Goal: Task Accomplishment & Management: Manage account settings

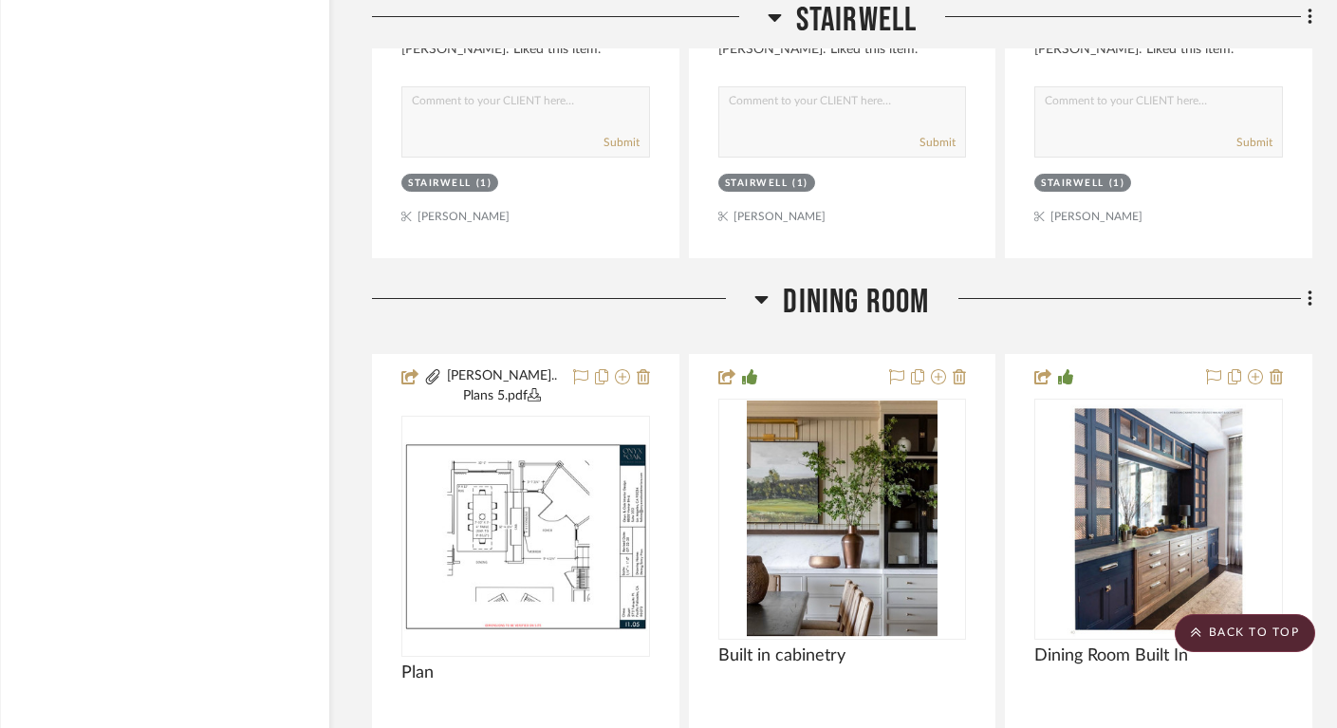
scroll to position [11824, 28]
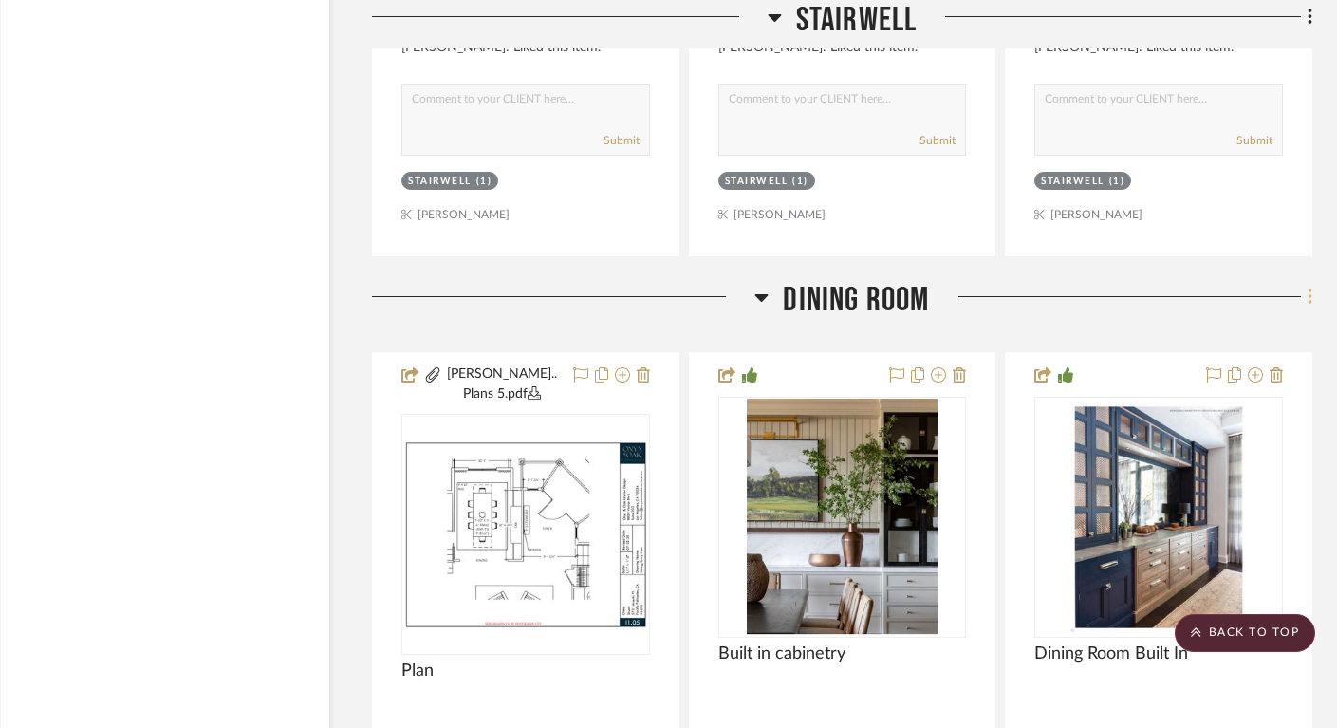
click at [1308, 287] on icon at bounding box center [1311, 297] width 6 height 21
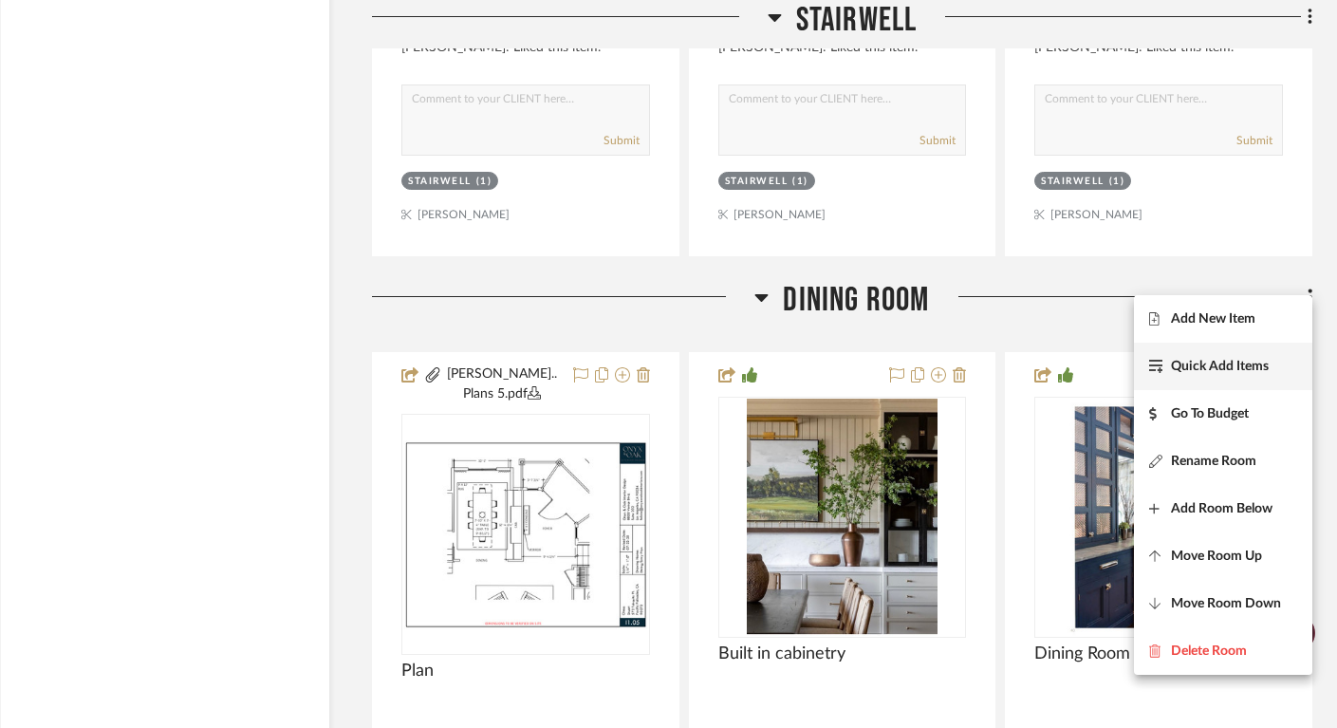
click at [1223, 374] on span "Quick Add Items" at bounding box center [1220, 367] width 98 height 16
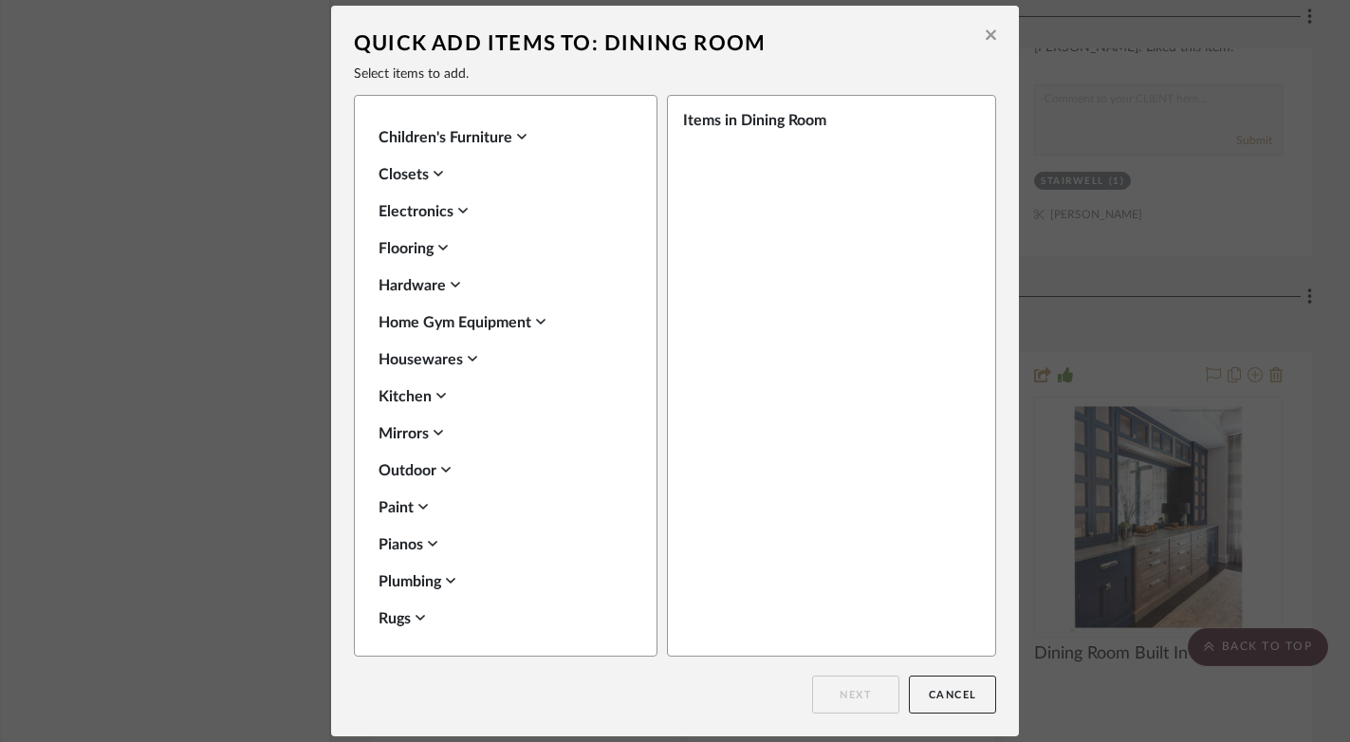
scroll to position [1274, 0]
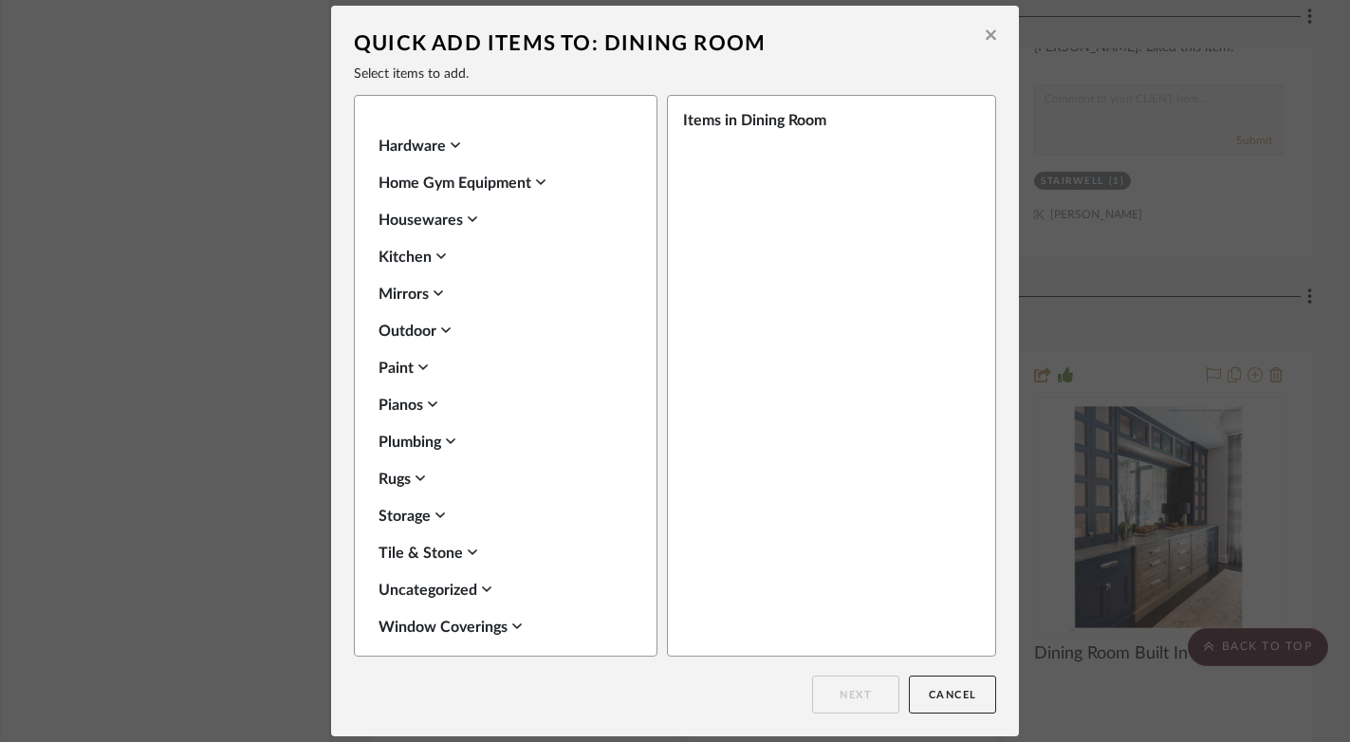
click at [412, 357] on div "Paint" at bounding box center [501, 368] width 245 height 23
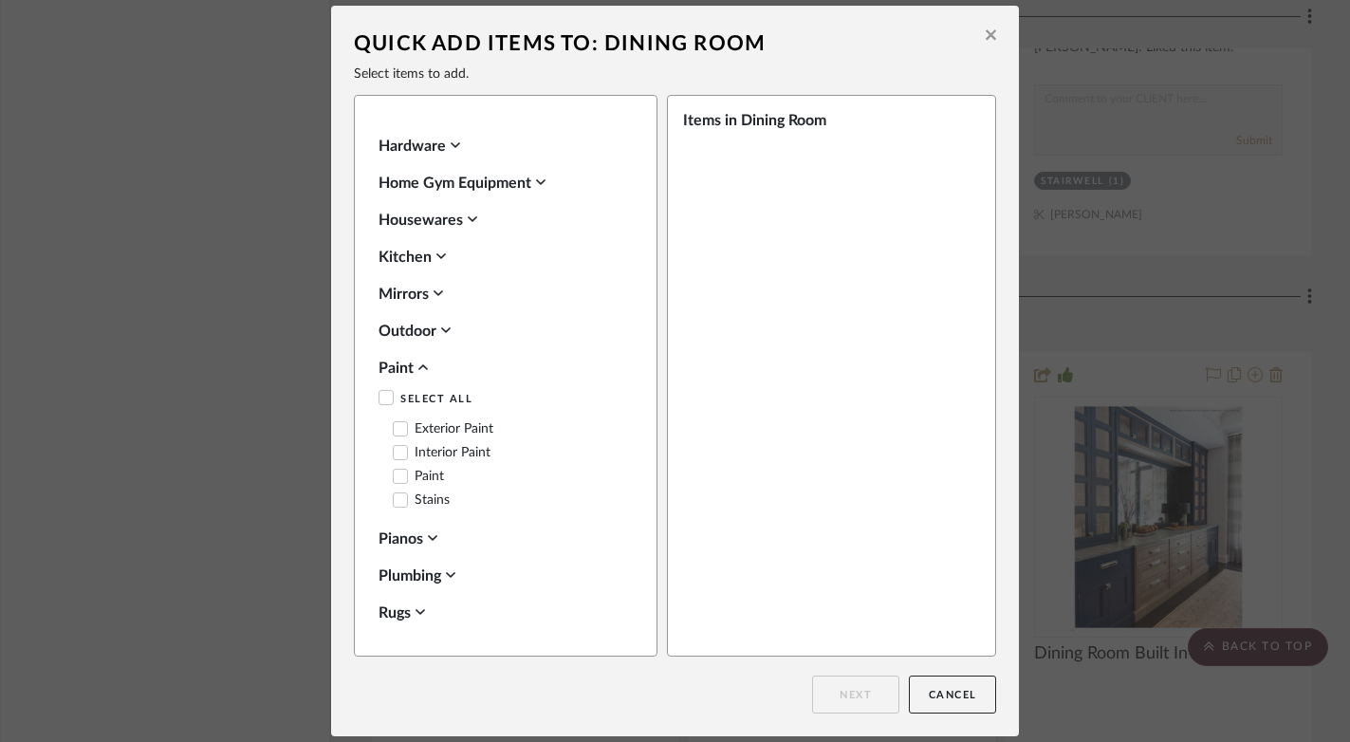
click at [423, 445] on label "Interior Paint" at bounding box center [442, 453] width 98 height 16
click at [848, 688] on button "Next" at bounding box center [855, 695] width 87 height 38
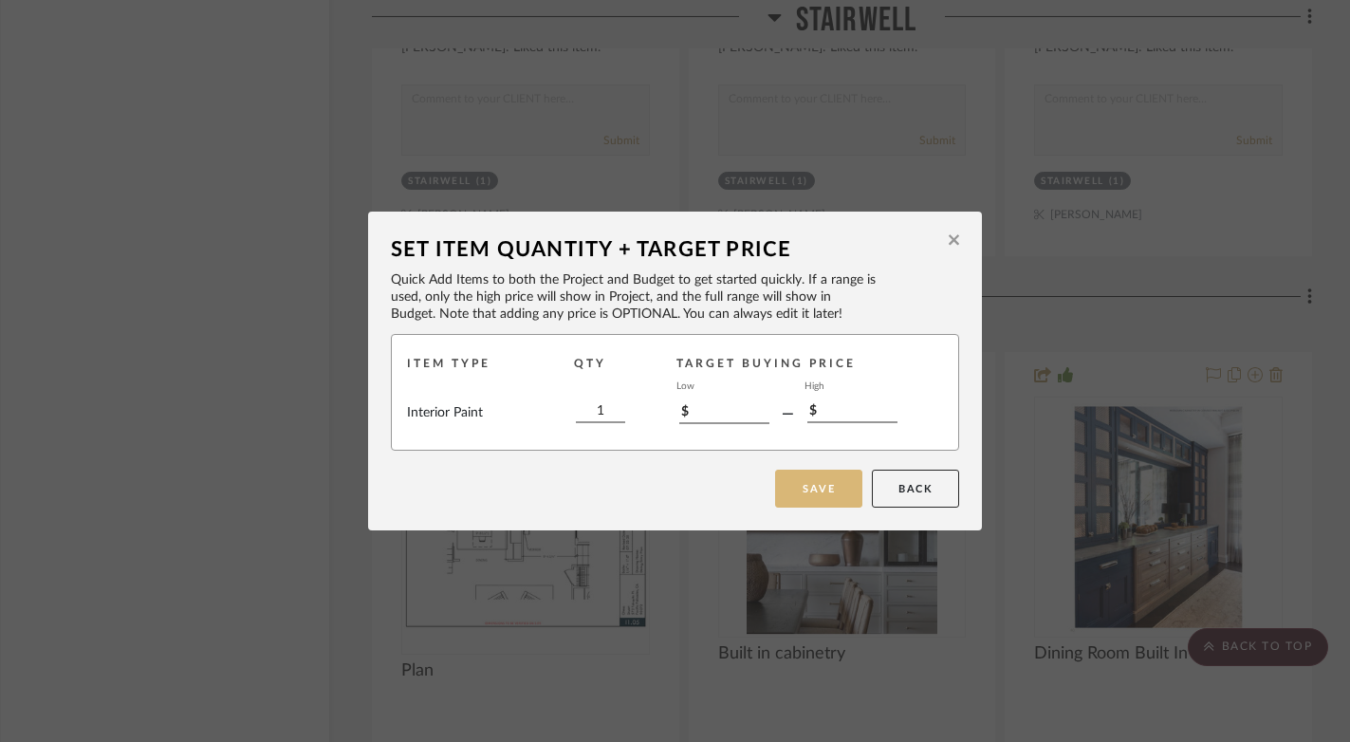
click at [813, 504] on button "Save" at bounding box center [818, 489] width 87 height 38
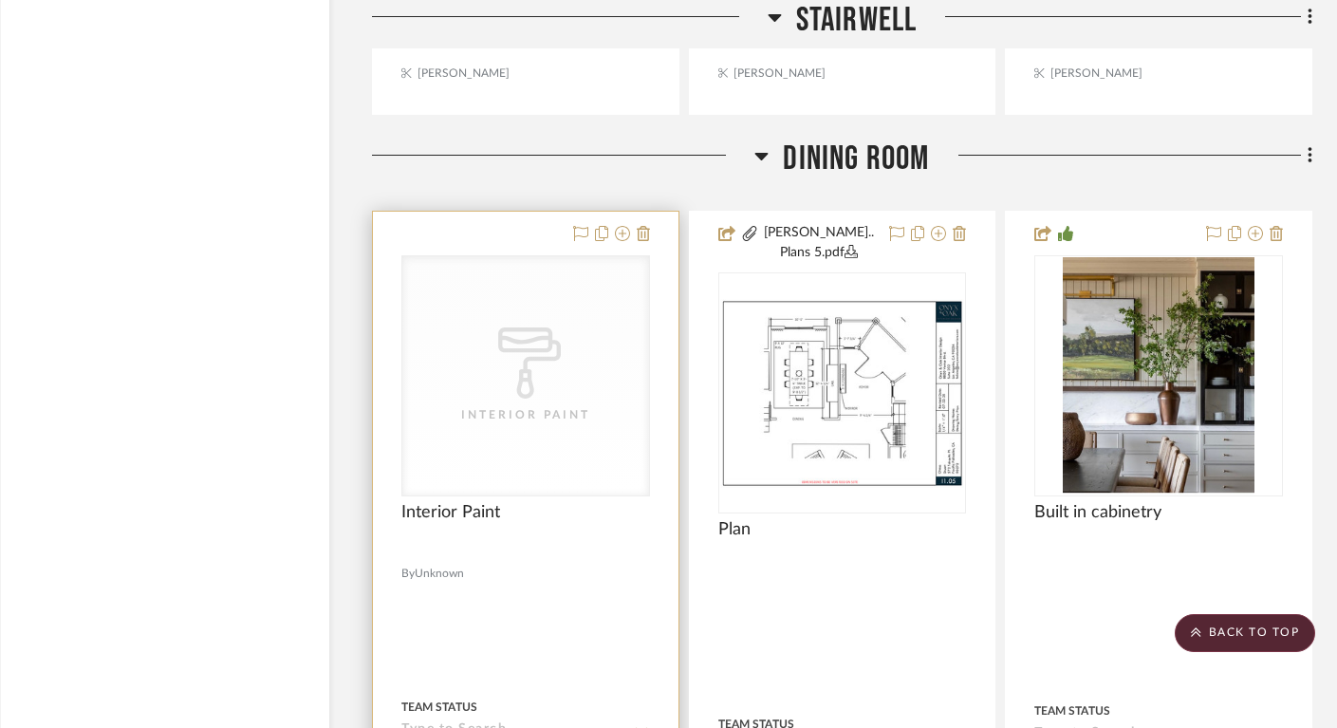
scroll to position [11966, 28]
click at [544, 410] on div "CategoryIconPaint Created with Sketch. Interior Paint" at bounding box center [525, 374] width 247 height 239
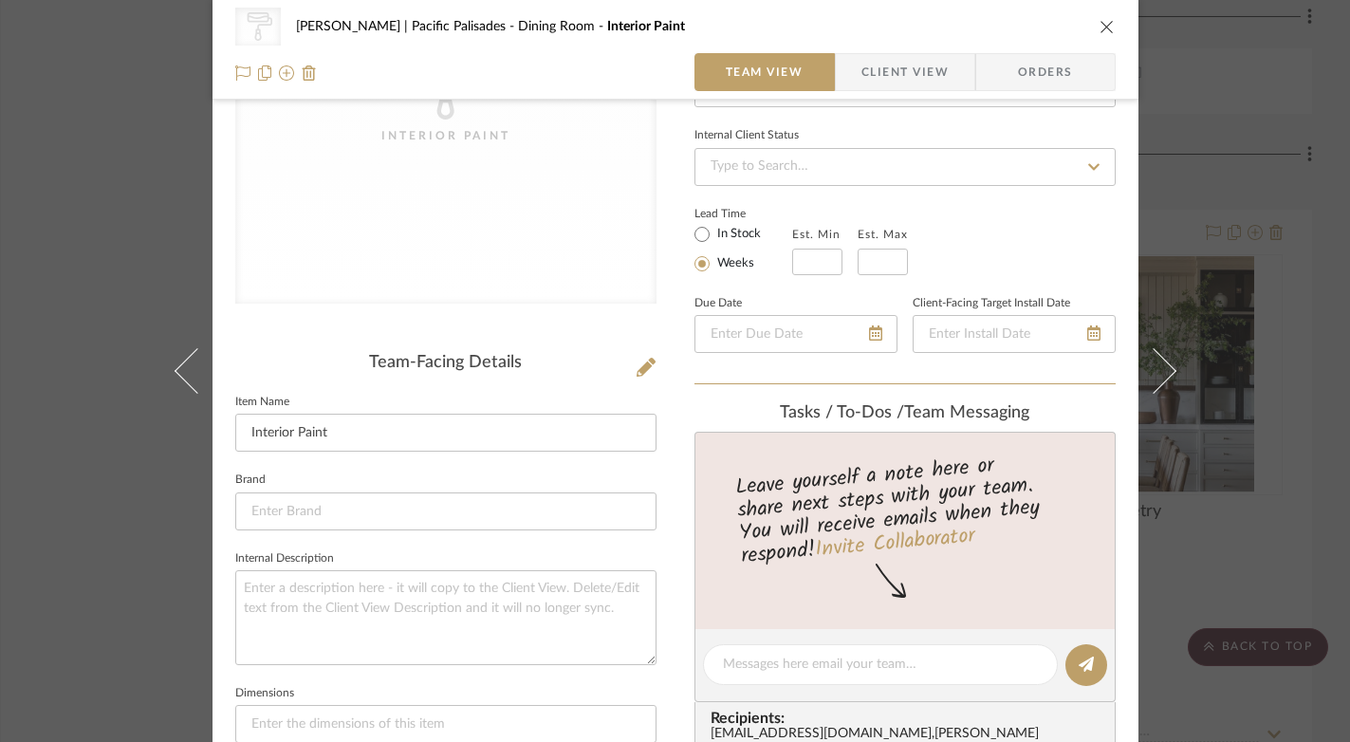
scroll to position [305, 0]
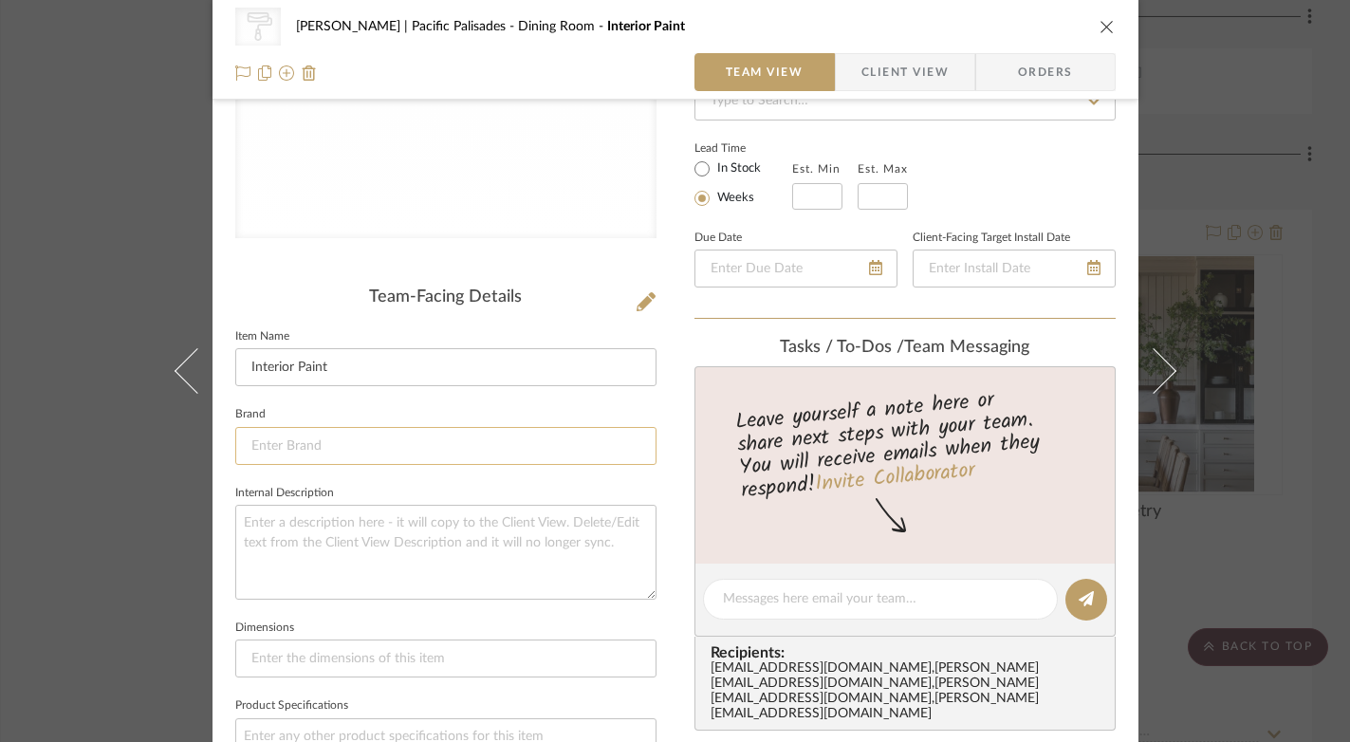
click at [428, 447] on input at bounding box center [445, 446] width 421 height 38
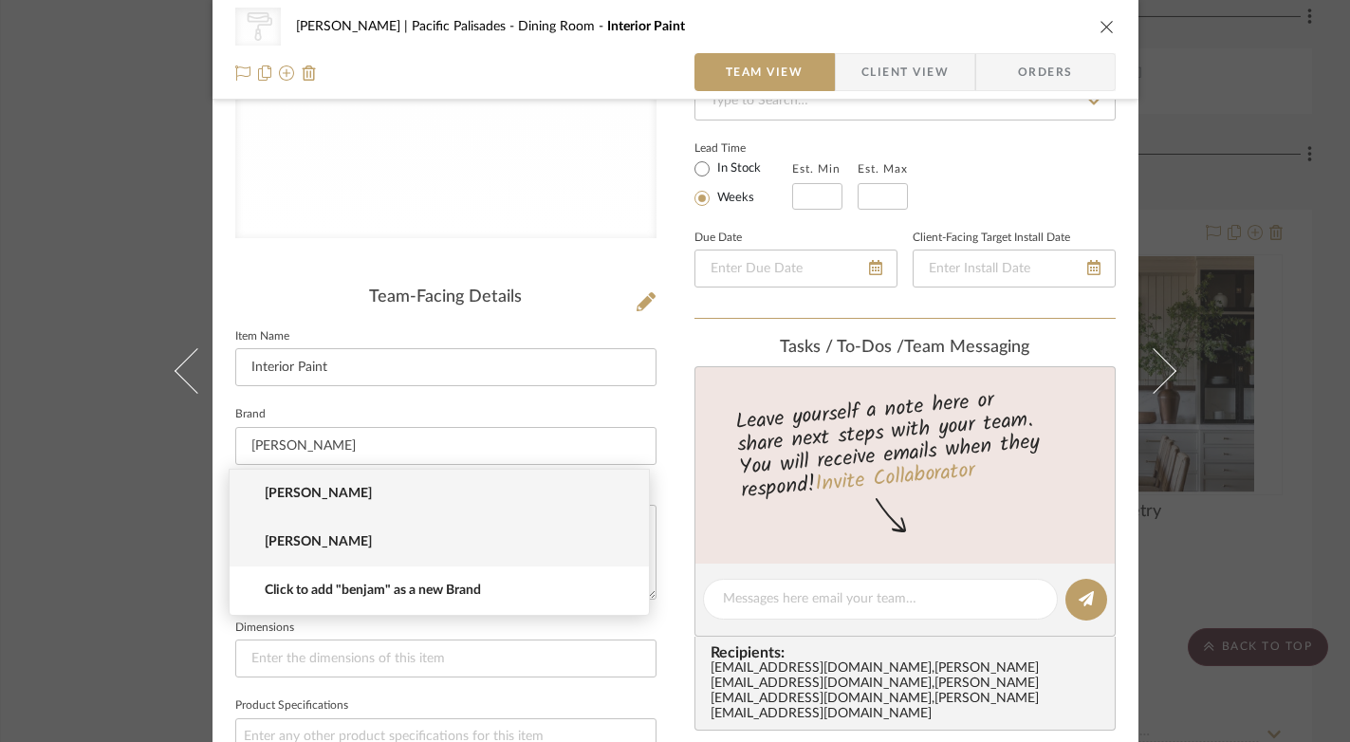
click at [362, 548] on span "Benjamin Moore" at bounding box center [447, 542] width 364 height 16
type input "Benjamin Moore"
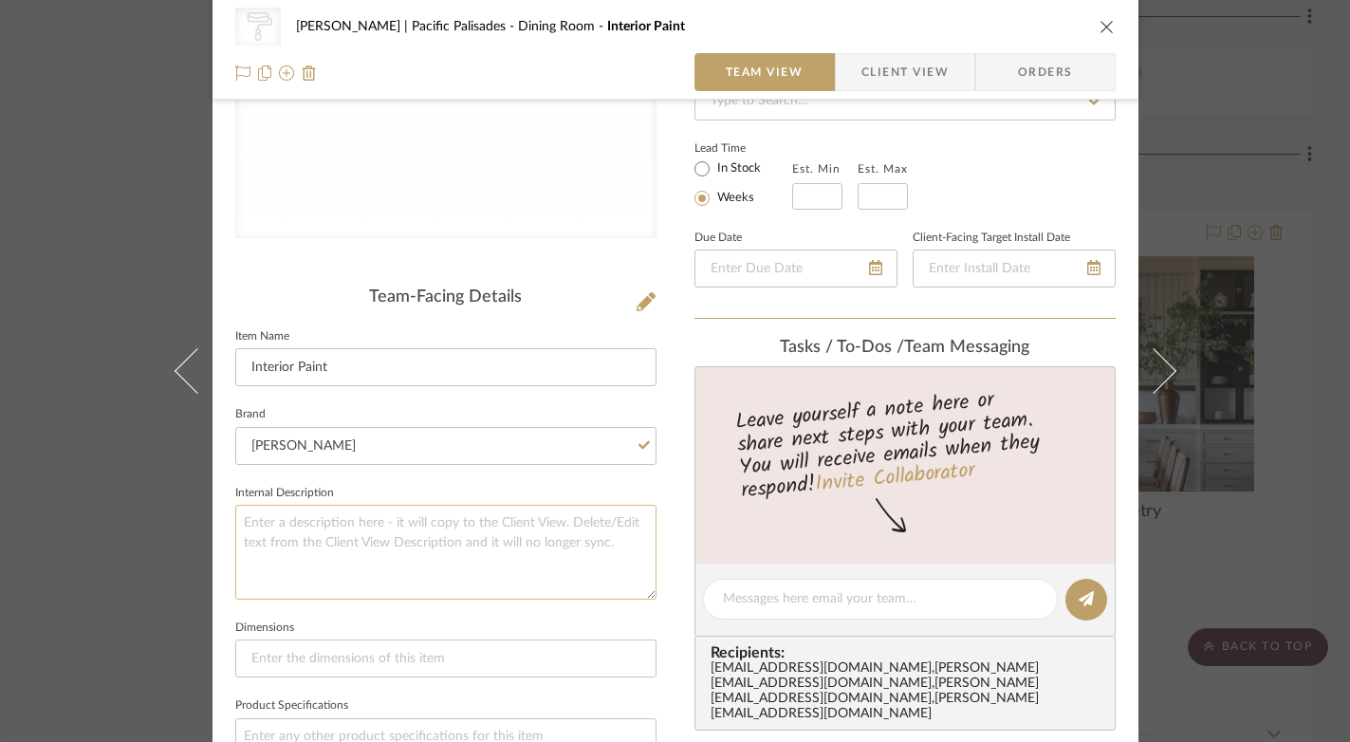
click at [399, 531] on textarea at bounding box center [445, 552] width 421 height 94
type textarea "White dove, collingwood"
click at [842, 591] on textarea at bounding box center [880, 599] width 315 height 20
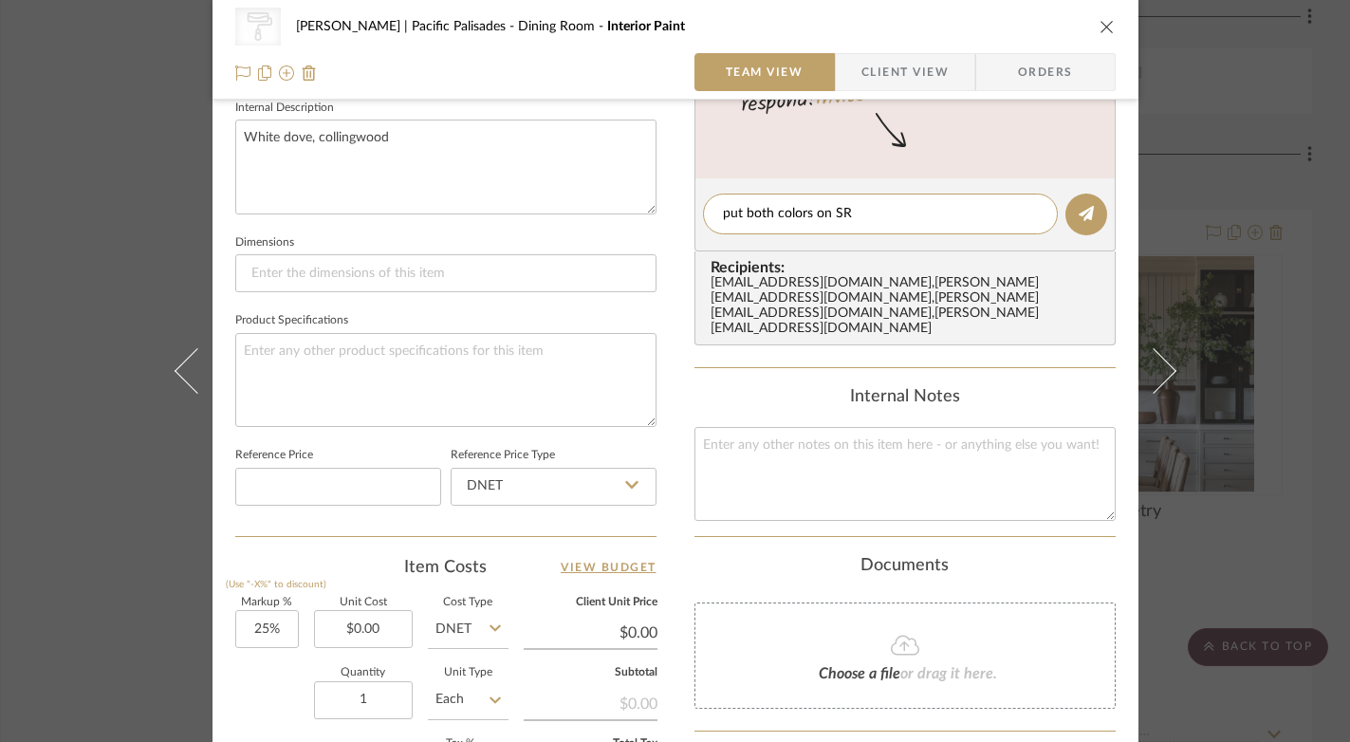
scroll to position [623, 0]
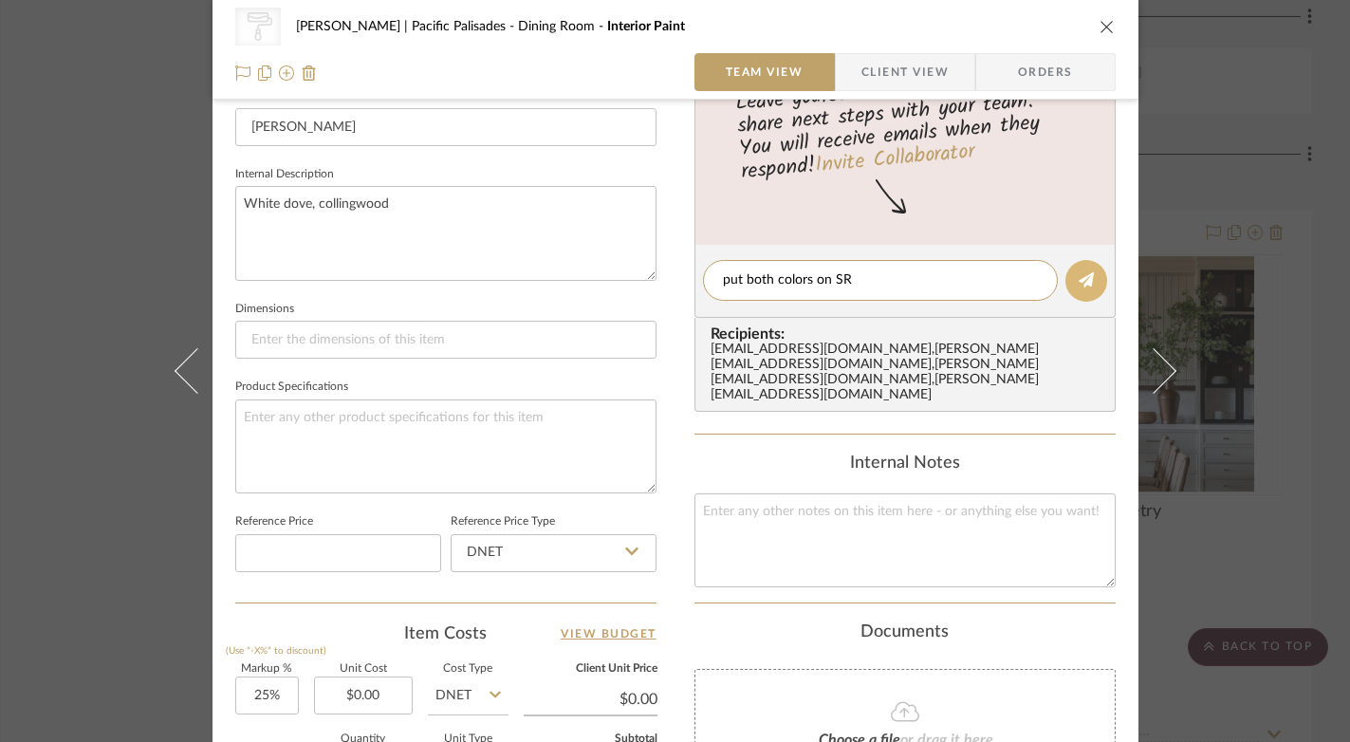
type textarea "put both colors on SR"
click at [1089, 271] on button at bounding box center [1087, 281] width 42 height 42
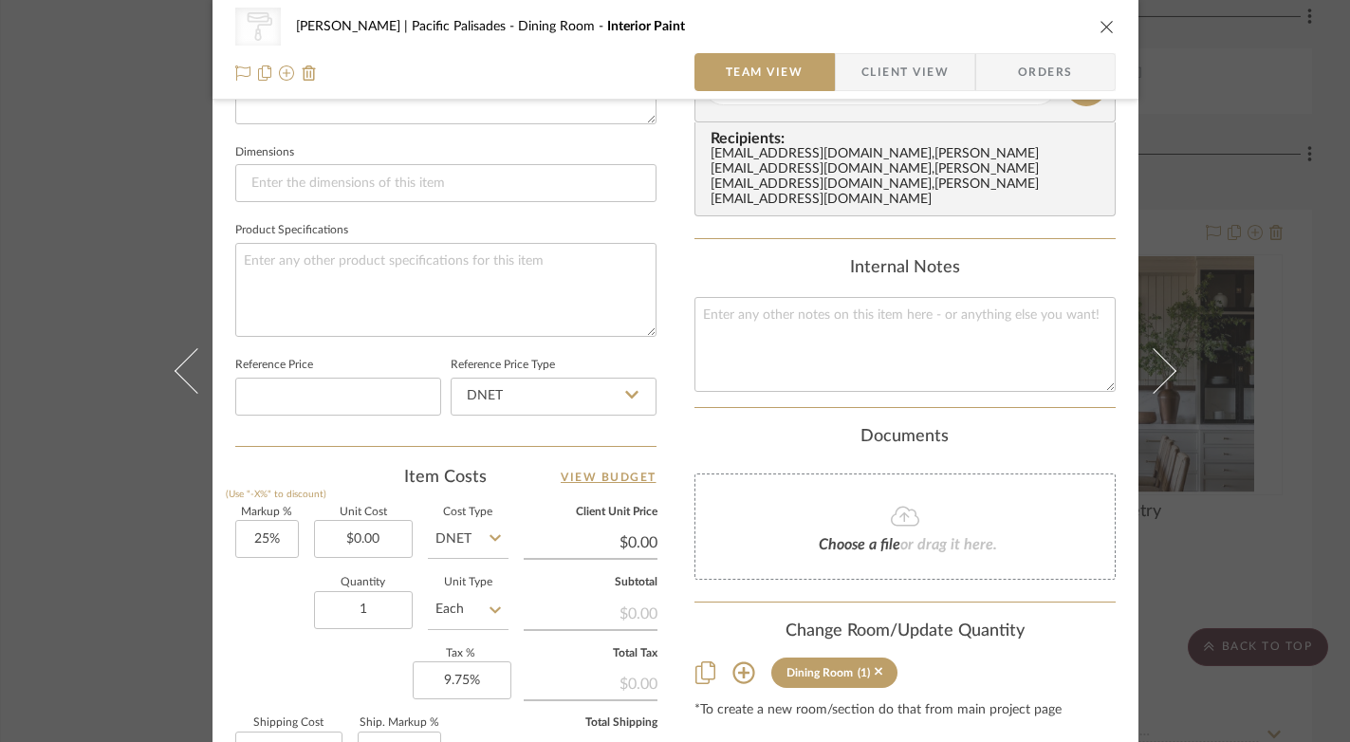
scroll to position [1018, 0]
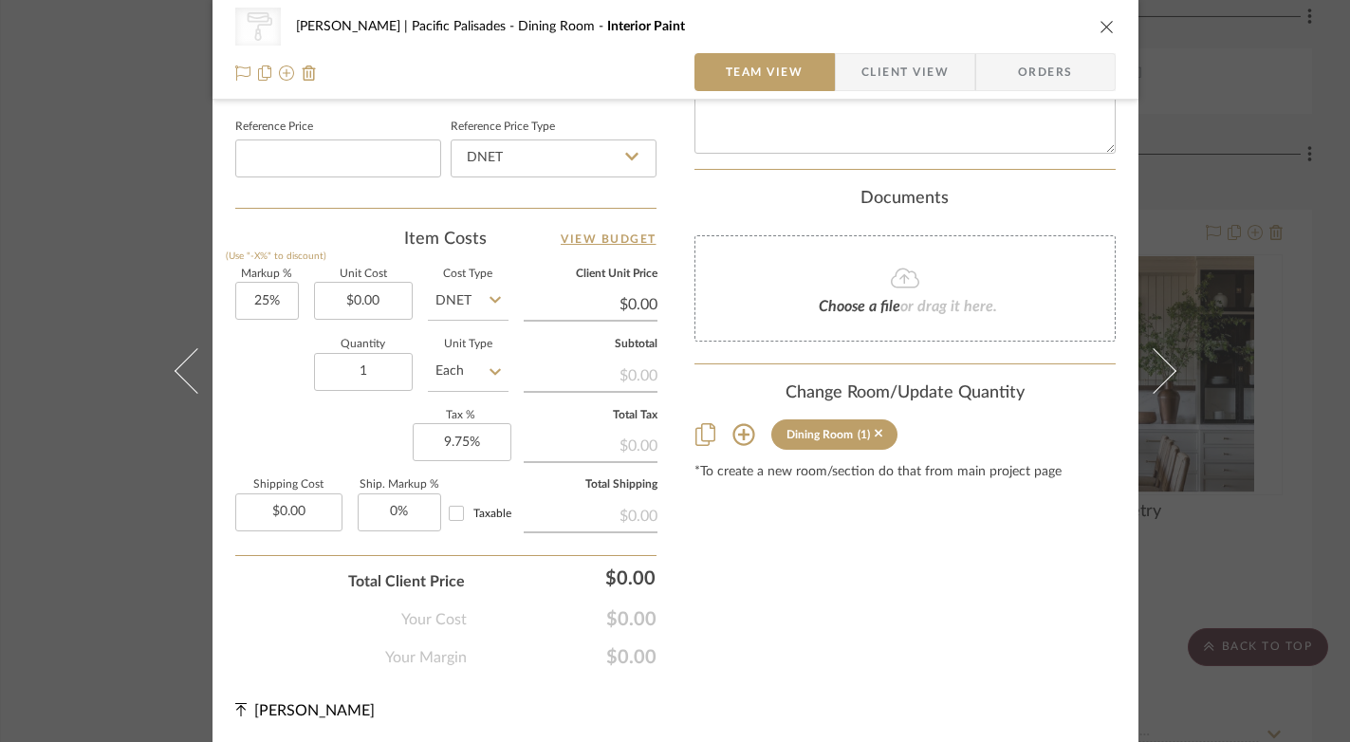
click at [1100, 24] on icon "close" at bounding box center [1107, 26] width 15 height 15
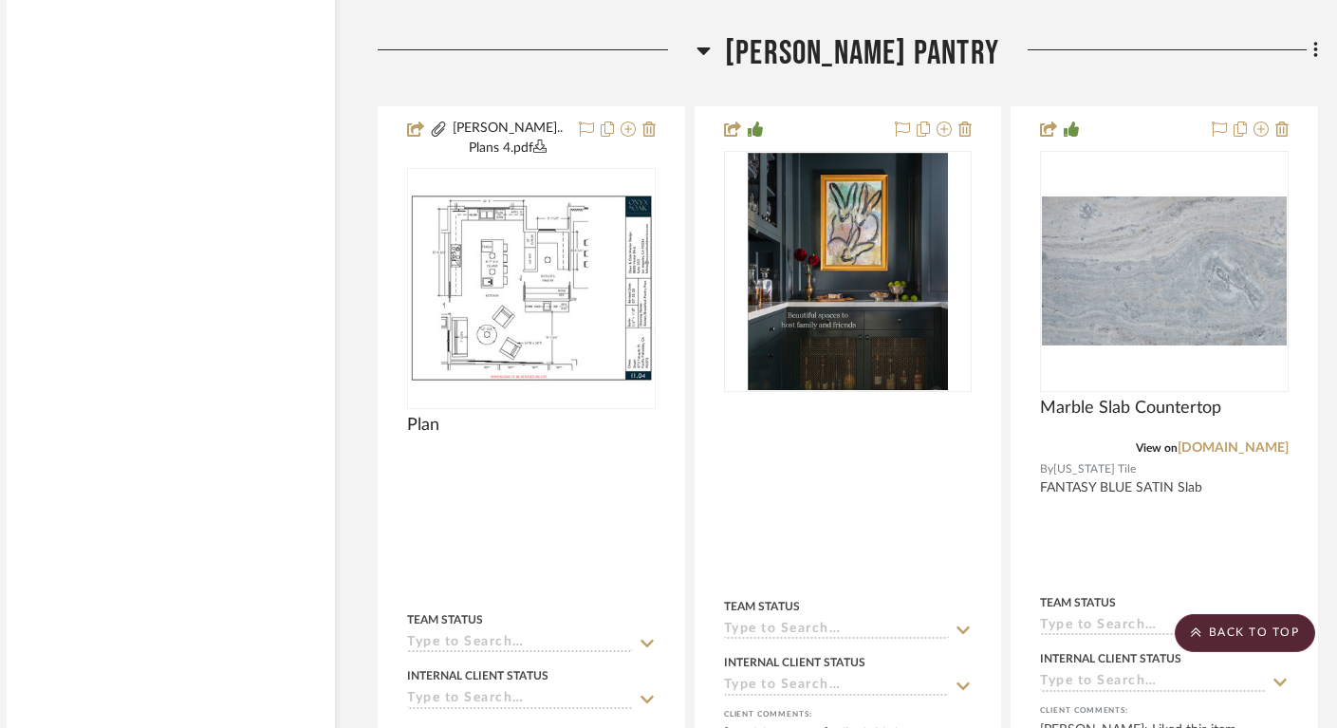
scroll to position [16326, 22]
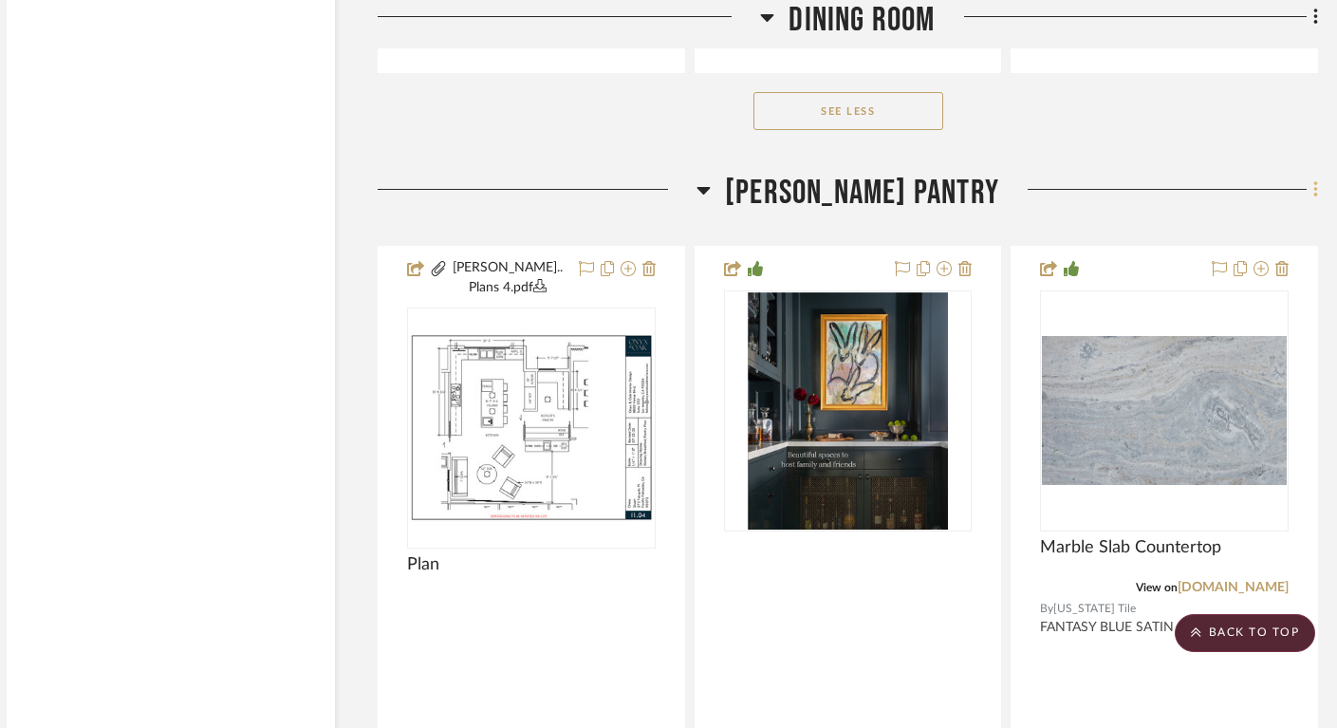
click at [1311, 176] on fa-icon at bounding box center [1313, 191] width 12 height 31
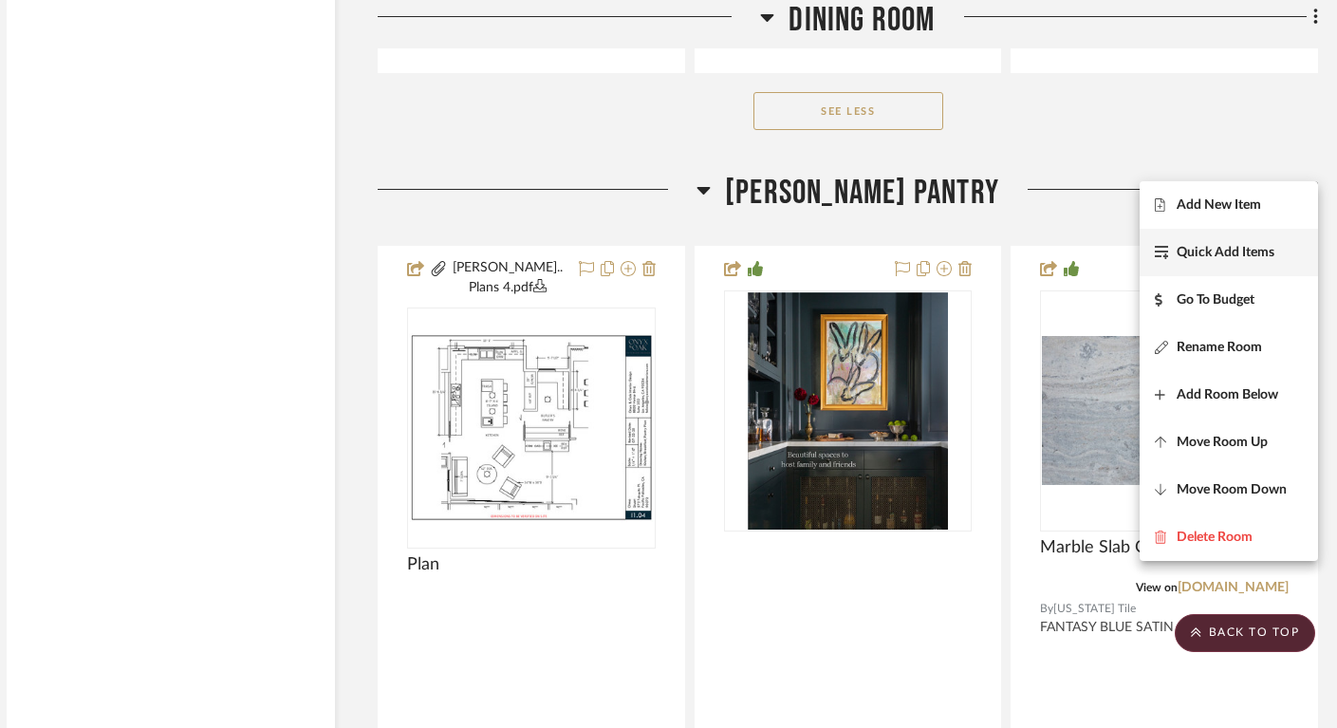
click at [1215, 258] on span "Quick Add Items" at bounding box center [1226, 253] width 98 height 16
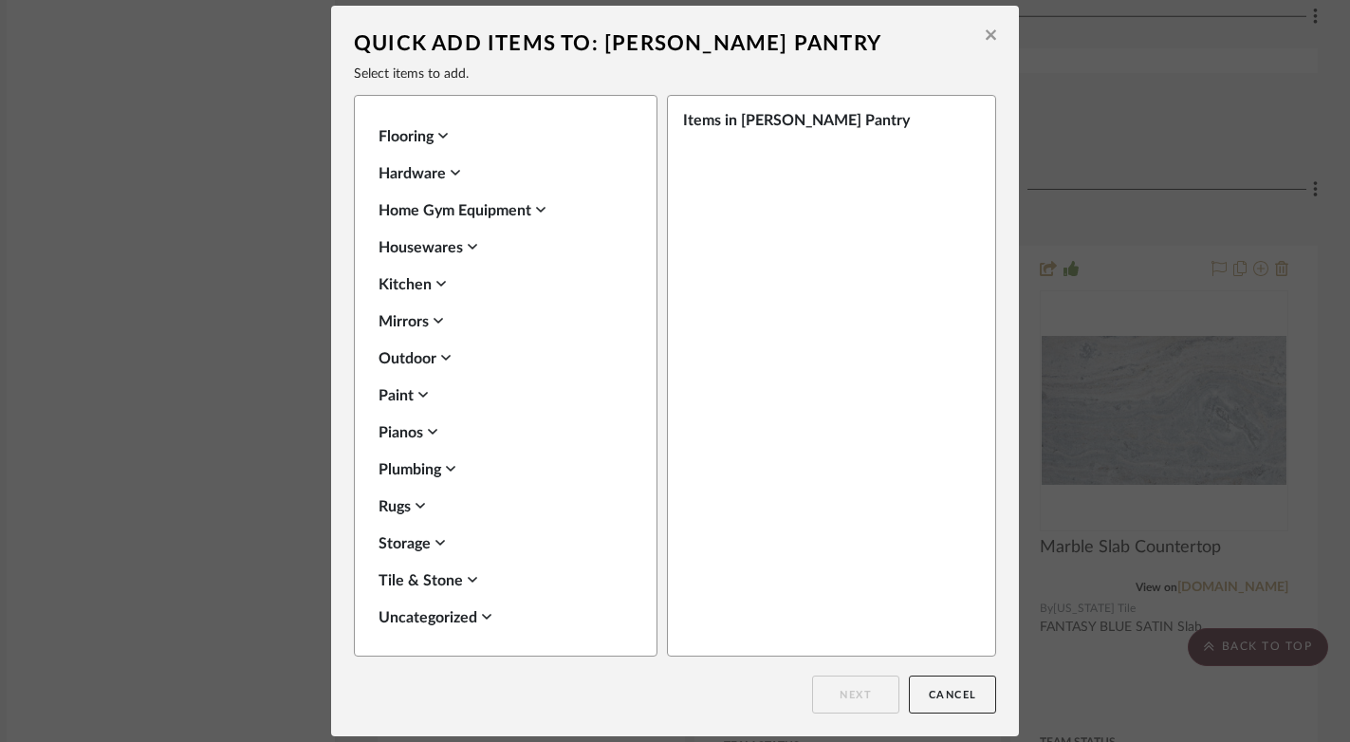
scroll to position [672, 0]
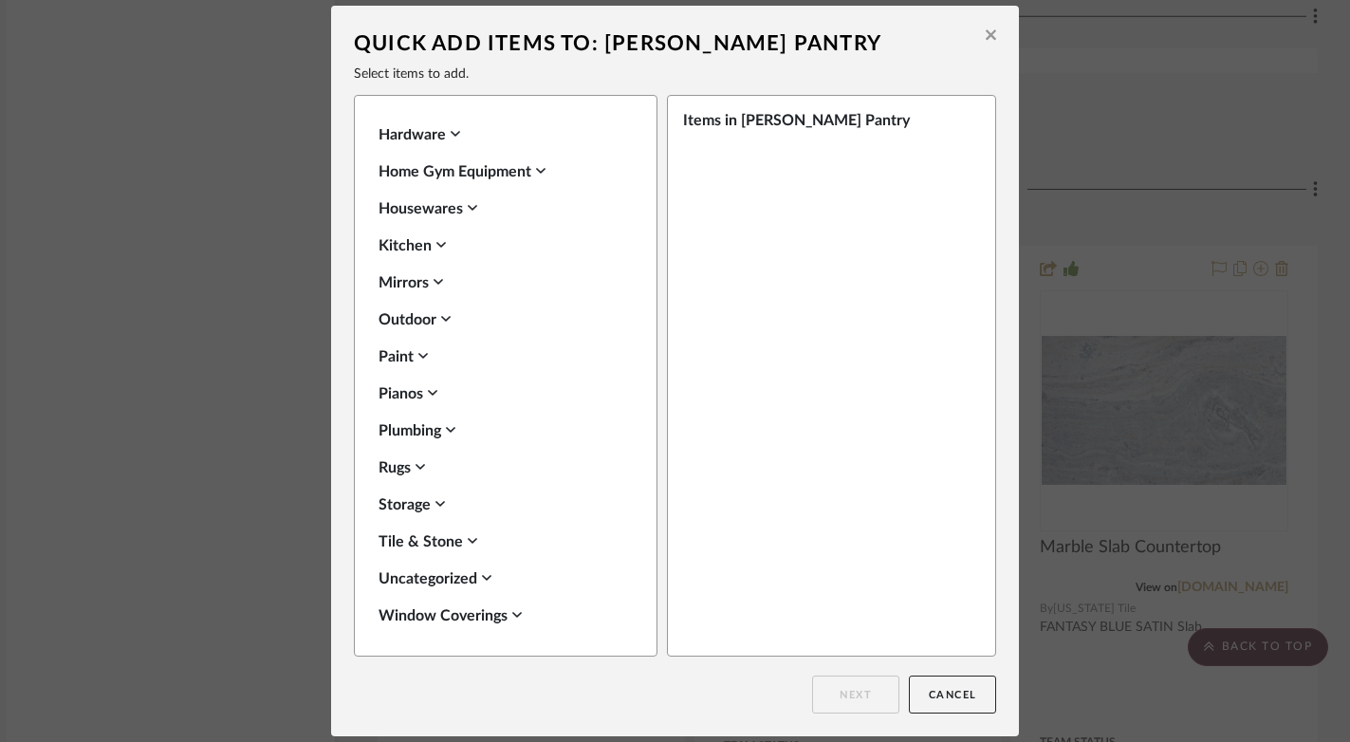
click at [404, 349] on div "Paint" at bounding box center [501, 356] width 245 height 23
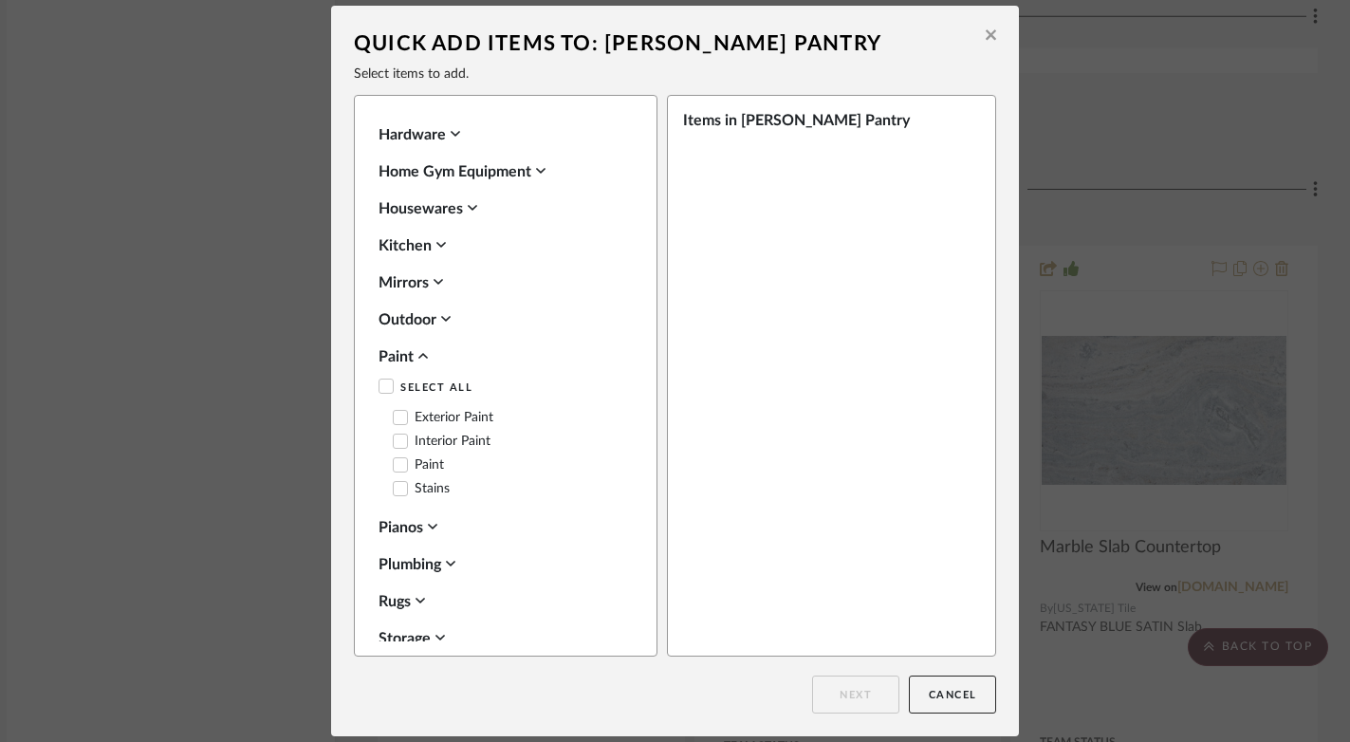
click at [398, 436] on icon at bounding box center [401, 440] width 12 height 9
click at [857, 706] on button "Next" at bounding box center [855, 695] width 87 height 38
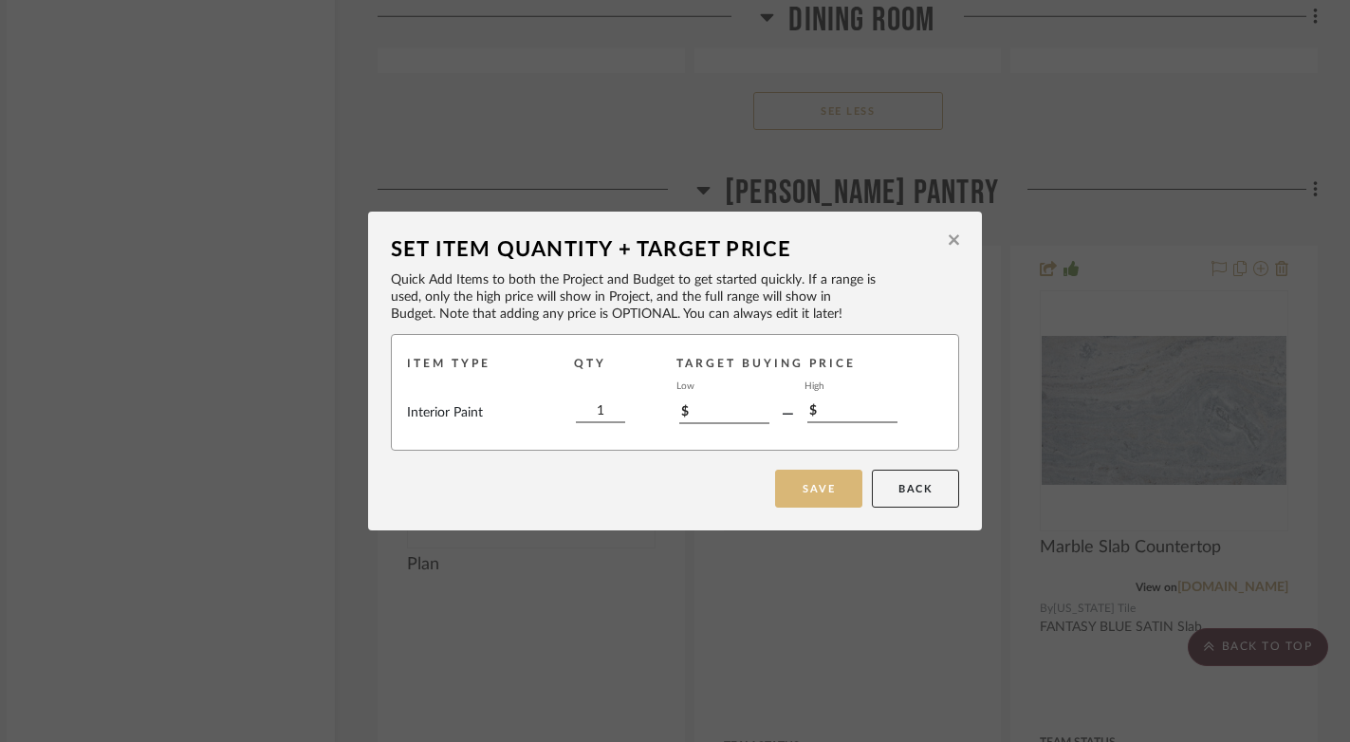
click at [835, 491] on button "Save" at bounding box center [818, 489] width 87 height 38
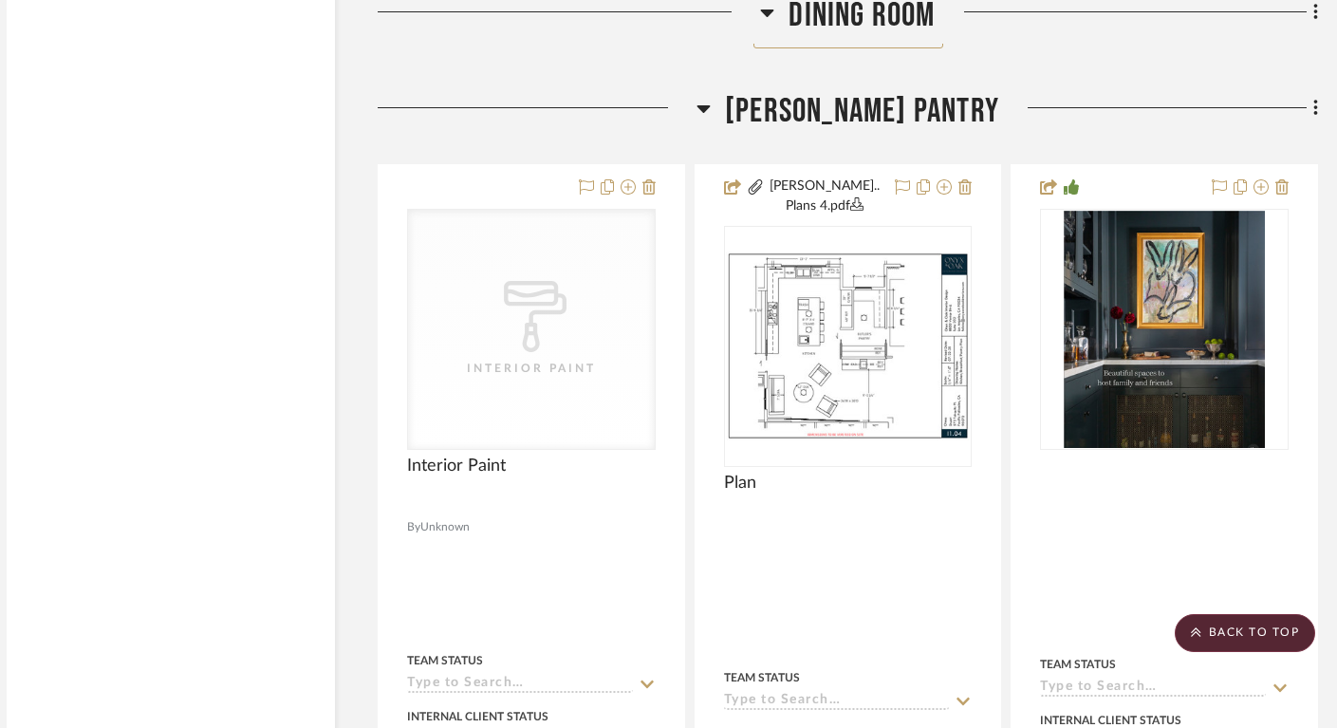
scroll to position [16408, 22]
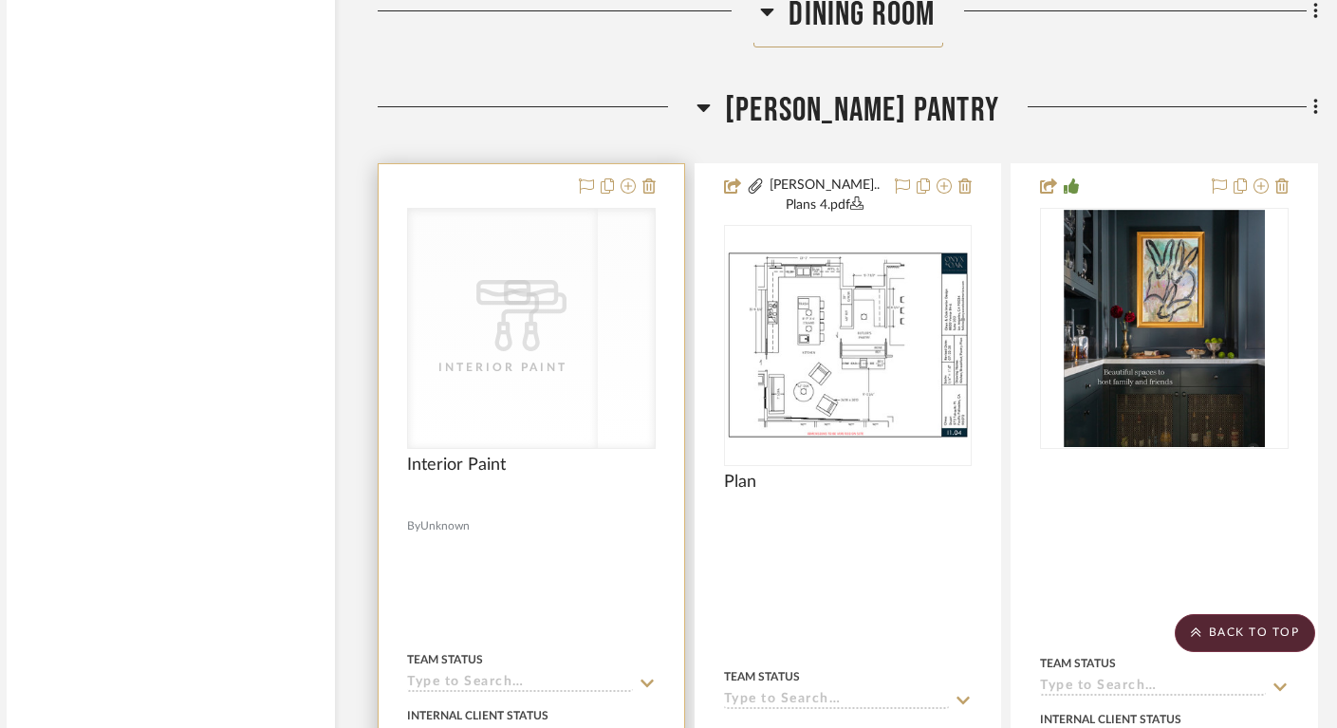
click at [547, 358] on div "Interior Paint" at bounding box center [531, 367] width 190 height 19
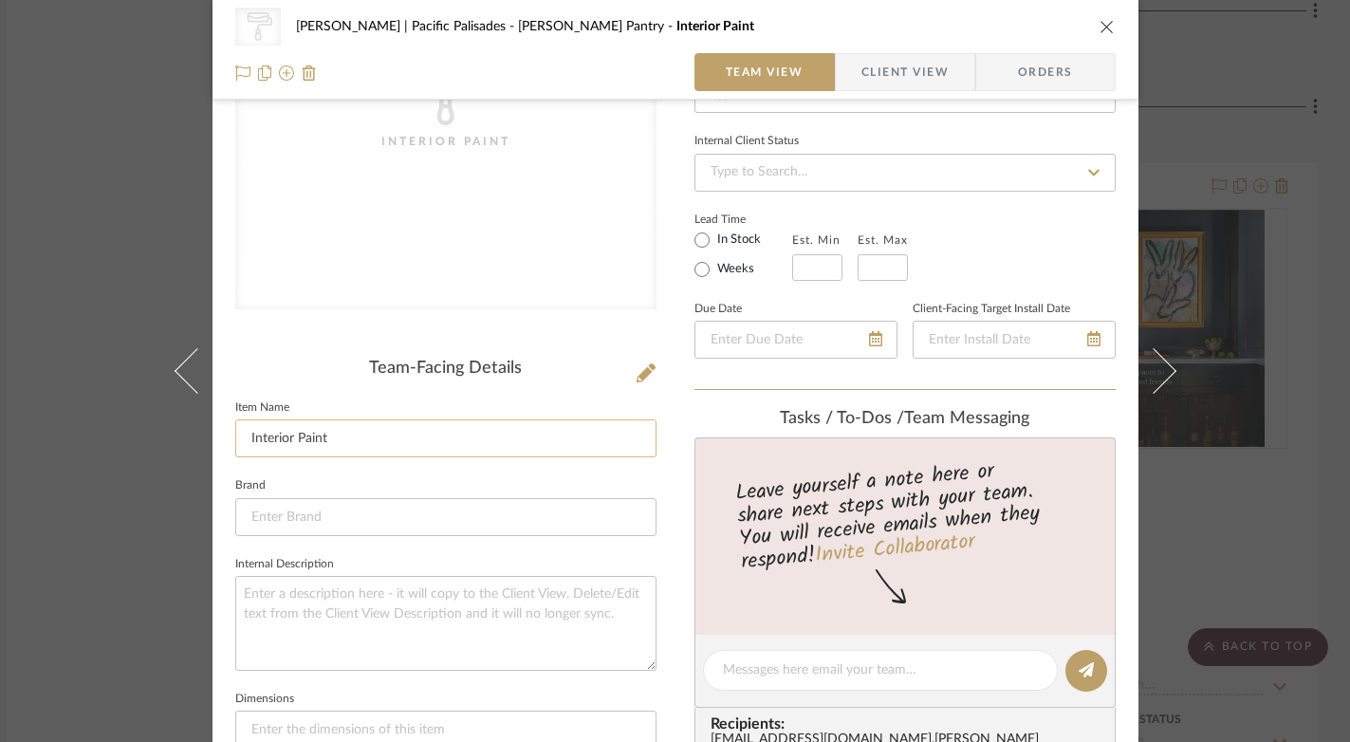
scroll to position [317, 0]
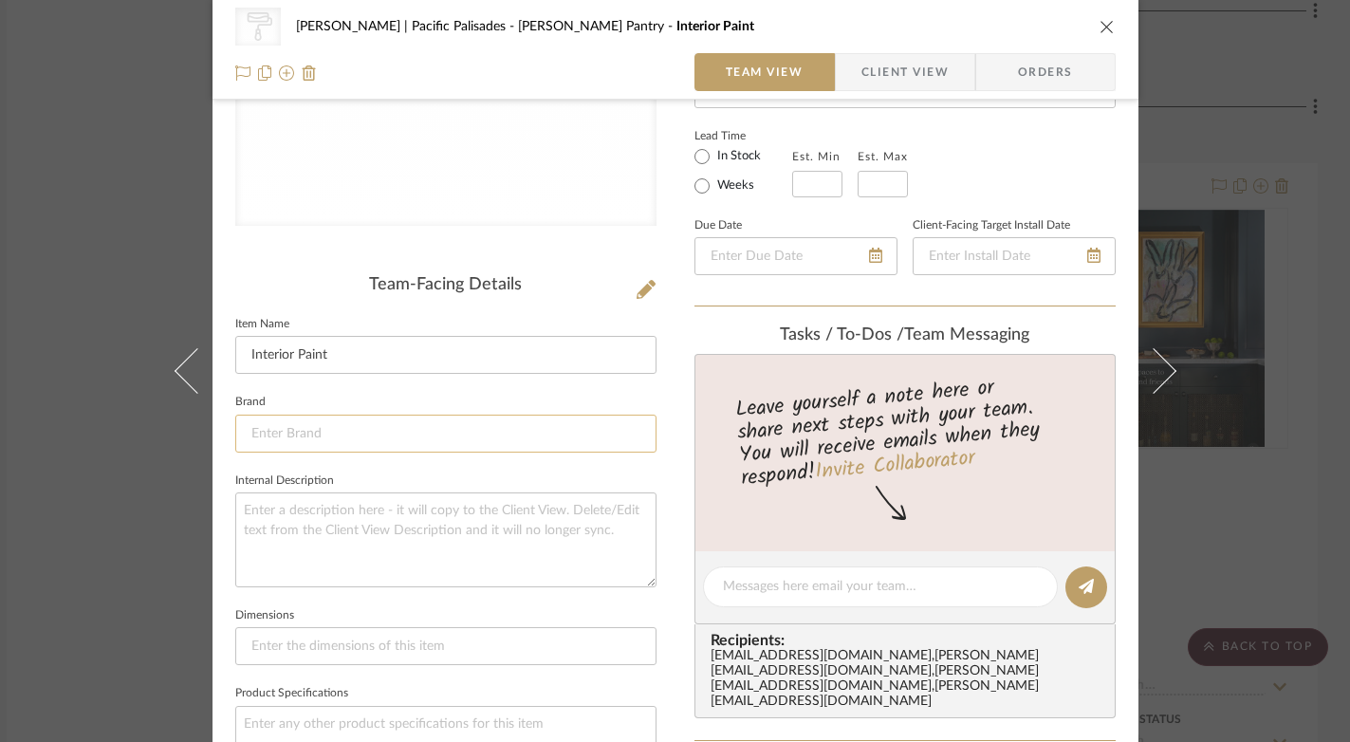
click at [484, 427] on input at bounding box center [445, 434] width 421 height 38
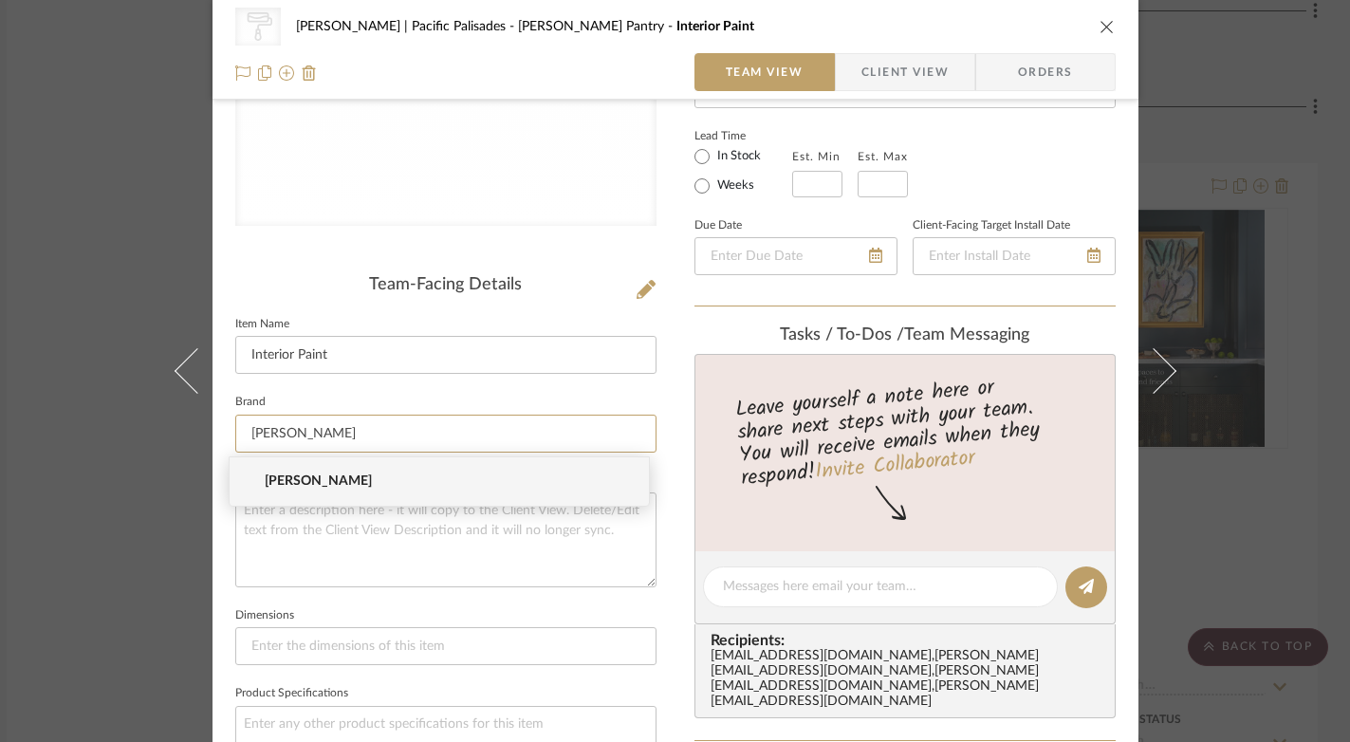
type input "Benjamin Moore"
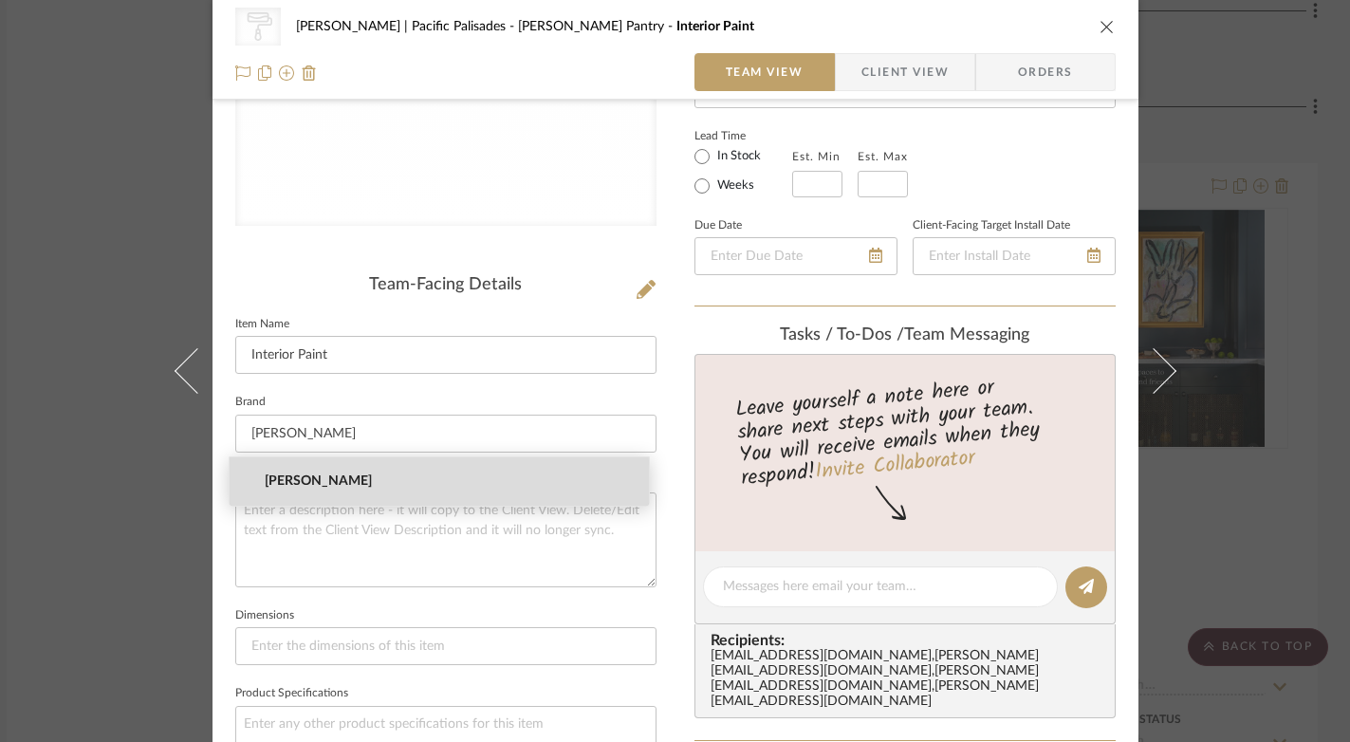
click at [351, 483] on span "Benjamin Moore" at bounding box center [447, 481] width 364 height 16
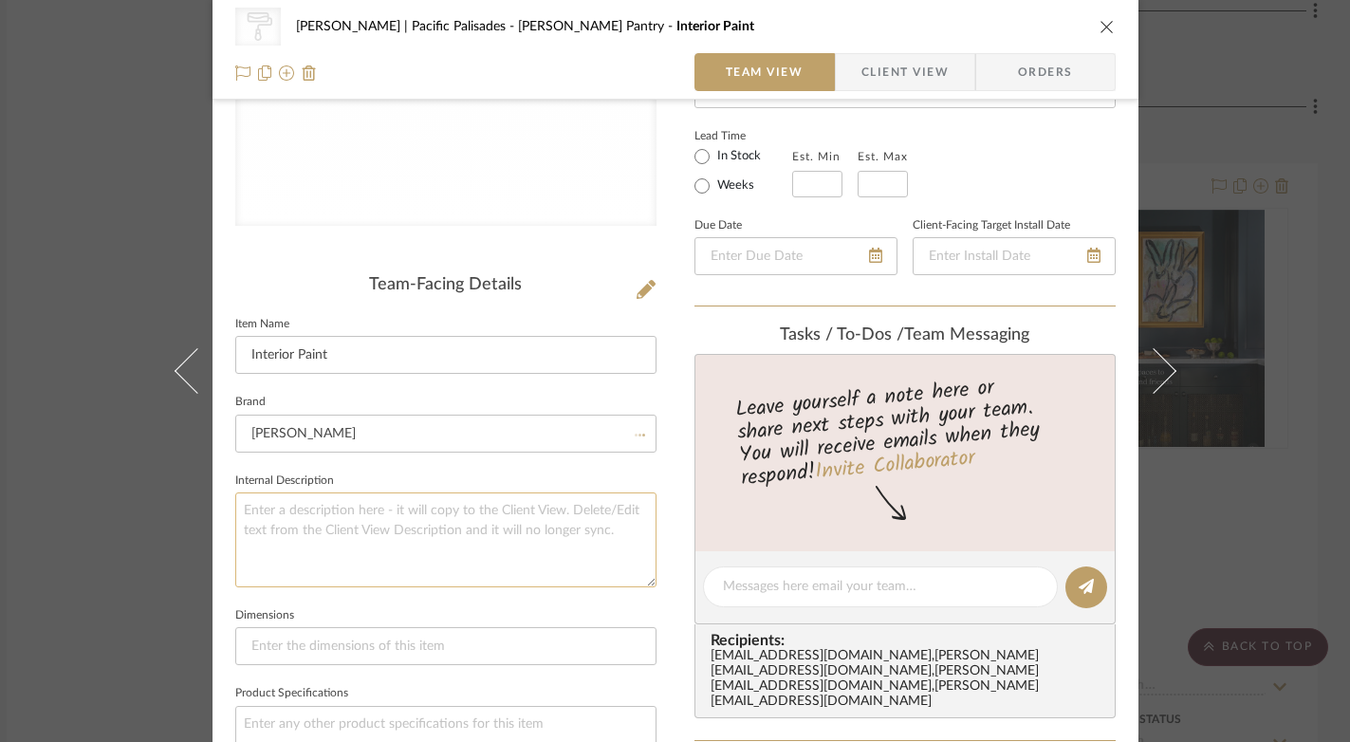
click at [358, 515] on textarea at bounding box center [445, 539] width 421 height 94
type textarea "Granite Peak, Storm Cloud"
click at [749, 577] on textarea at bounding box center [880, 587] width 315 height 20
type textarea "put these paint colors on SR"
click at [1089, 587] on button at bounding box center [1087, 587] width 42 height 42
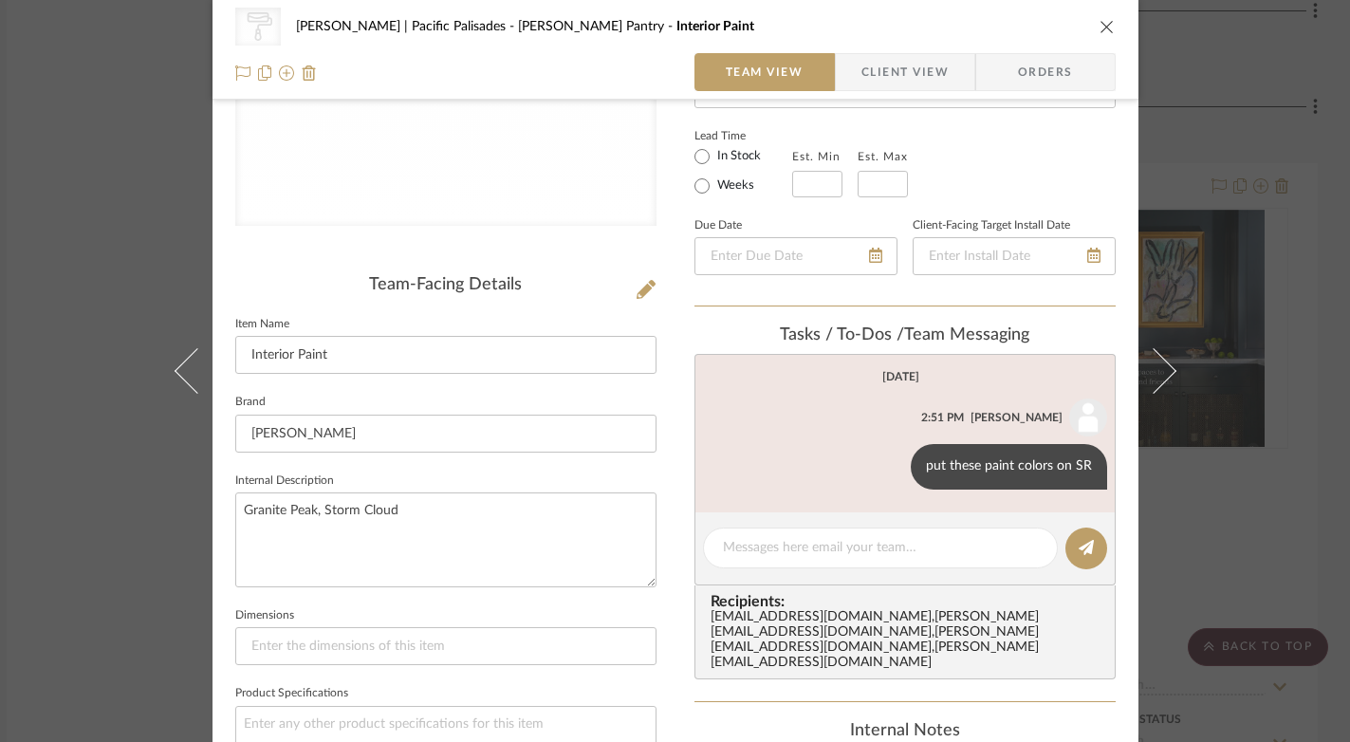
click at [1102, 28] on icon "close" at bounding box center [1107, 26] width 15 height 15
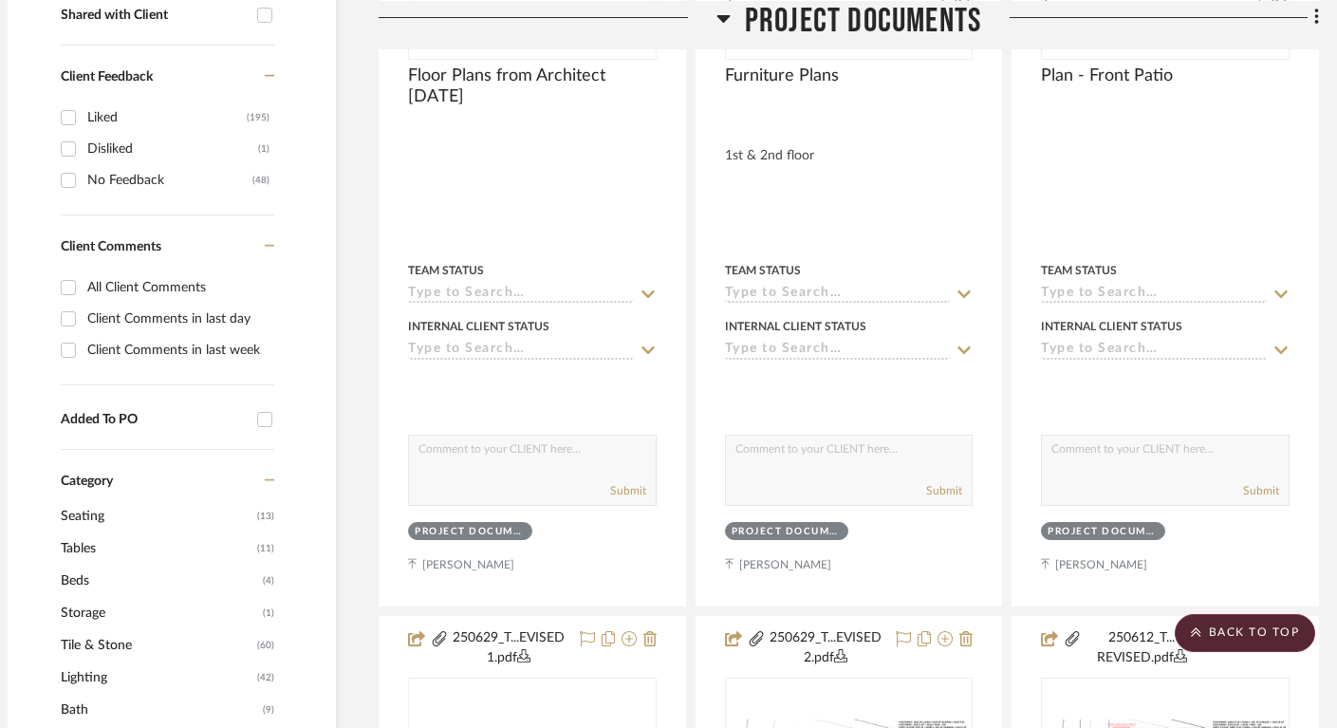
scroll to position [0, 21]
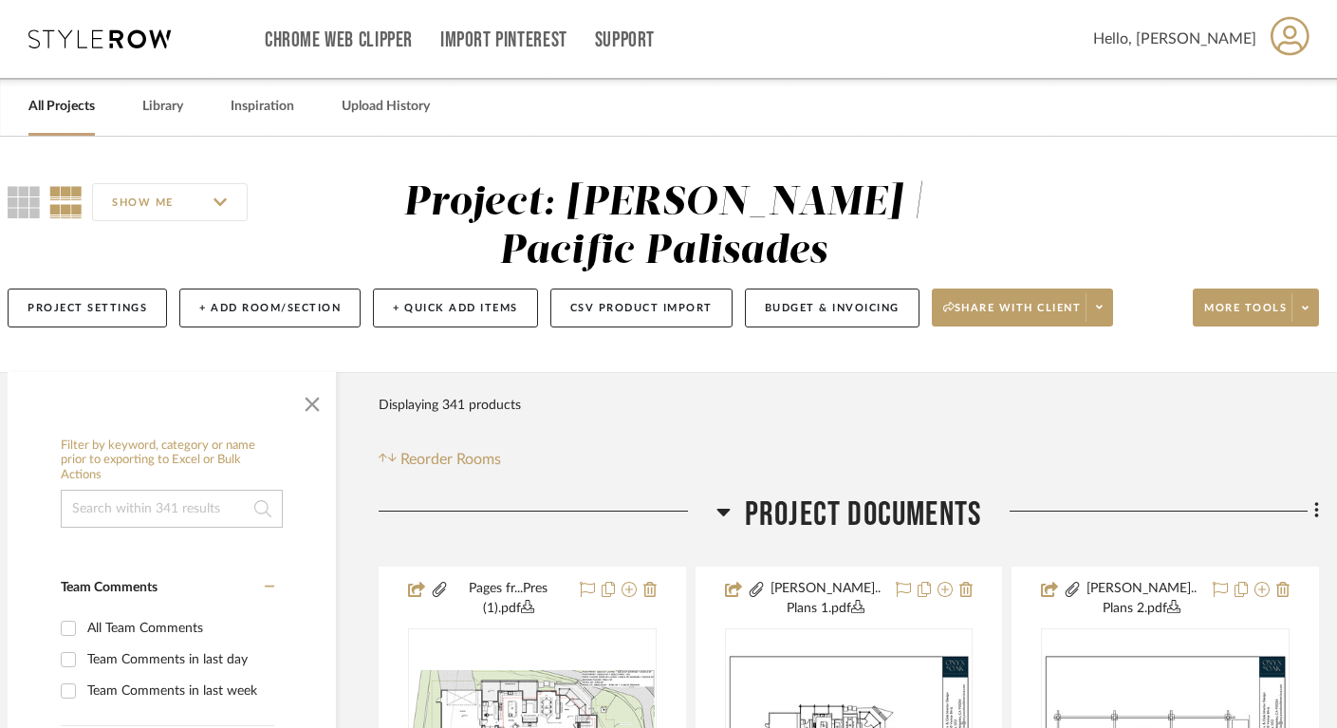
click at [65, 113] on link "All Projects" at bounding box center [61, 107] width 66 height 26
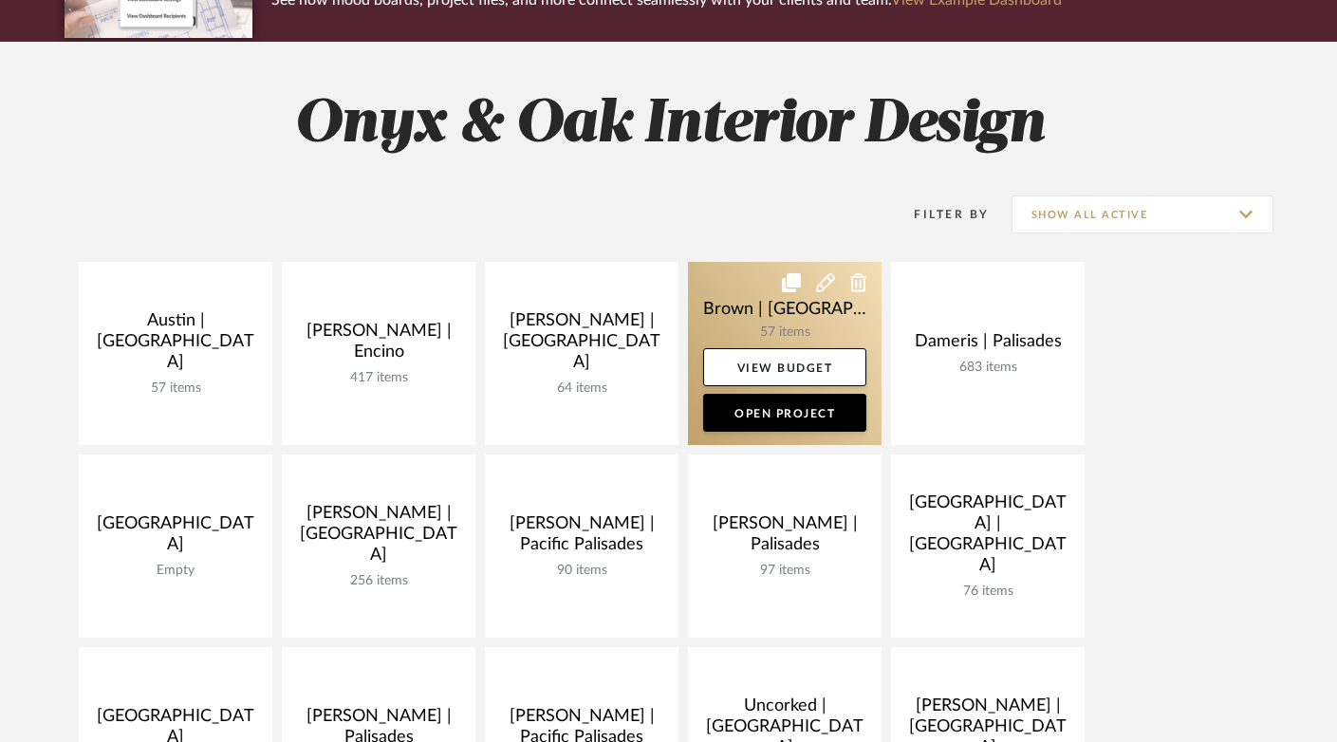
scroll to position [431, 0]
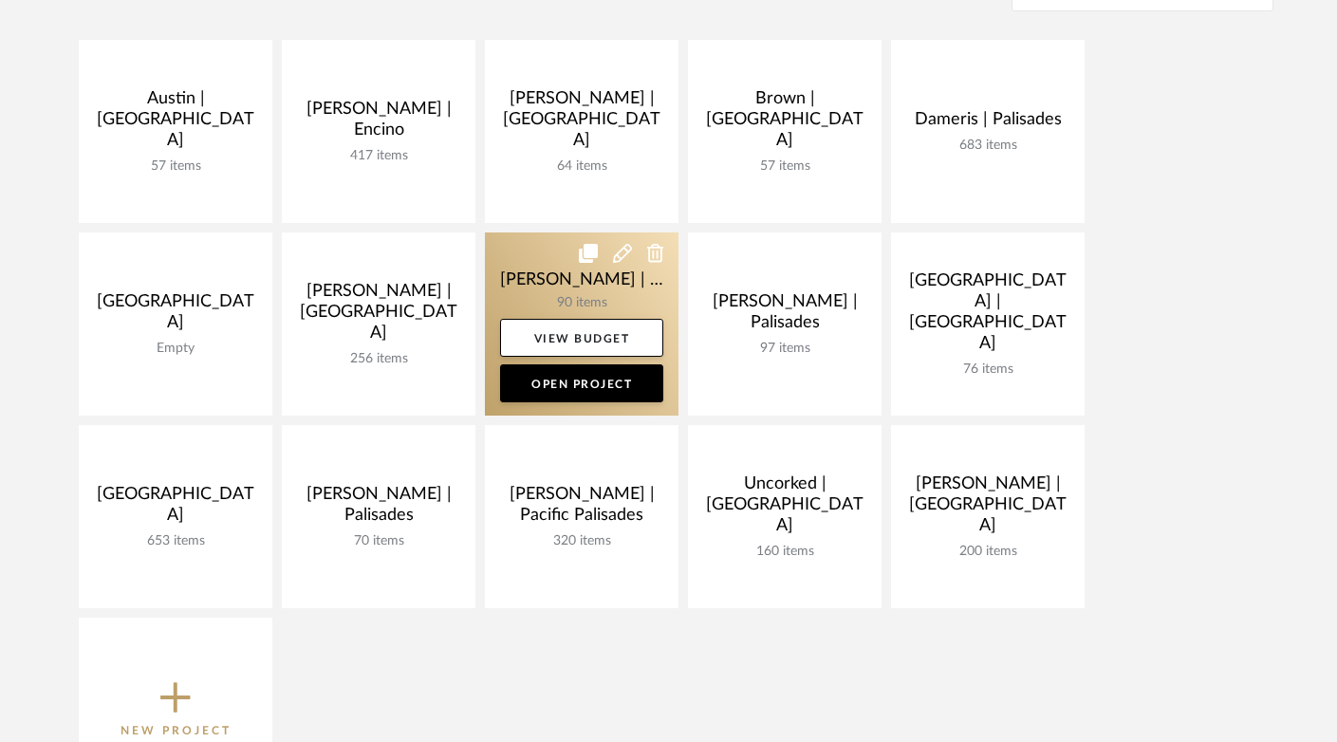
click at [534, 292] on link at bounding box center [582, 323] width 194 height 183
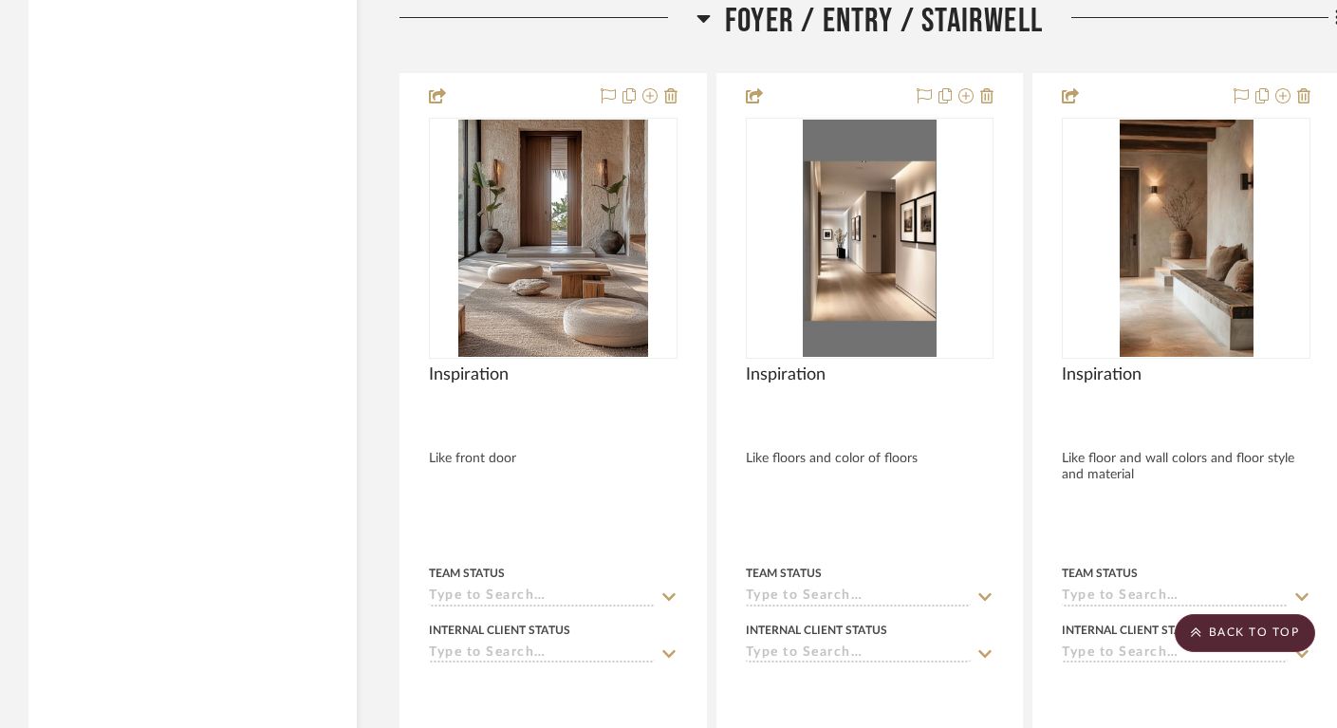
scroll to position [3233, 0]
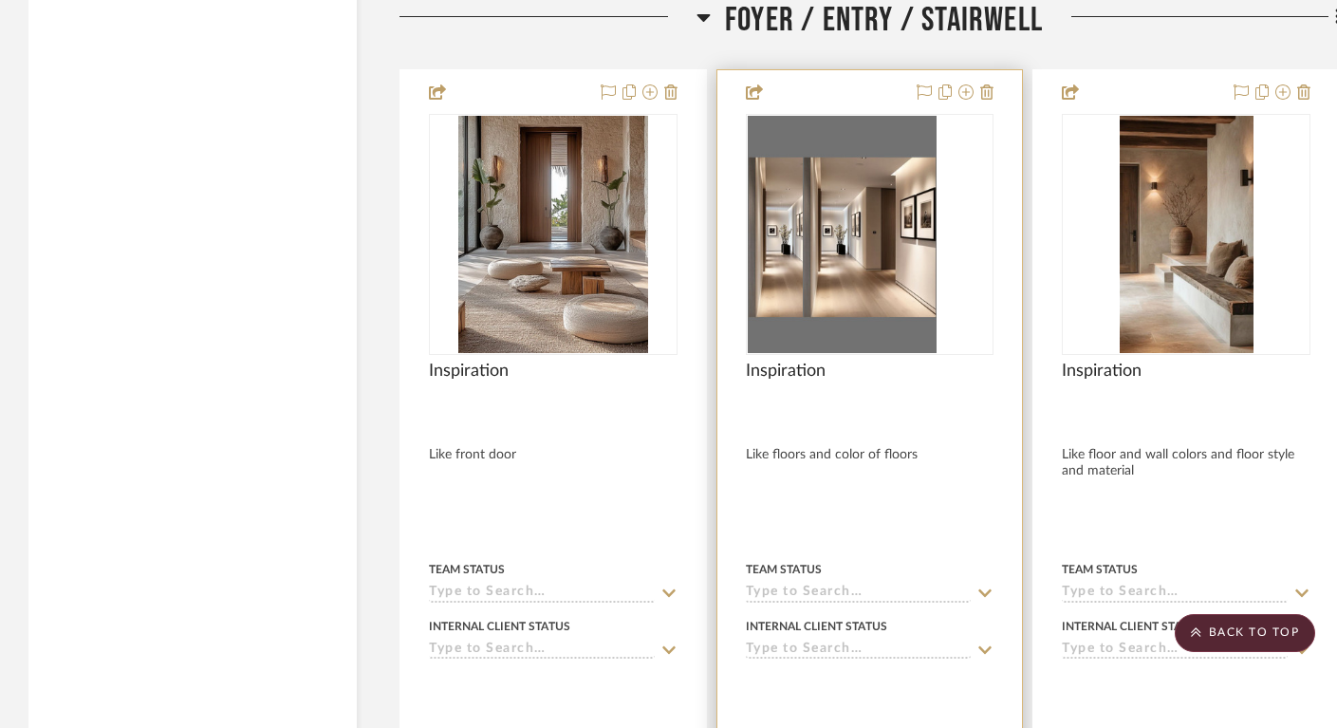
click at [899, 288] on img at bounding box center [870, 234] width 134 height 237
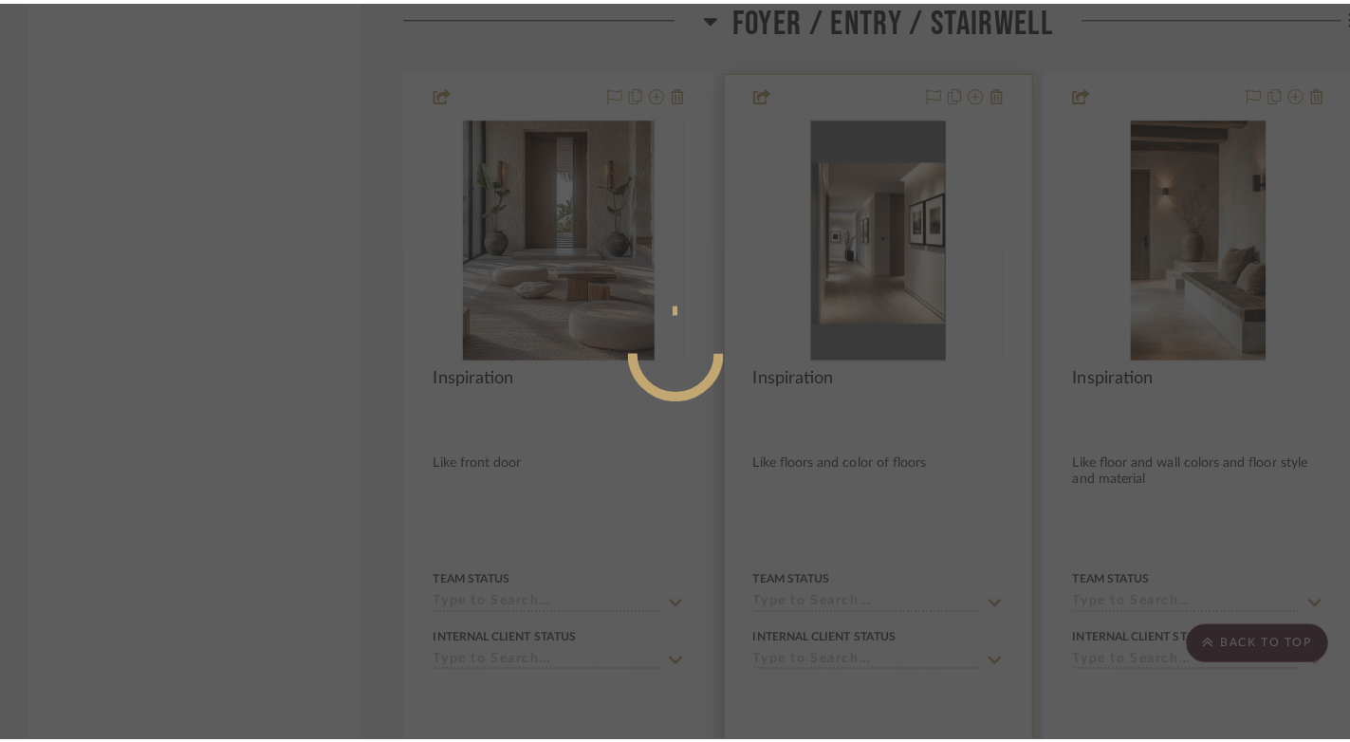
scroll to position [0, 0]
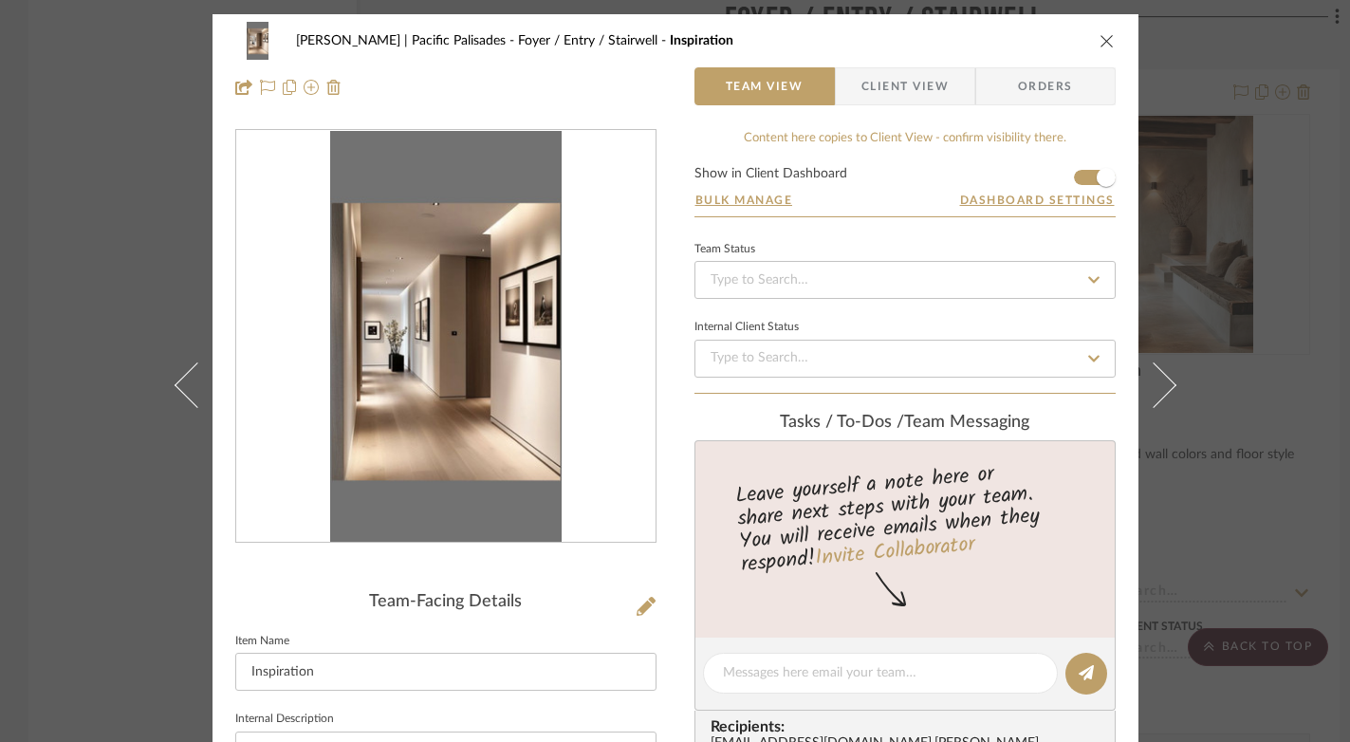
click at [434, 392] on img "0" at bounding box center [446, 337] width 232 height 412
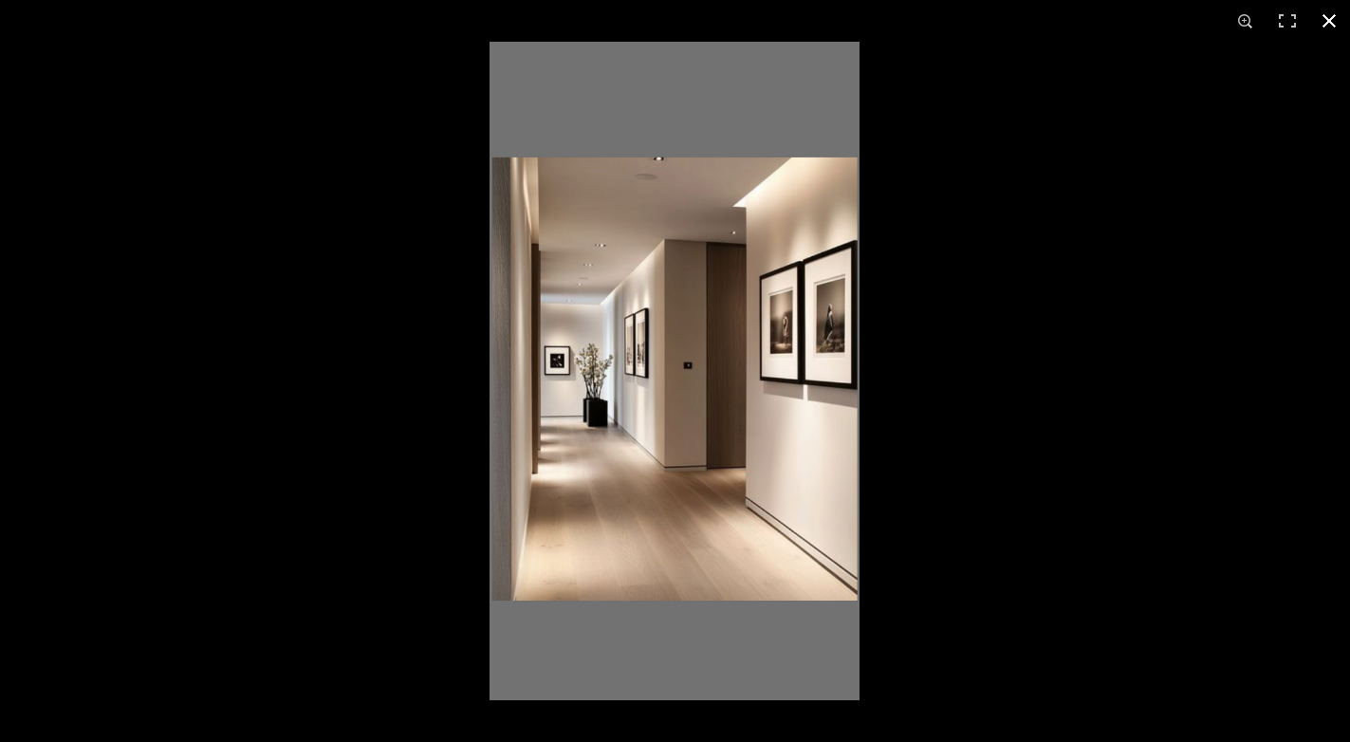
click at [1329, 24] on button at bounding box center [1329, 21] width 42 height 42
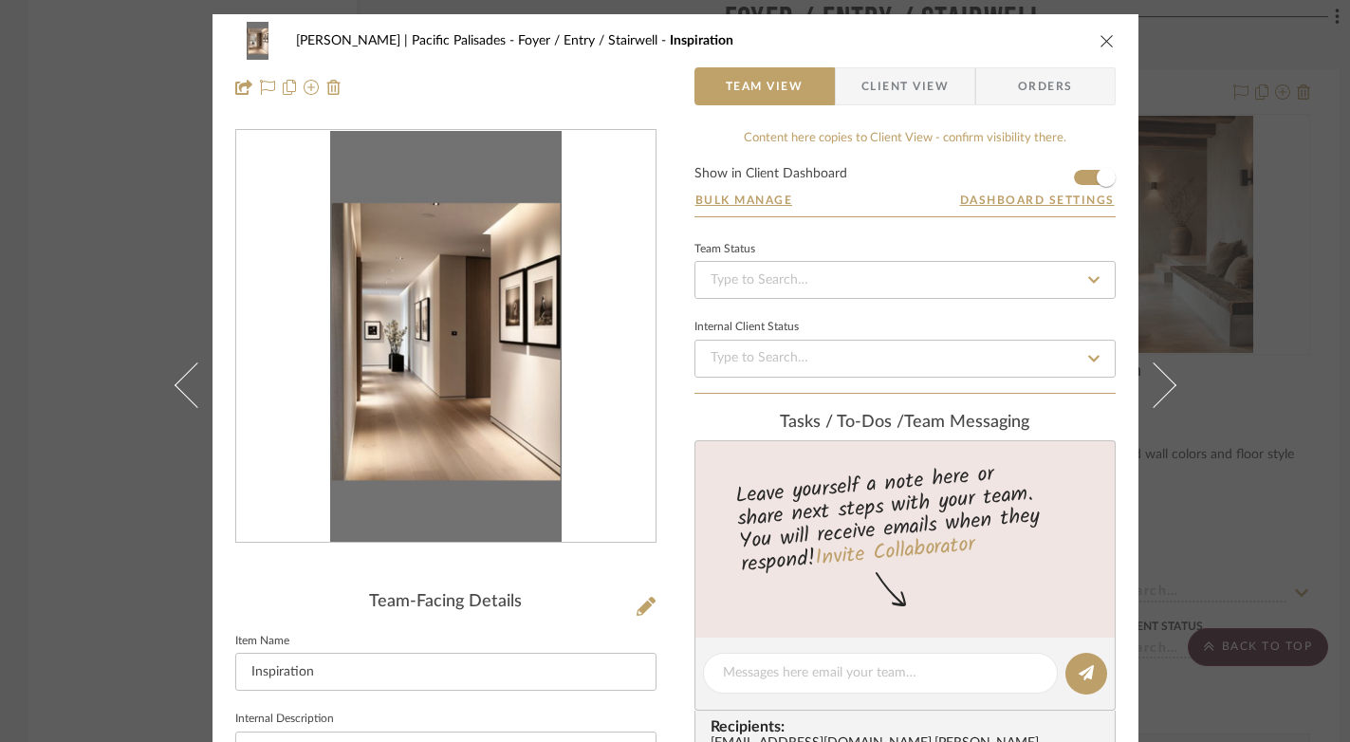
click at [1100, 43] on icon "close" at bounding box center [1107, 40] width 15 height 15
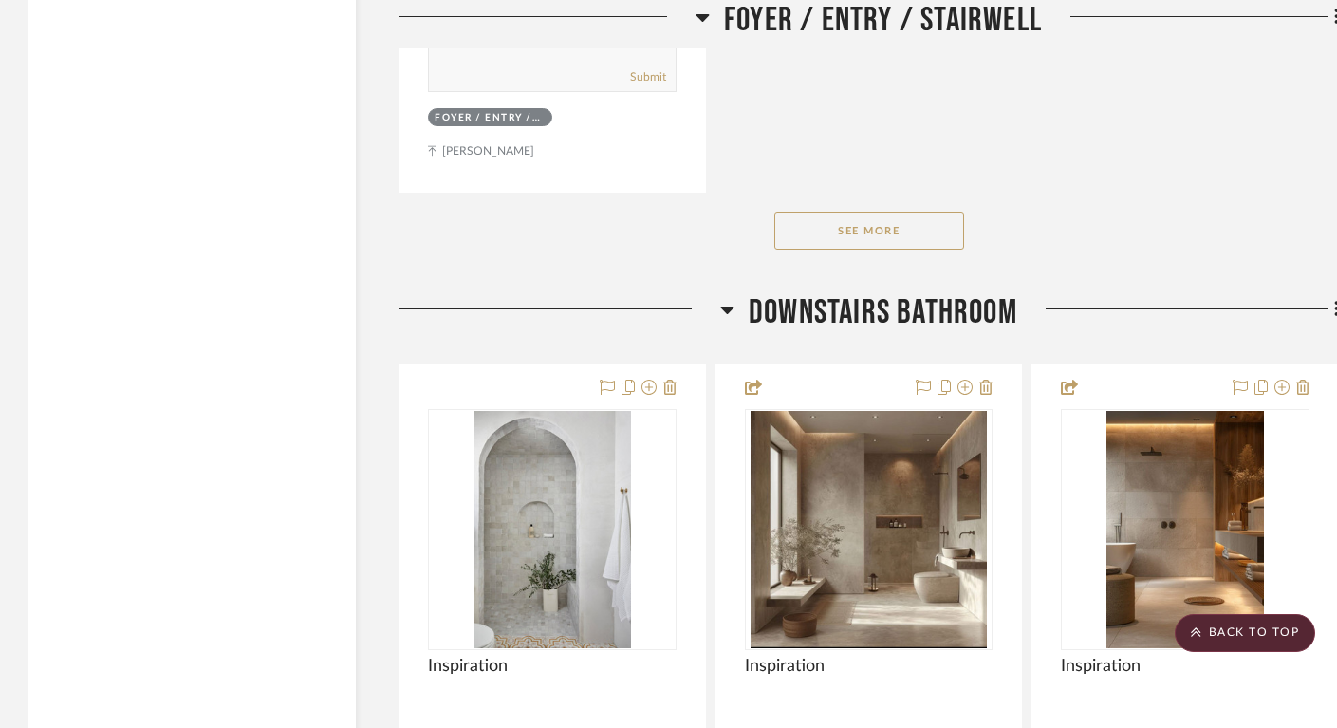
scroll to position [5633, 1]
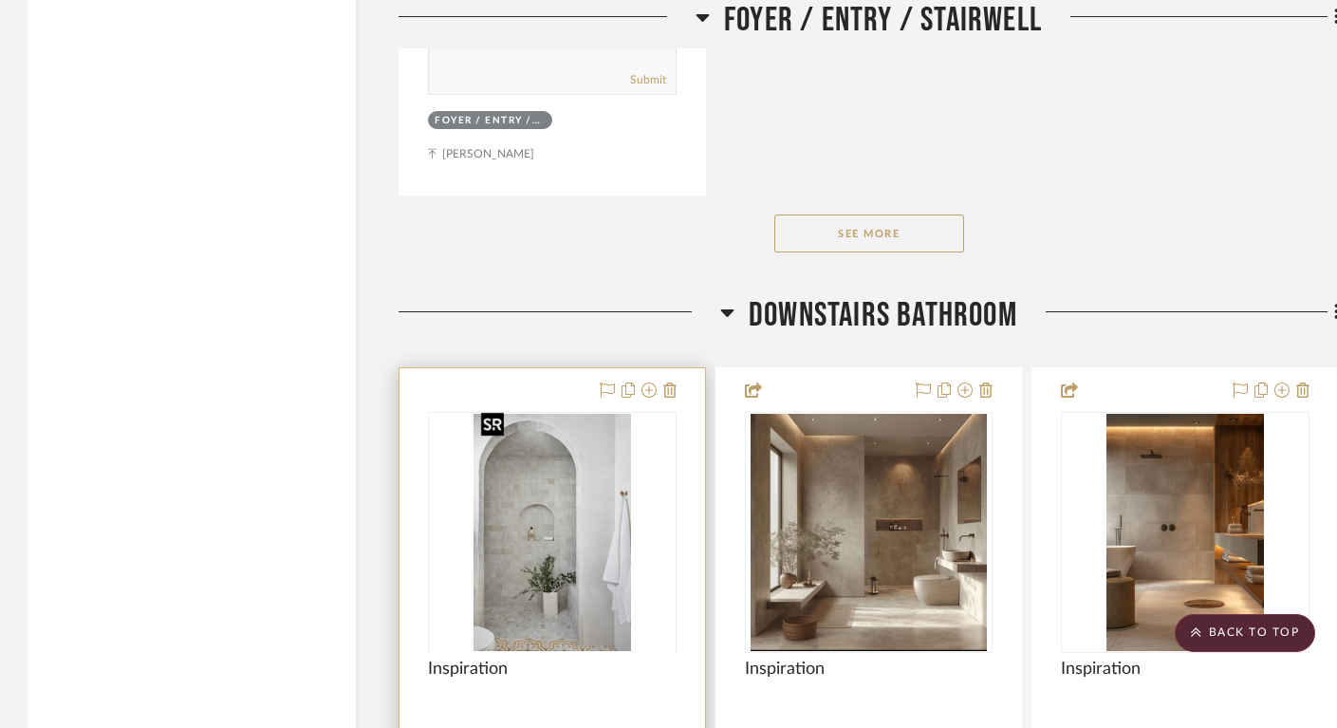
click at [597, 534] on div at bounding box center [552, 652] width 249 height 480
click at [559, 546] on img "0" at bounding box center [552, 532] width 158 height 237
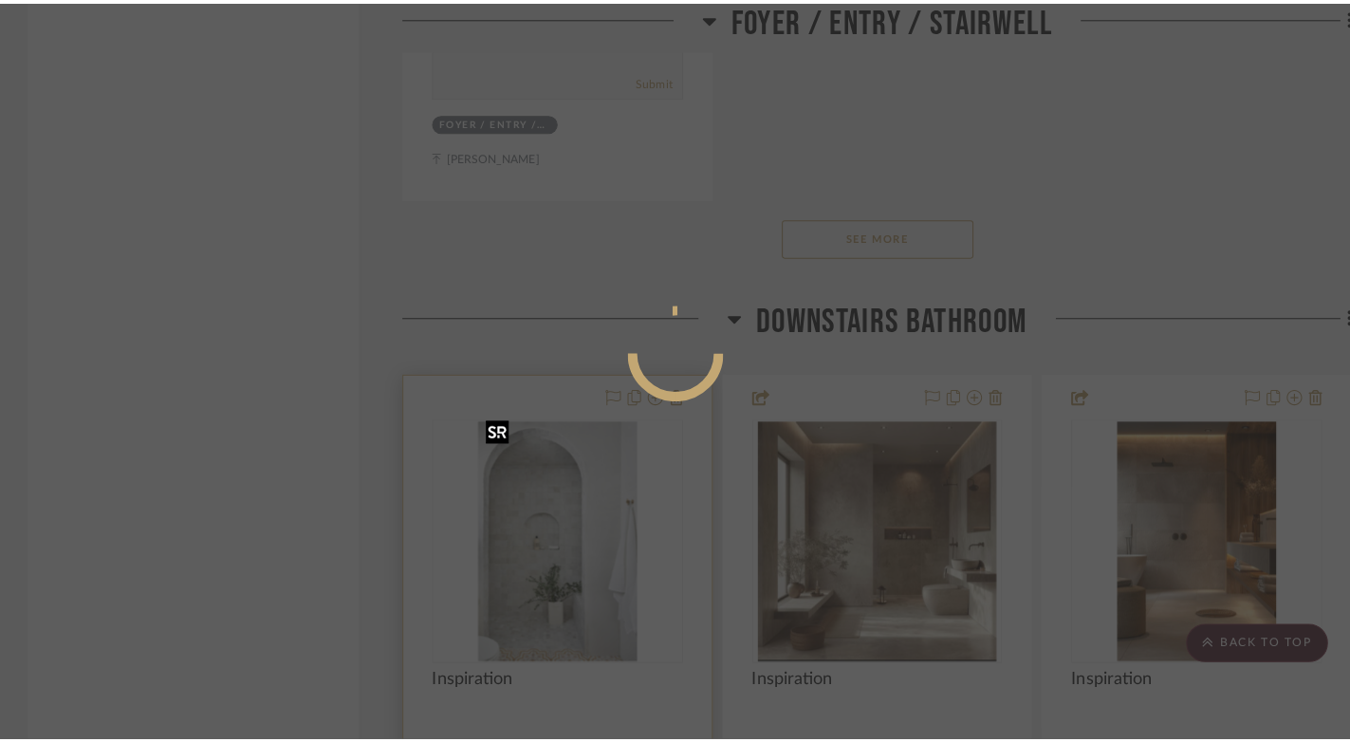
scroll to position [0, 0]
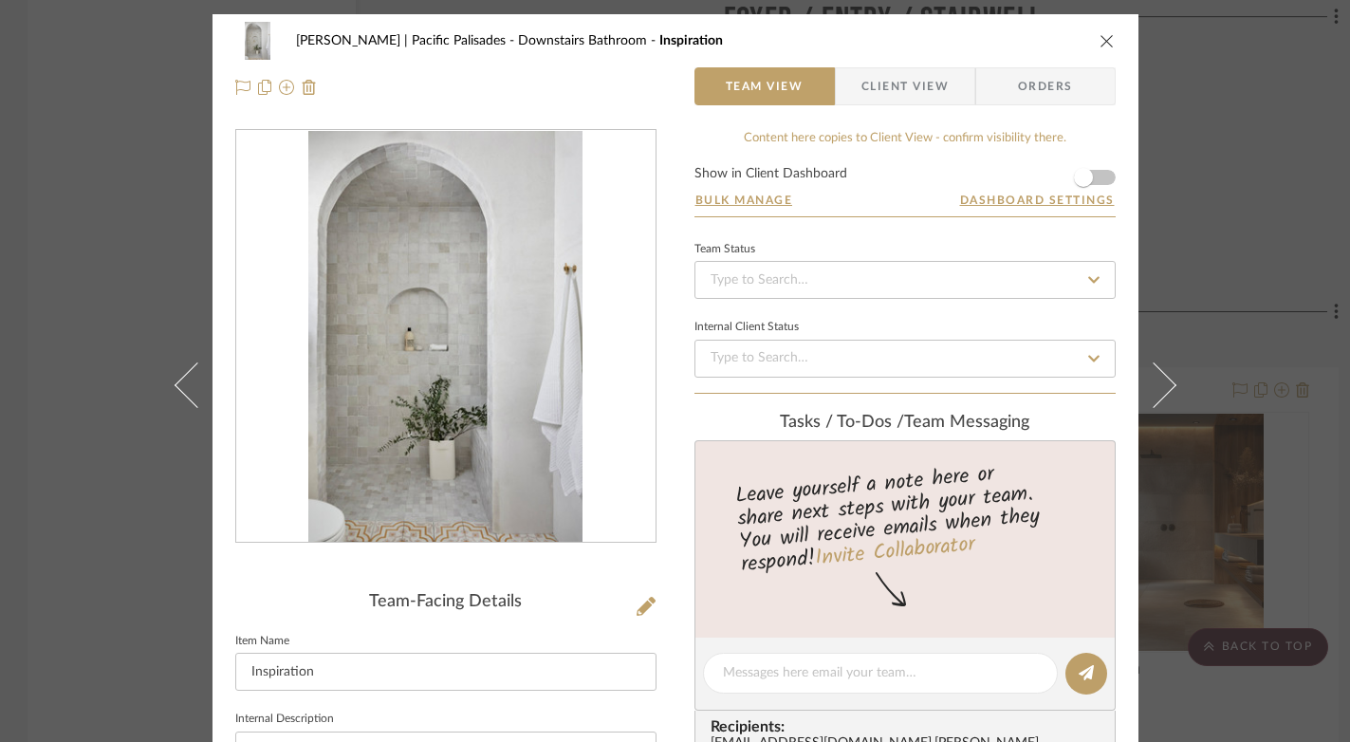
click at [1102, 37] on icon "close" at bounding box center [1107, 40] width 15 height 15
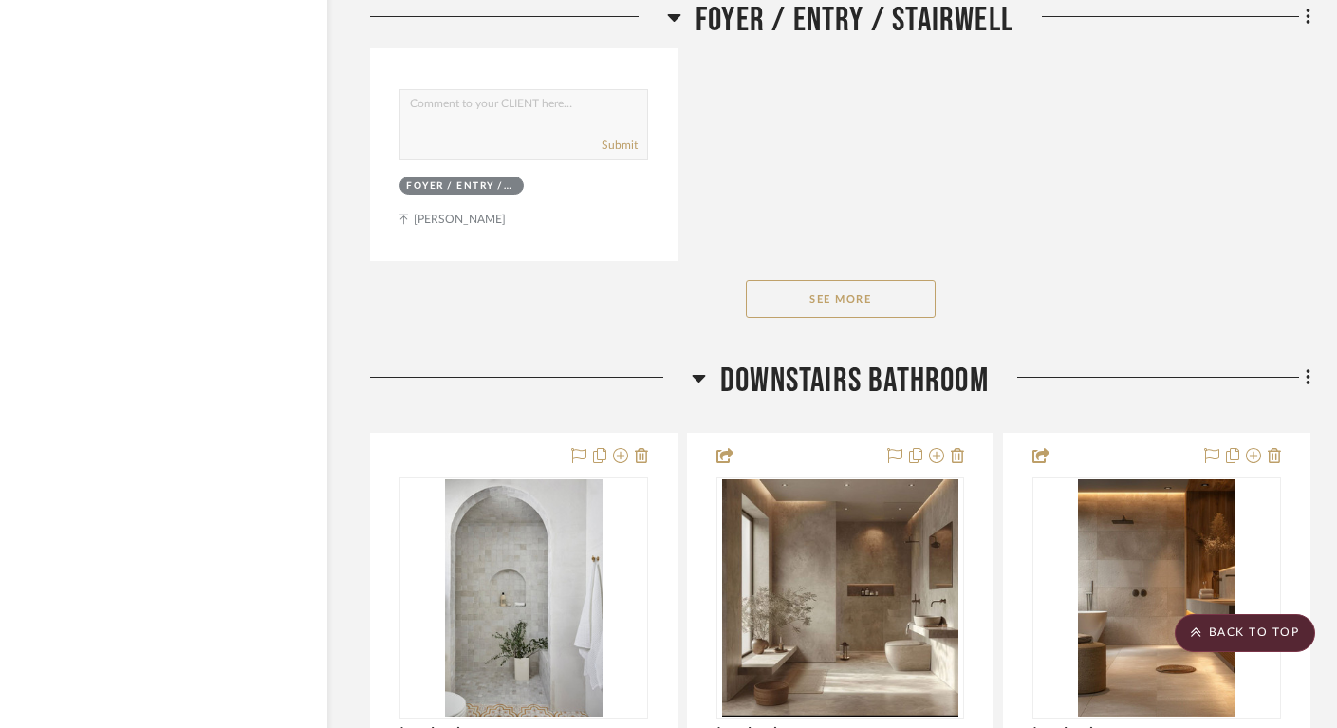
scroll to position [5569, 29]
click at [808, 298] on button "See More" at bounding box center [841, 298] width 190 height 38
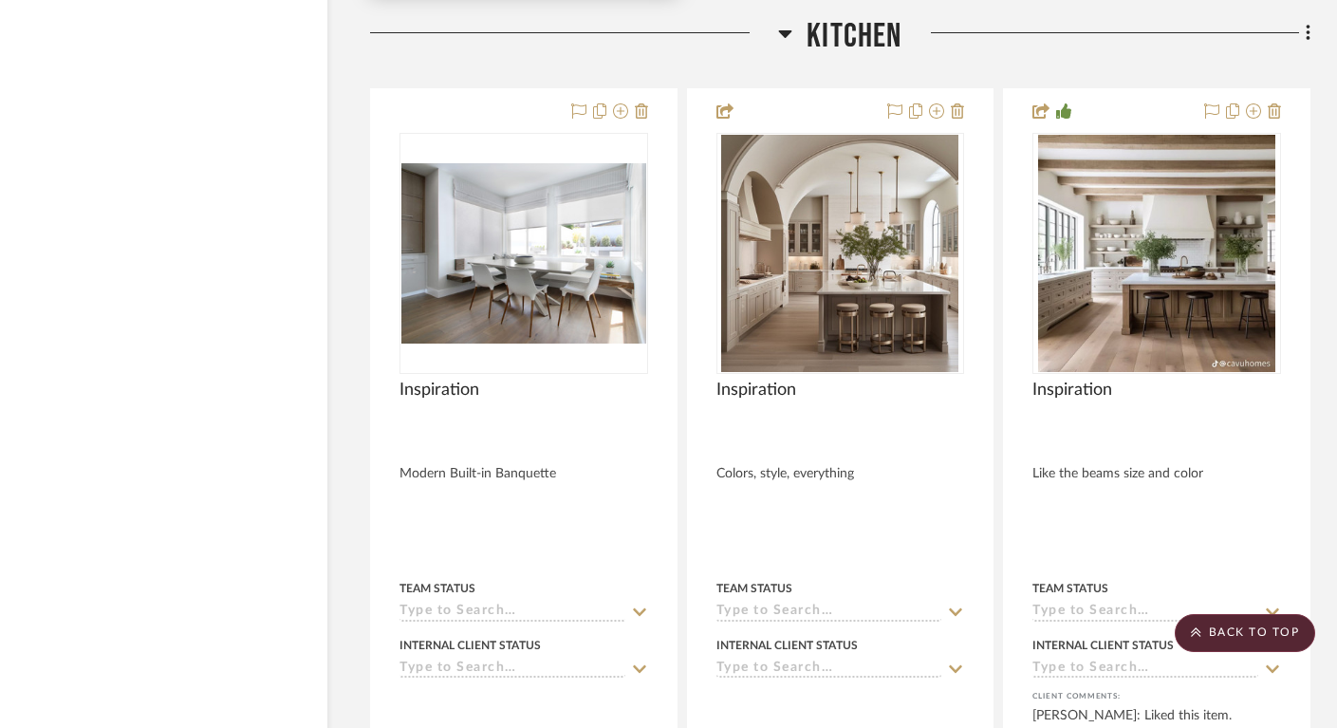
scroll to position [11533, 29]
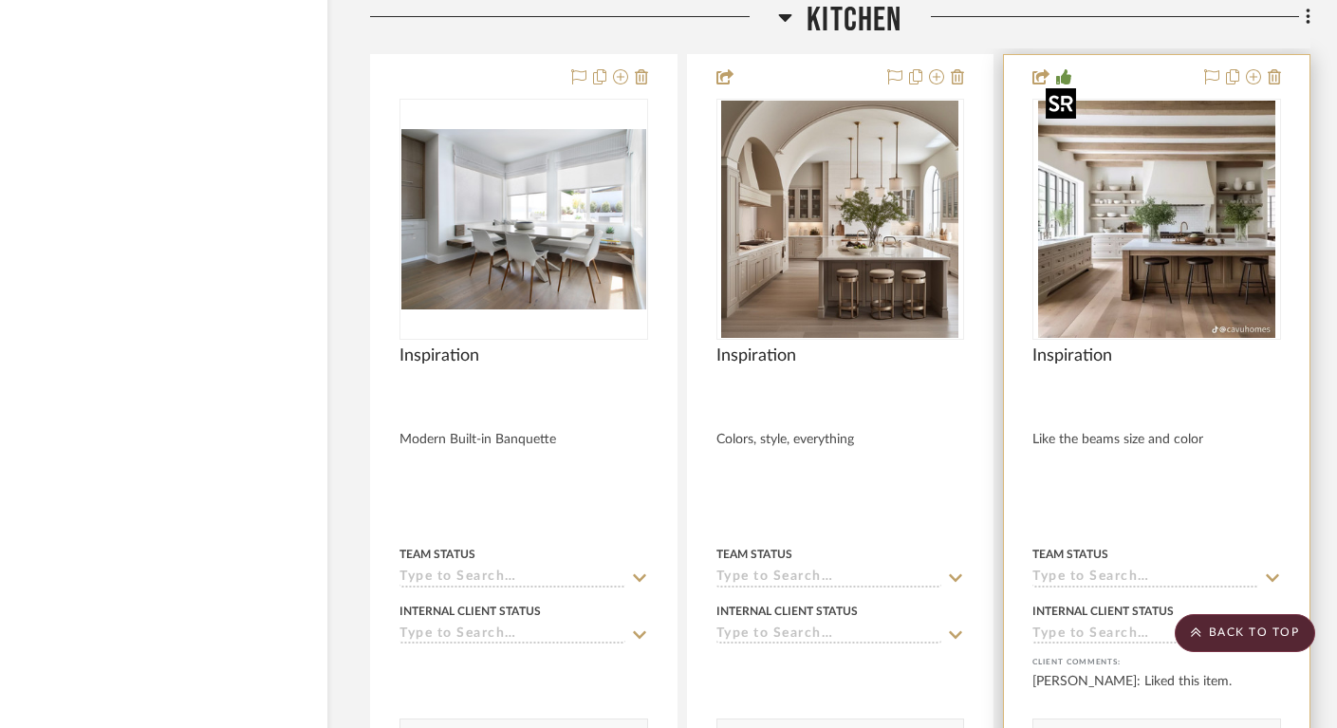
click at [1192, 185] on img "0" at bounding box center [1156, 219] width 237 height 237
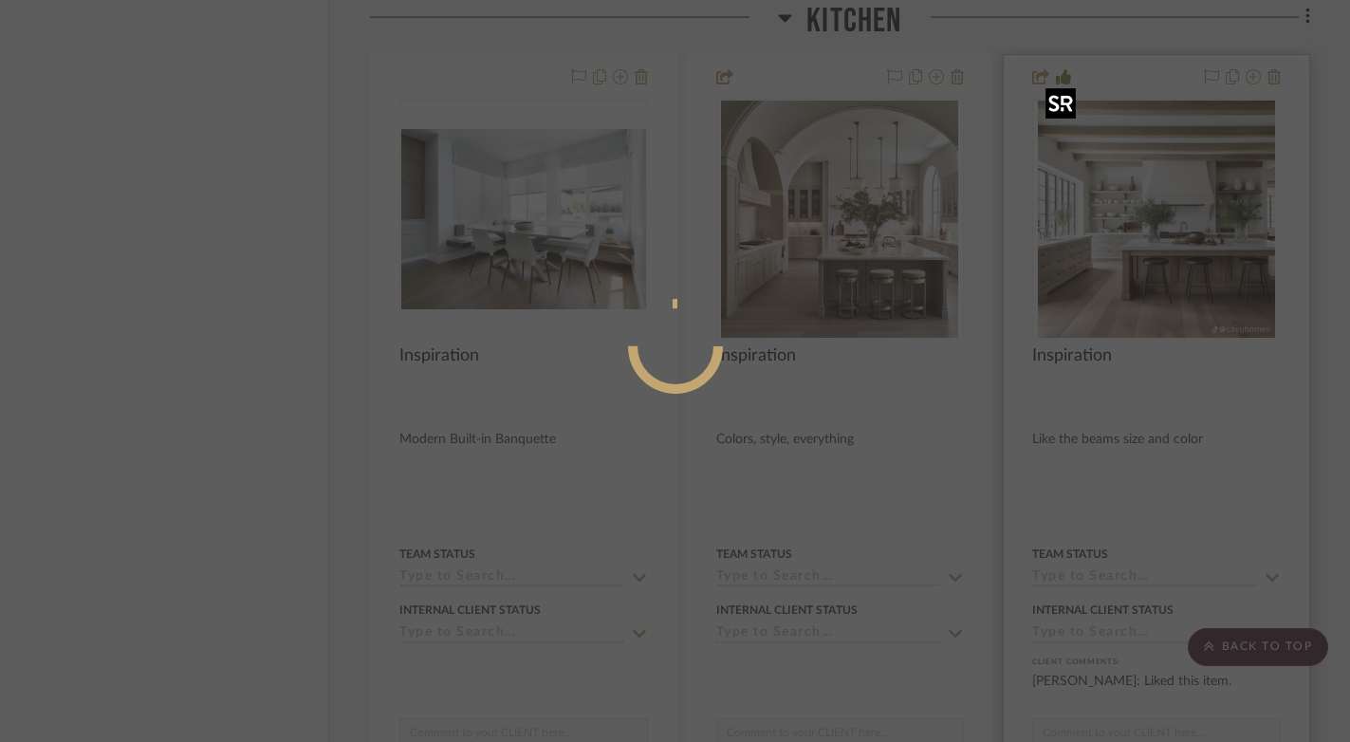
click at [1192, 185] on div at bounding box center [675, 371] width 1350 height 742
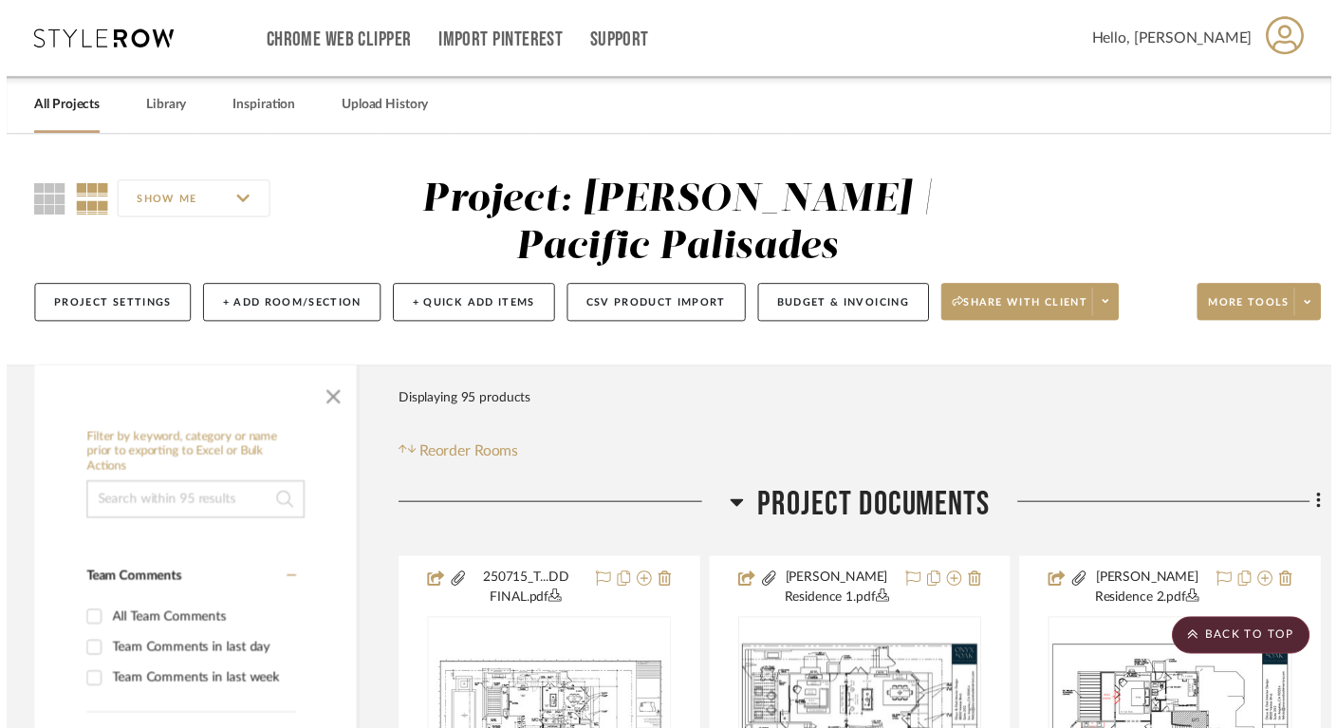
scroll to position [11568, 29]
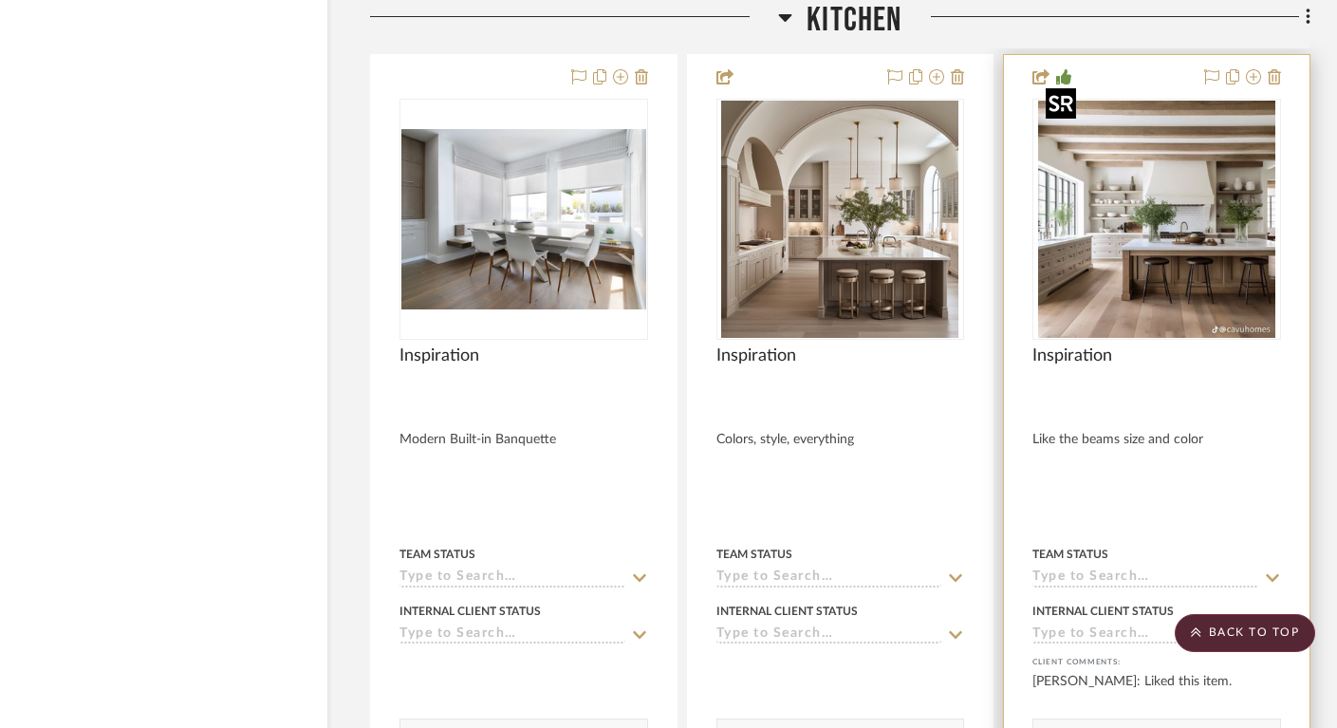
click at [1192, 185] on img "0" at bounding box center [1156, 219] width 237 height 237
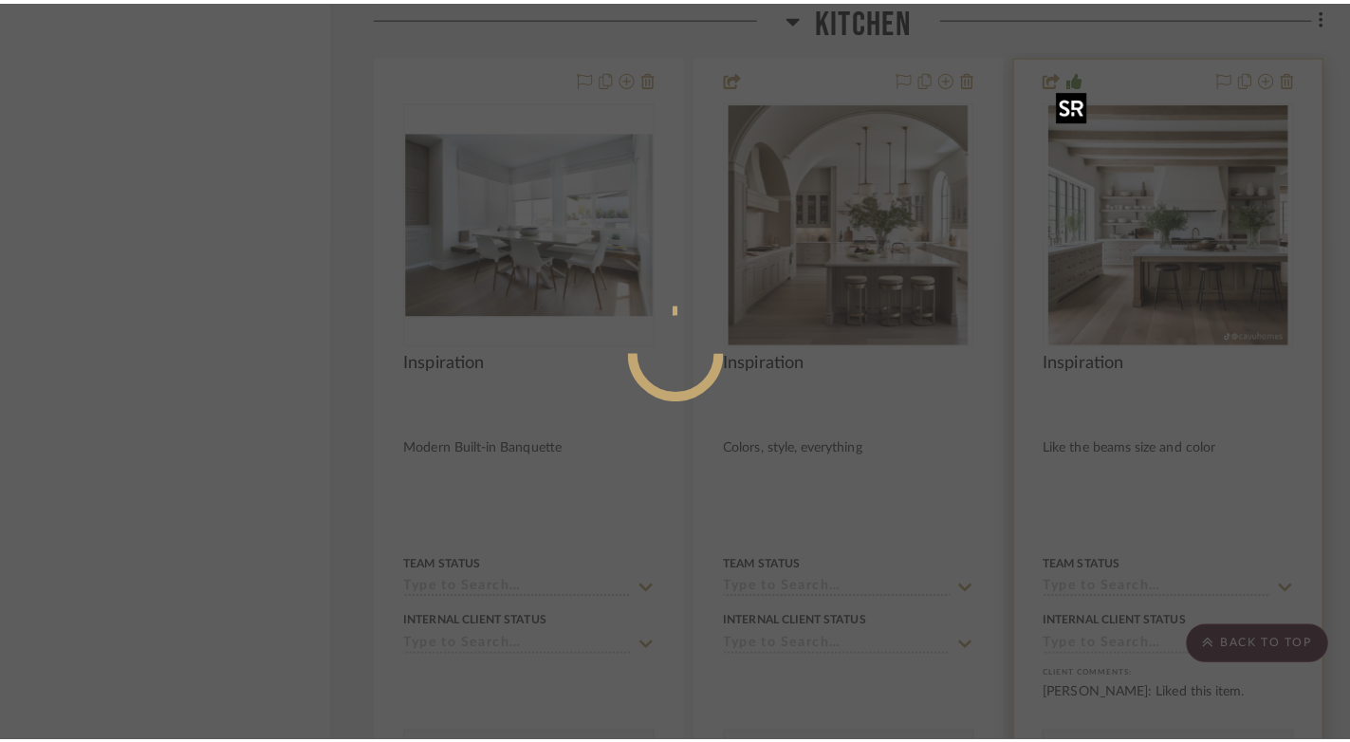
scroll to position [0, 0]
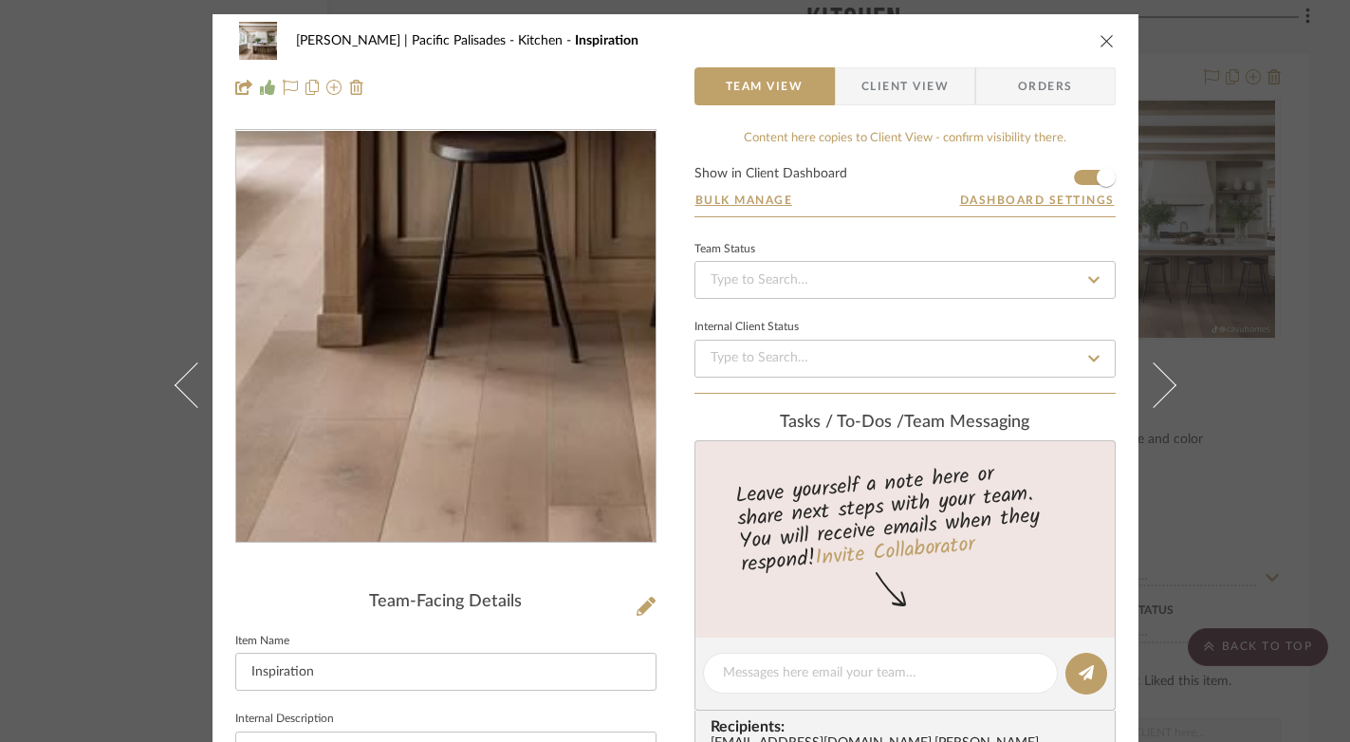
click at [420, 492] on img "0" at bounding box center [446, 337] width 412 height 412
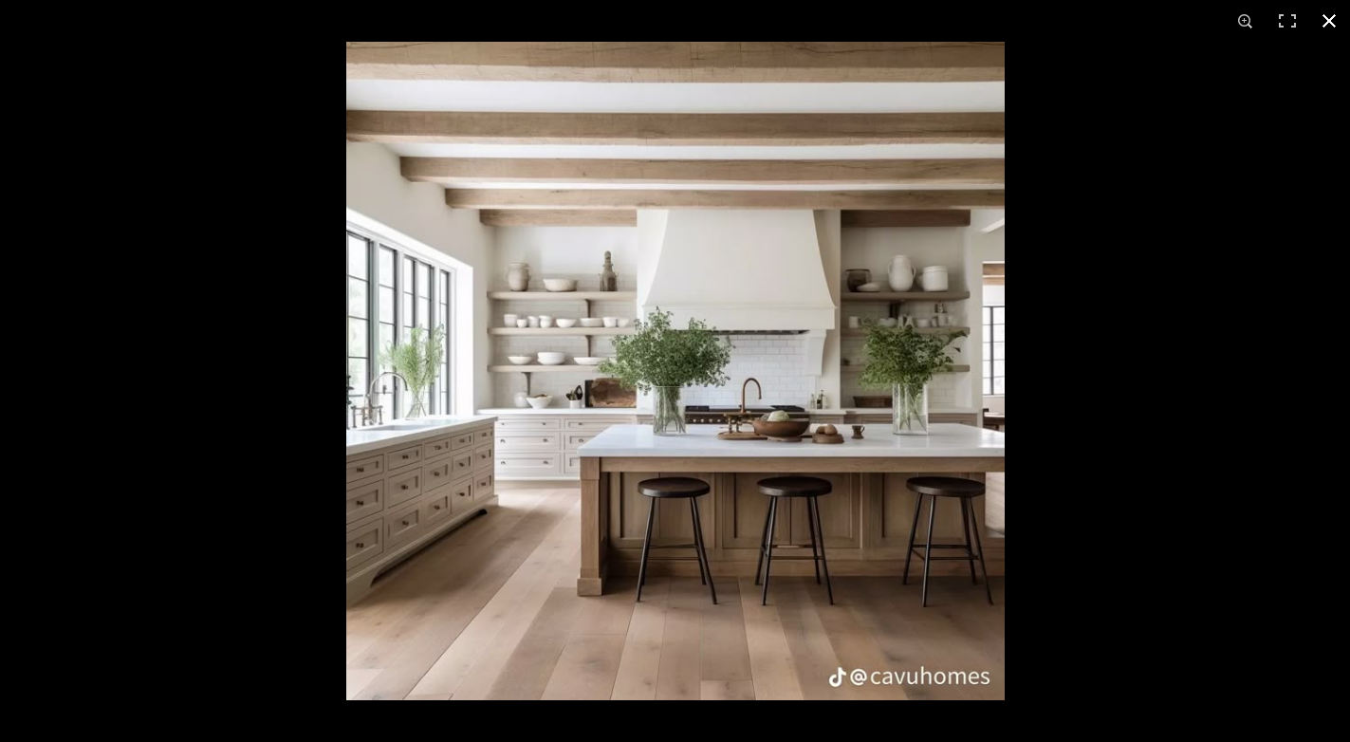
click at [1329, 11] on button at bounding box center [1329, 21] width 42 height 42
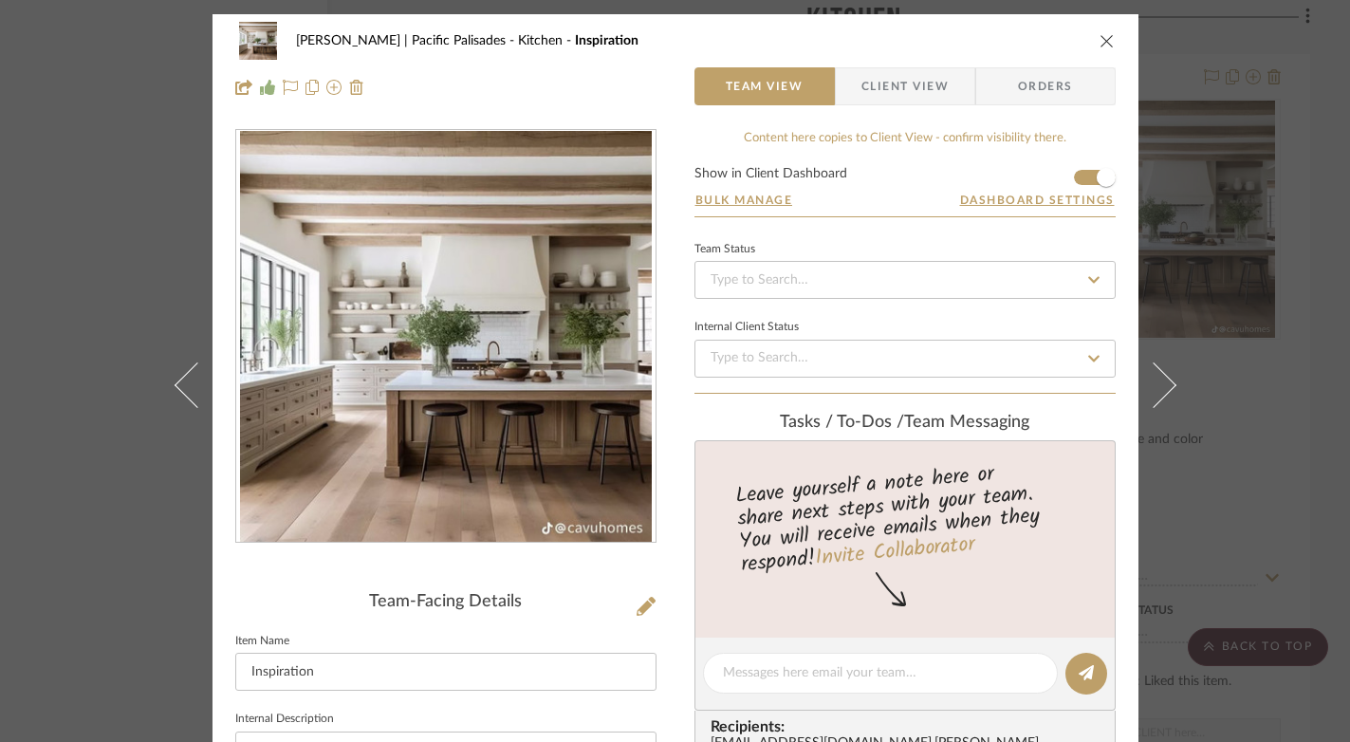
click at [1100, 39] on icon "close" at bounding box center [1107, 40] width 15 height 15
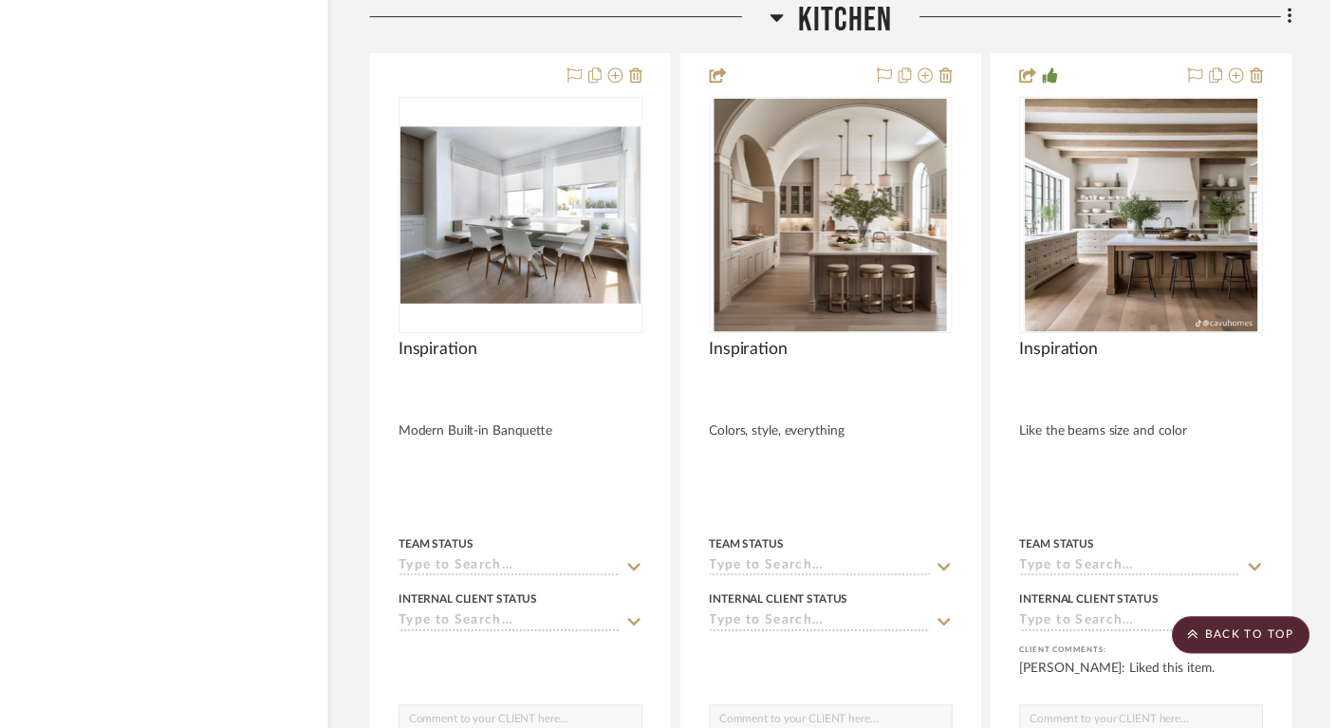
scroll to position [11568, 29]
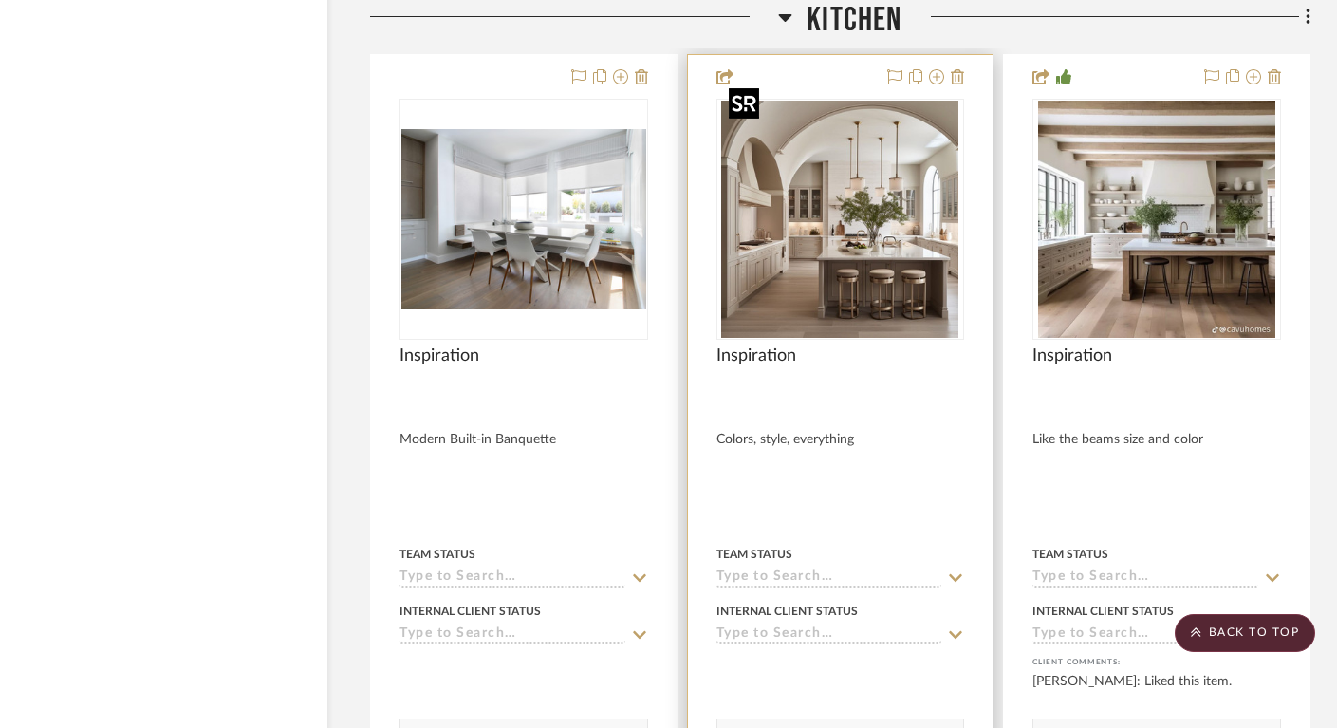
click at [860, 218] on img "0" at bounding box center [839, 219] width 237 height 237
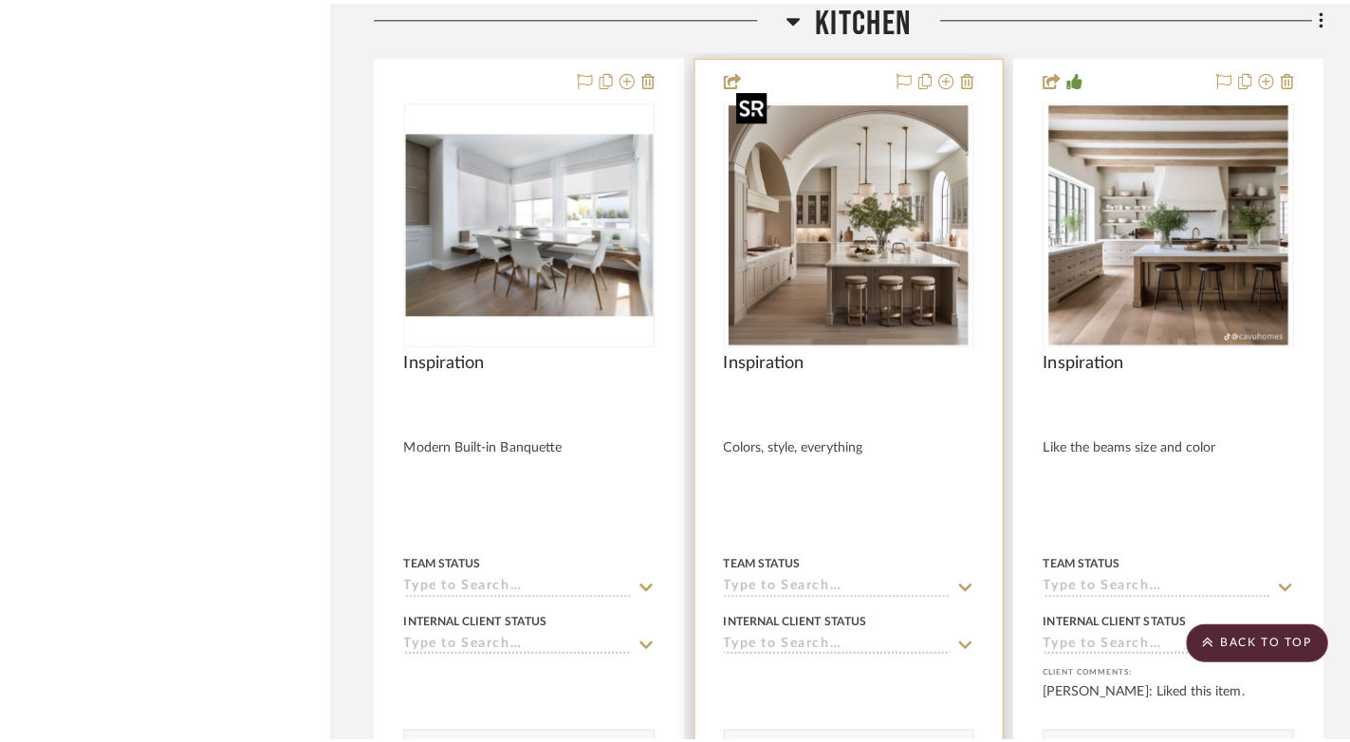
scroll to position [0, 0]
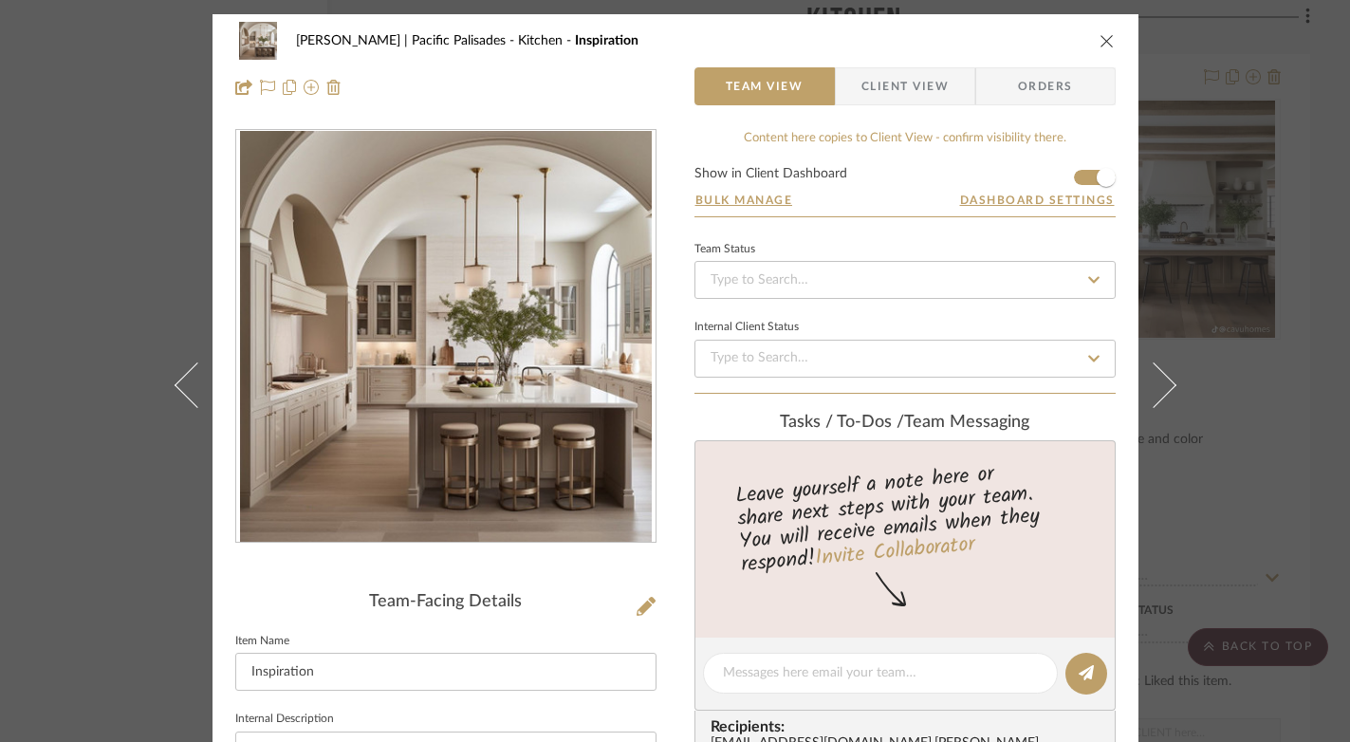
click at [1100, 43] on icon "close" at bounding box center [1107, 40] width 15 height 15
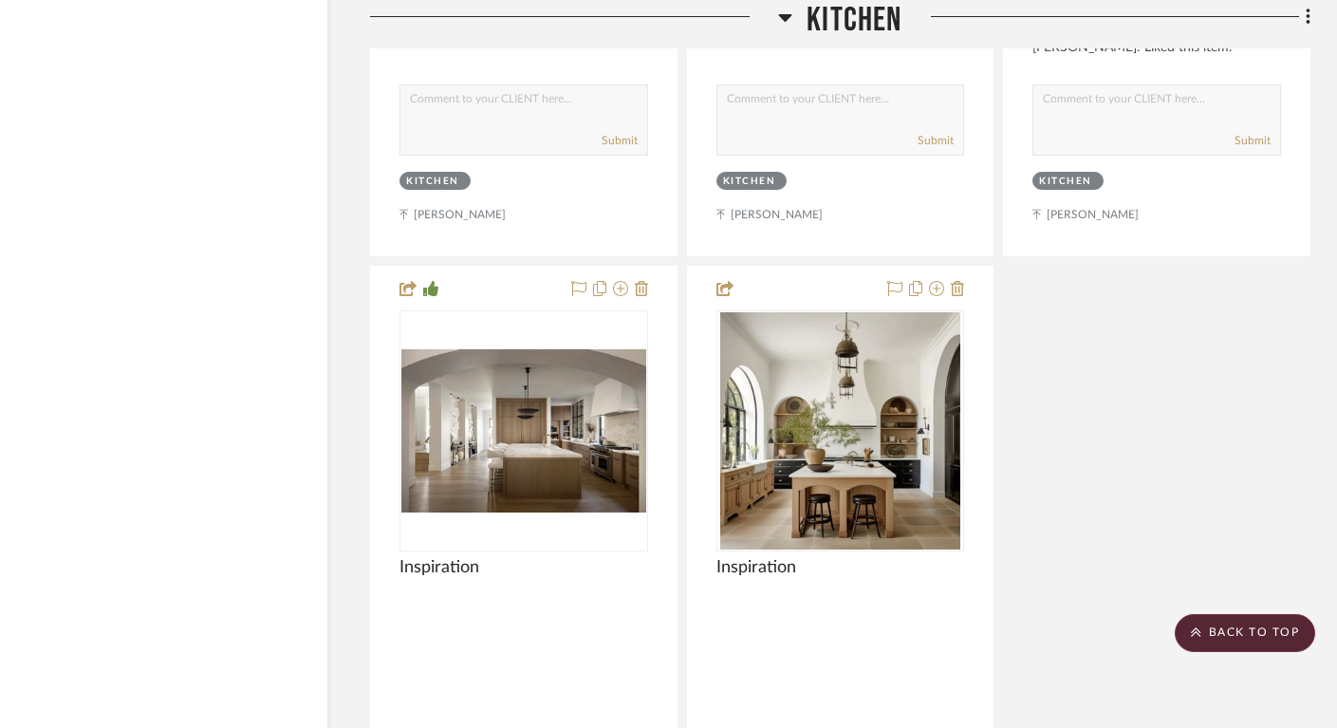
scroll to position [12204, 29]
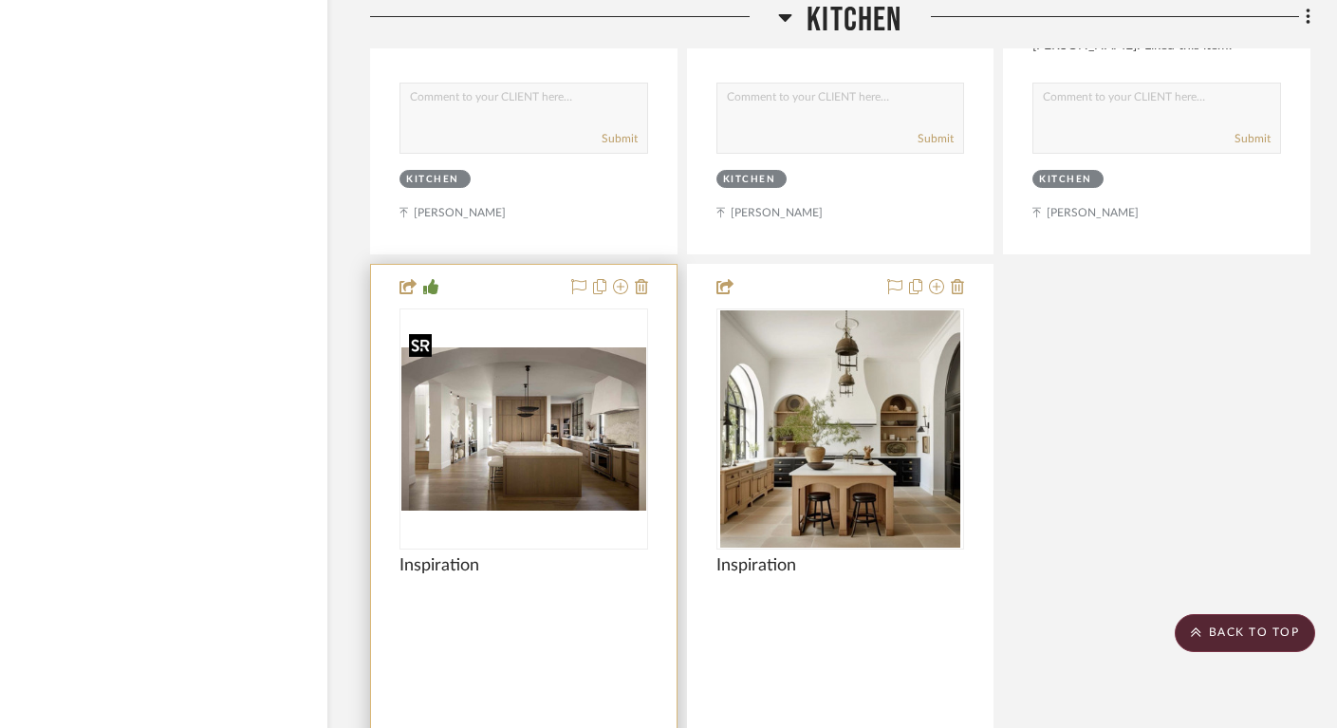
click at [523, 455] on img "0" at bounding box center [523, 428] width 245 height 163
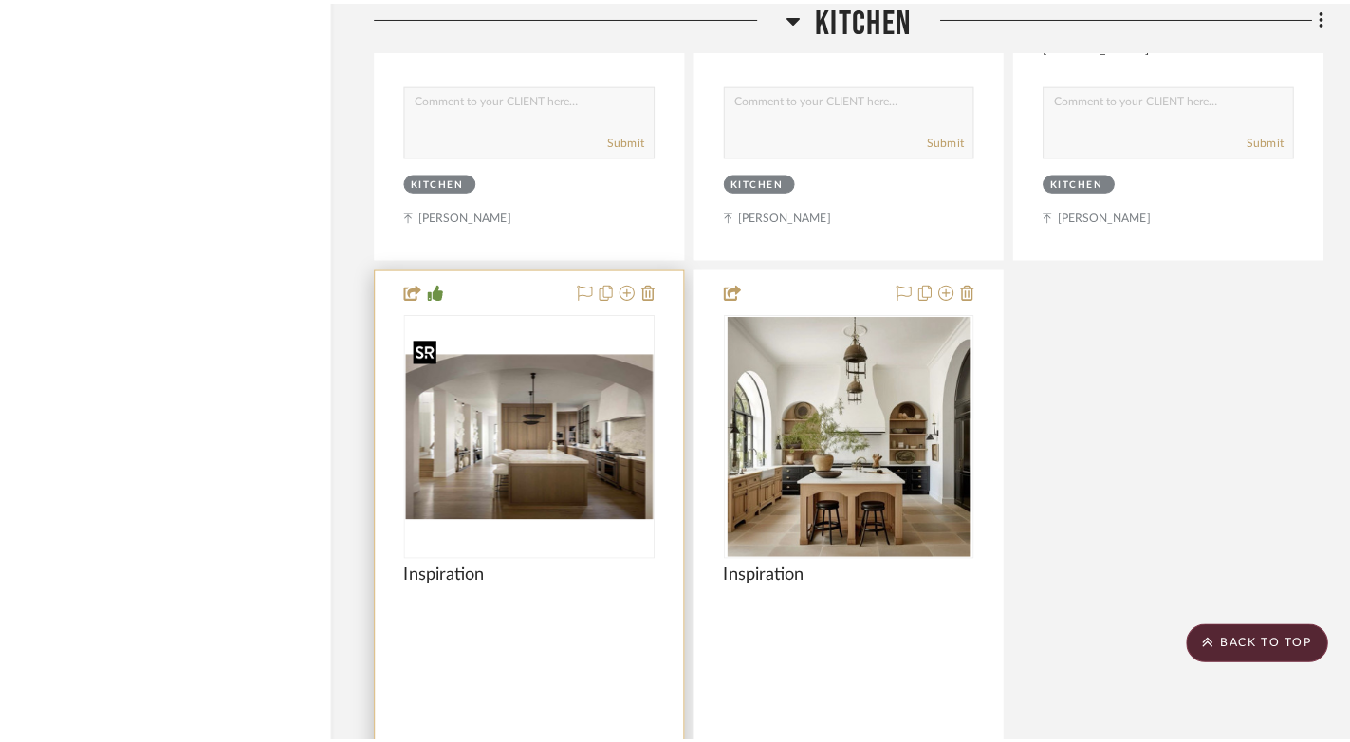
scroll to position [0, 0]
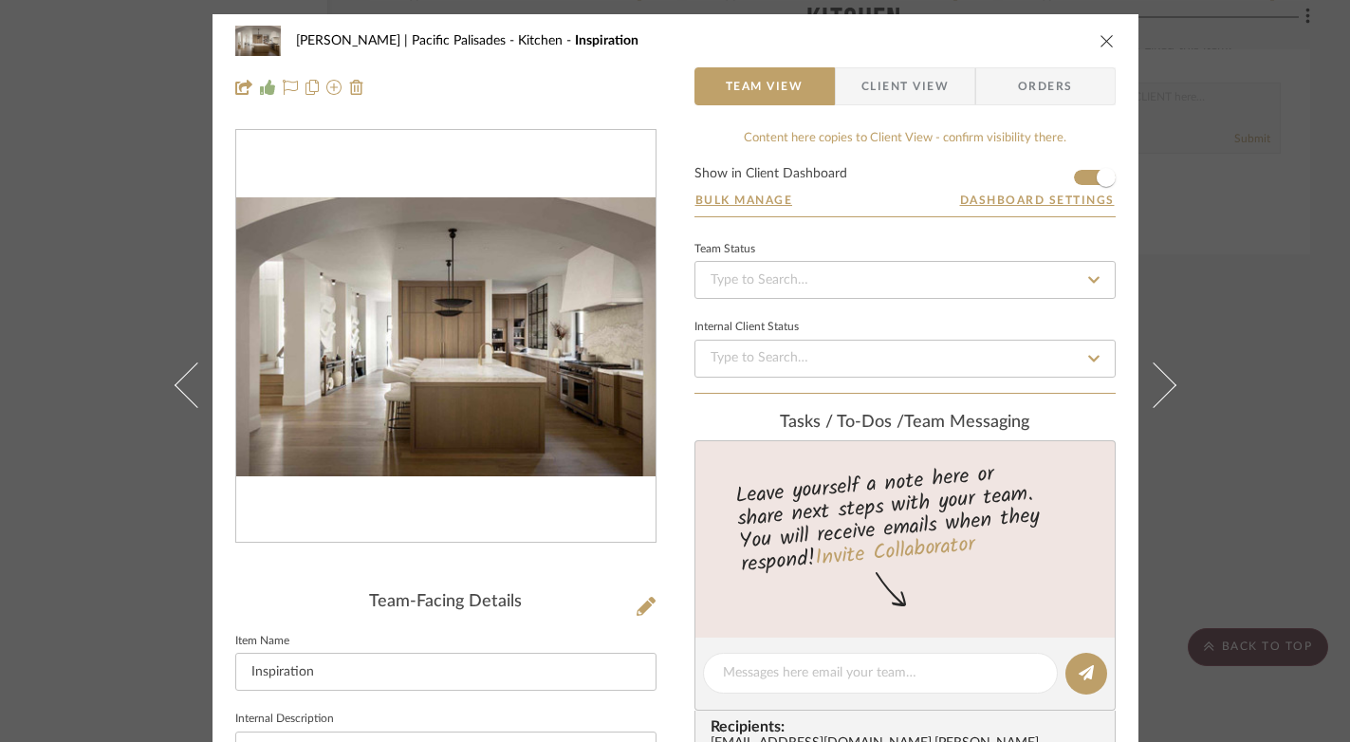
click at [519, 395] on img "0" at bounding box center [445, 337] width 419 height 280
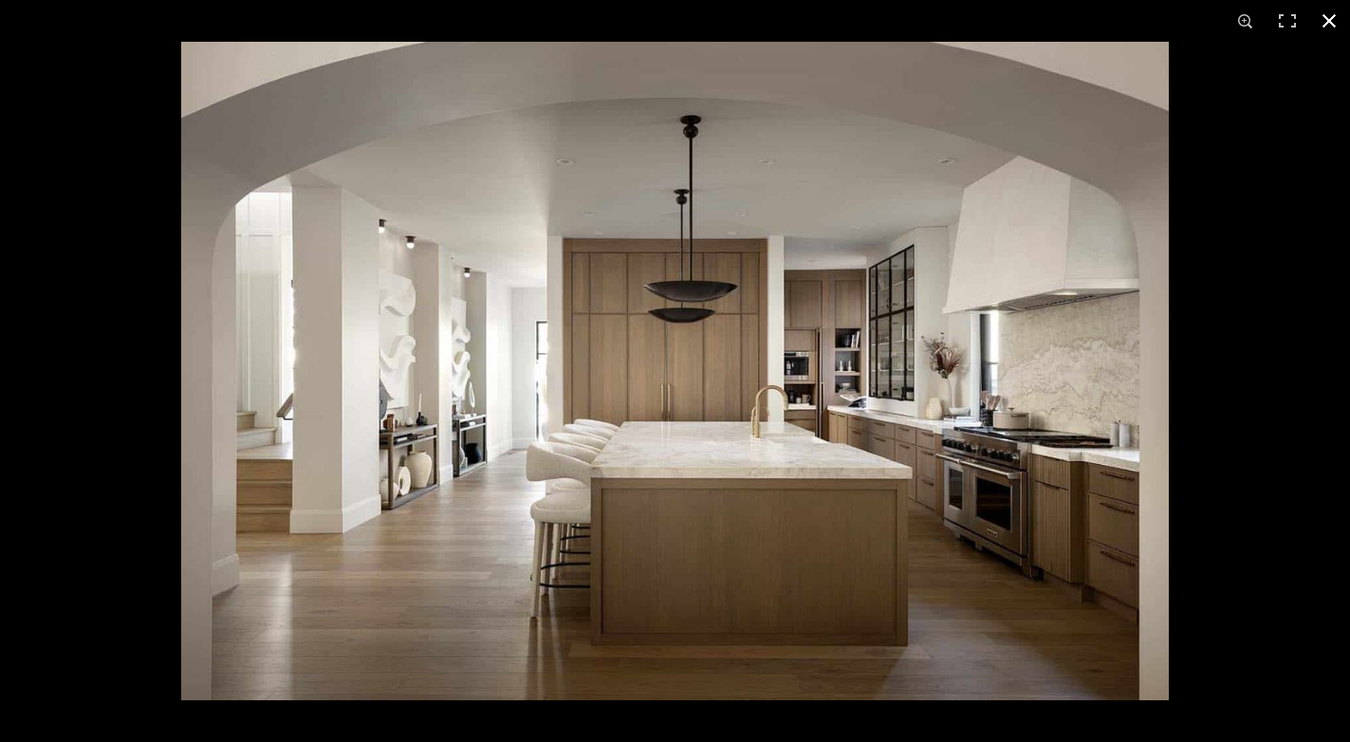
click at [1327, 19] on button at bounding box center [1329, 21] width 42 height 42
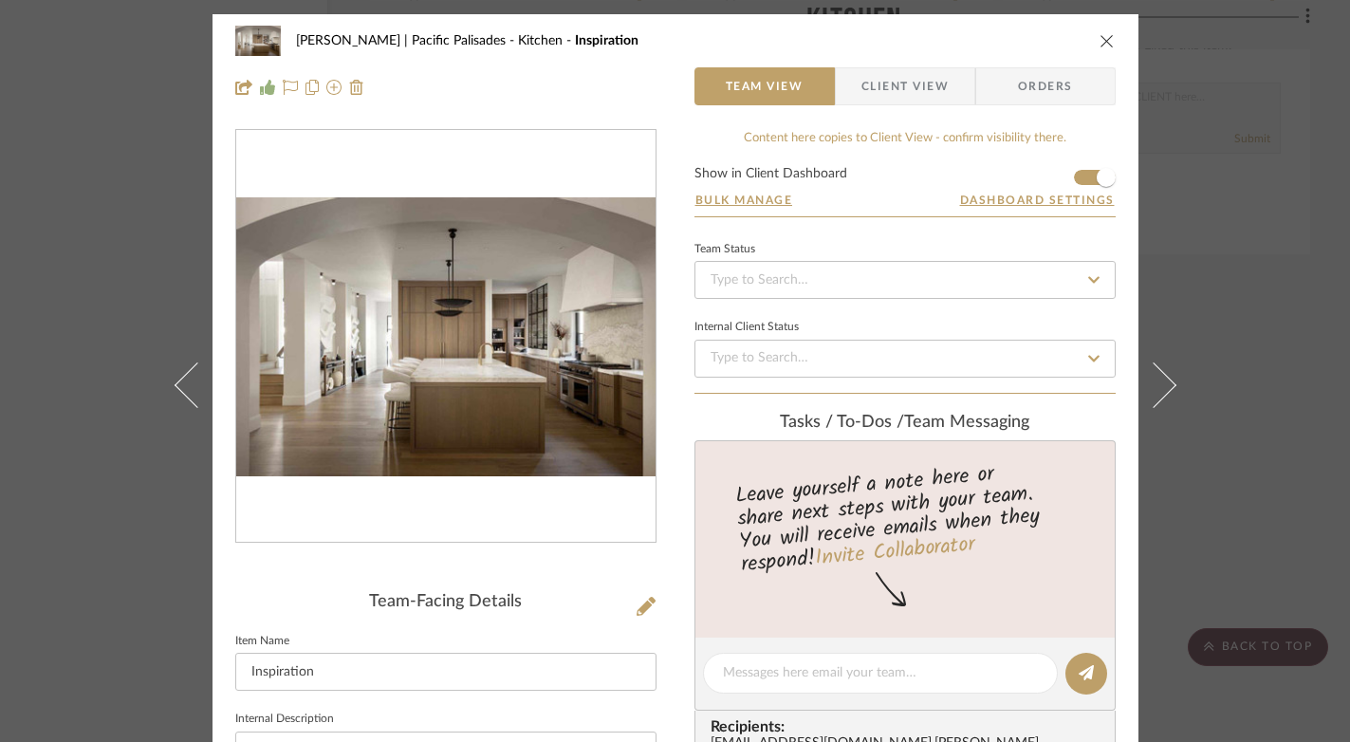
click at [1100, 41] on icon "close" at bounding box center [1107, 40] width 15 height 15
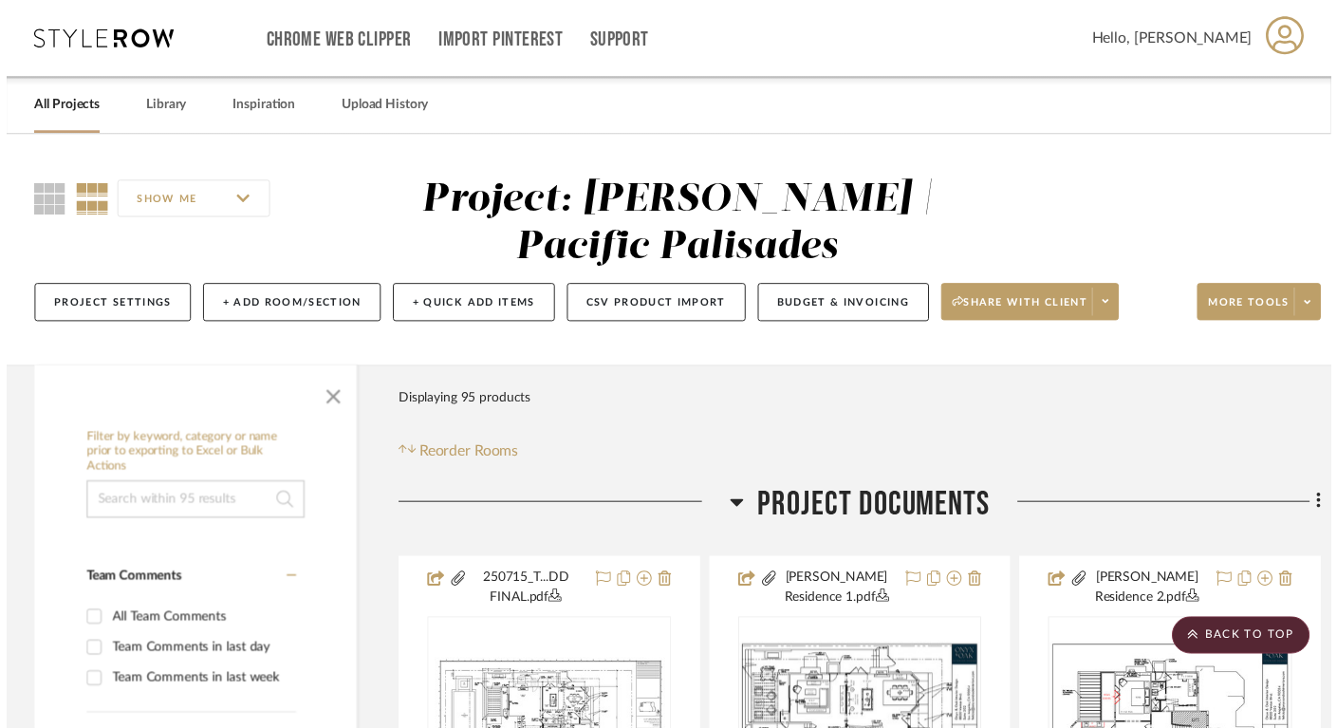
scroll to position [12204, 29]
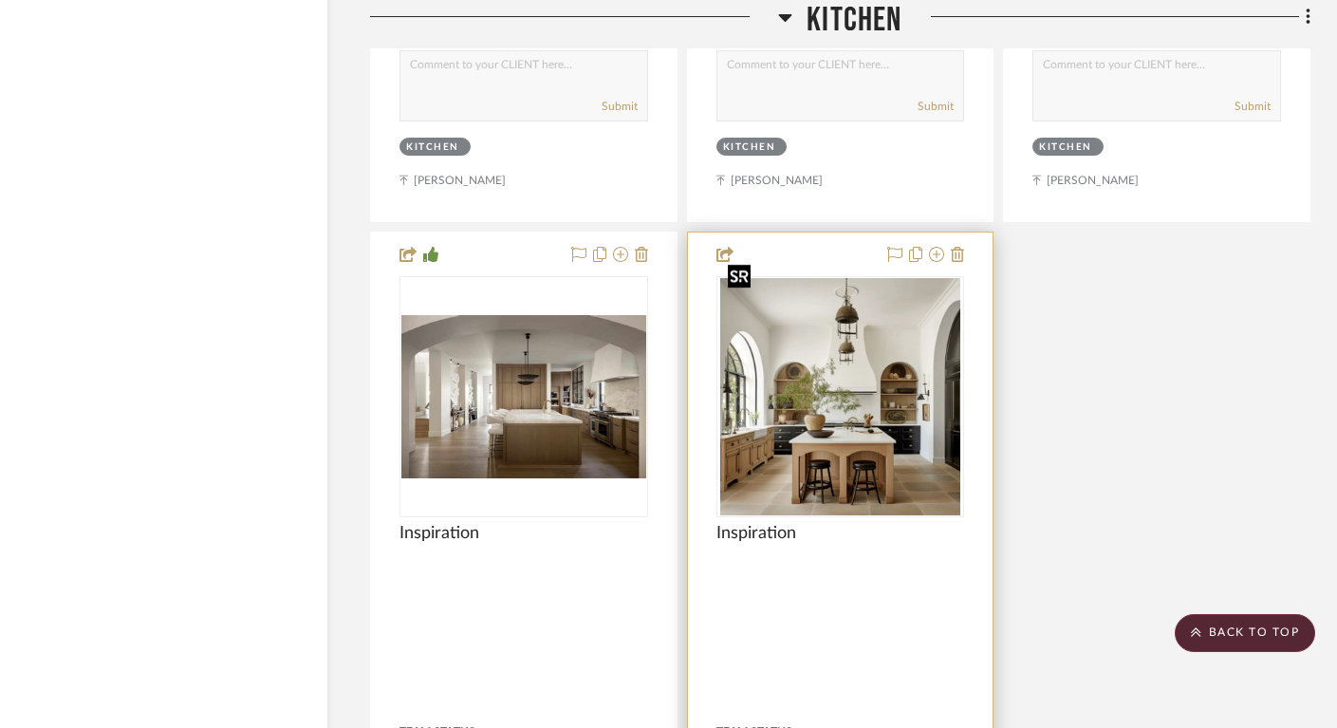
click at [835, 443] on img "0" at bounding box center [839, 396] width 239 height 237
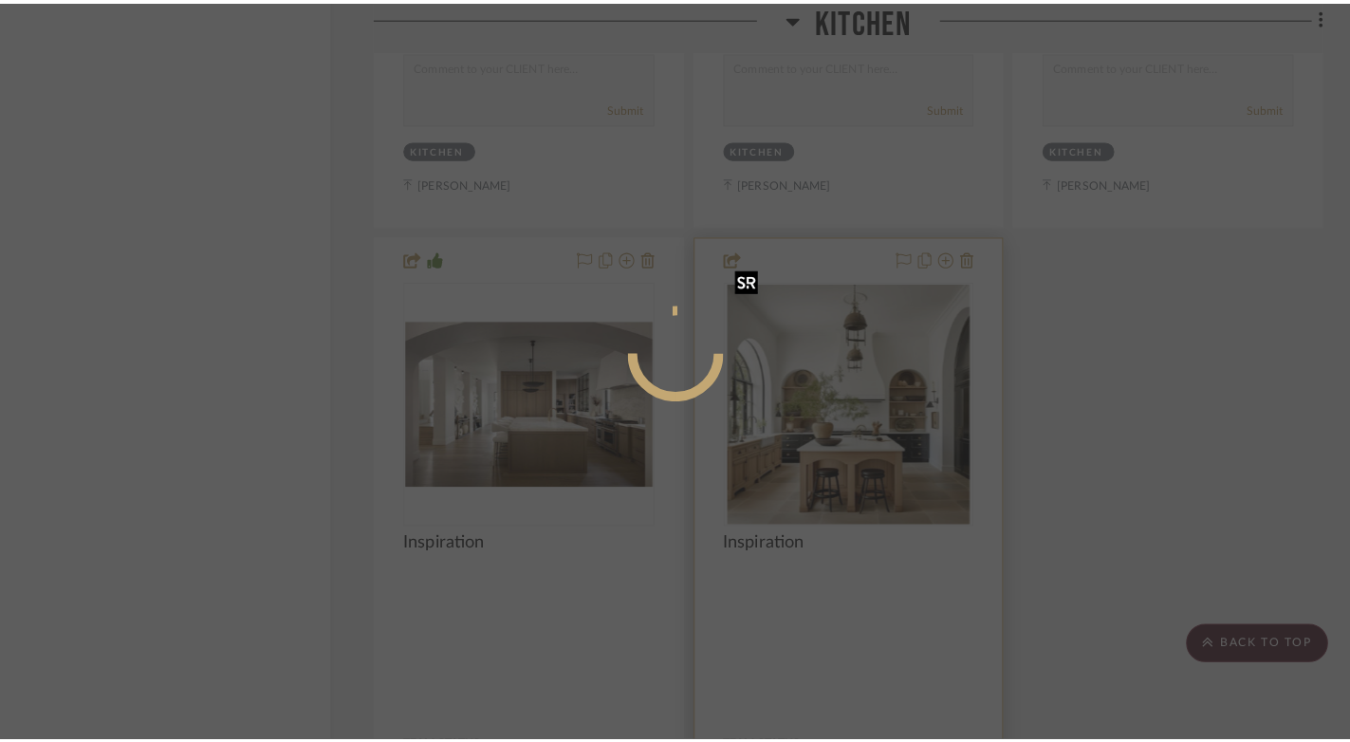
scroll to position [0, 0]
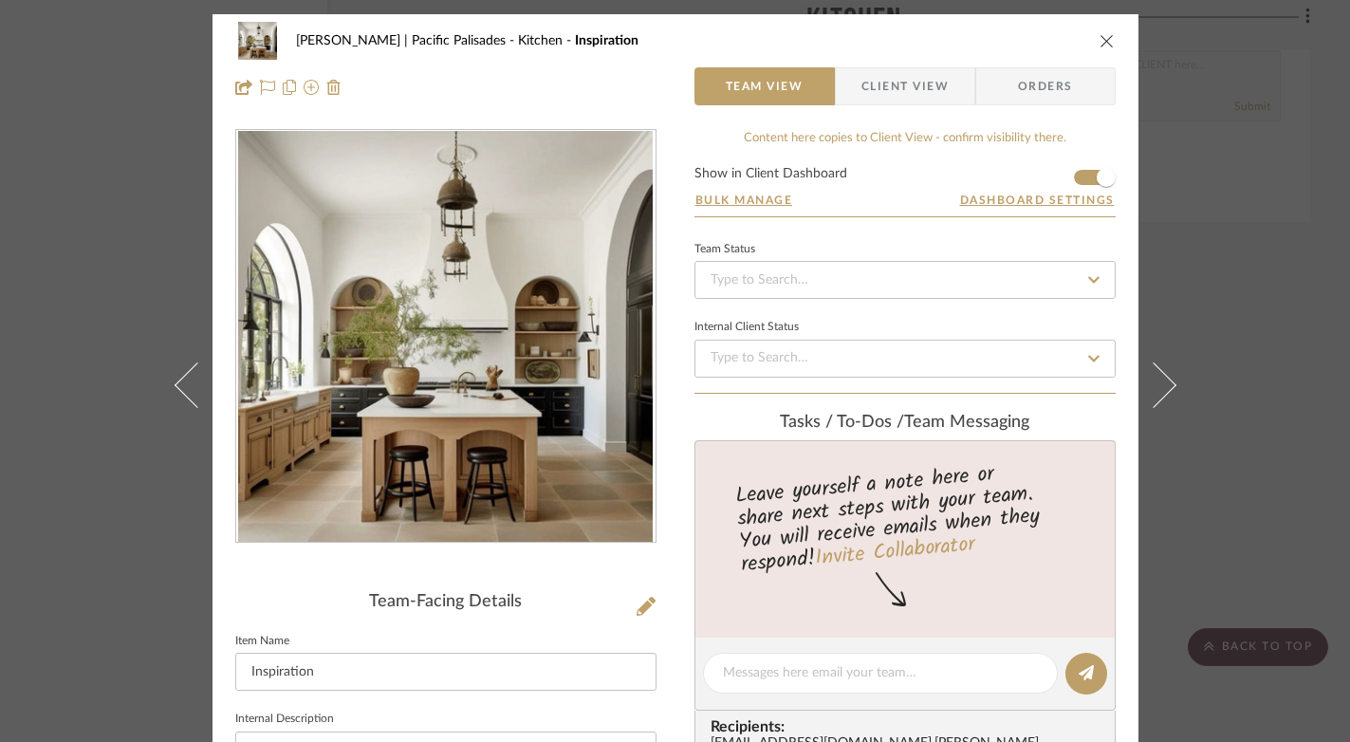
click at [1100, 38] on icon "close" at bounding box center [1107, 40] width 15 height 15
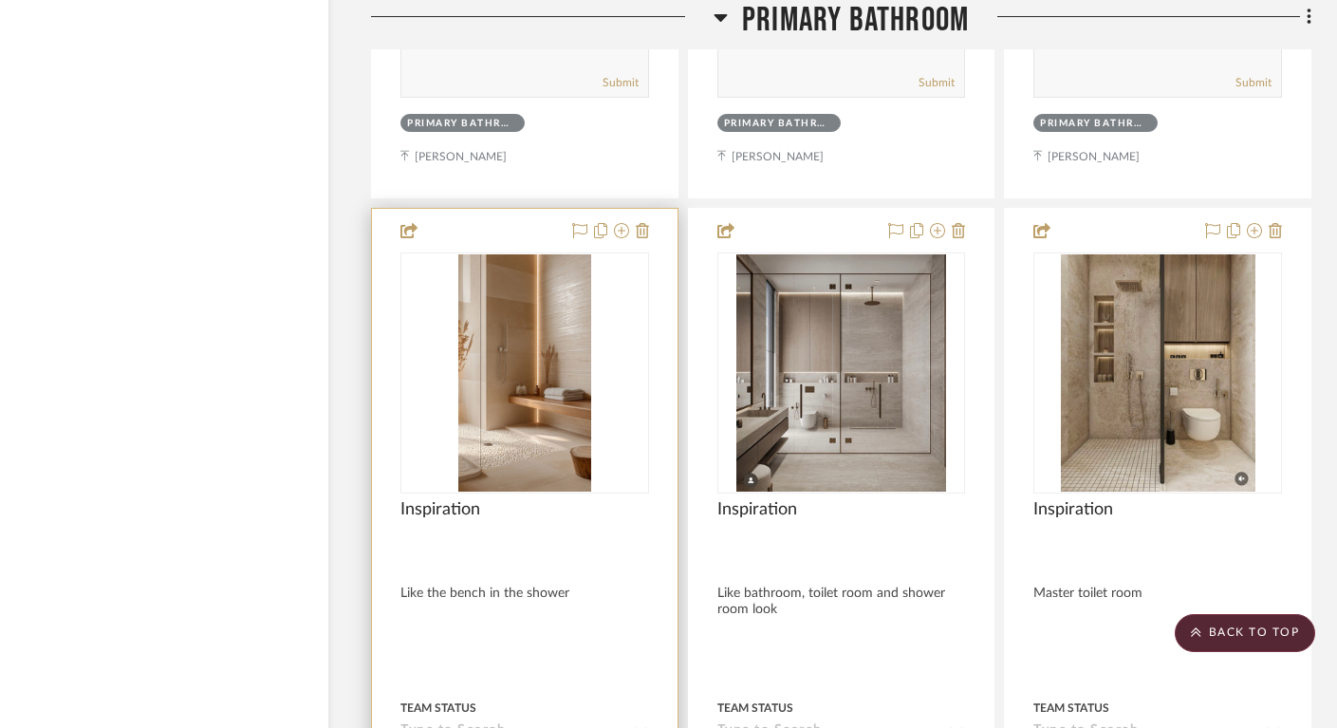
scroll to position [19954, 28]
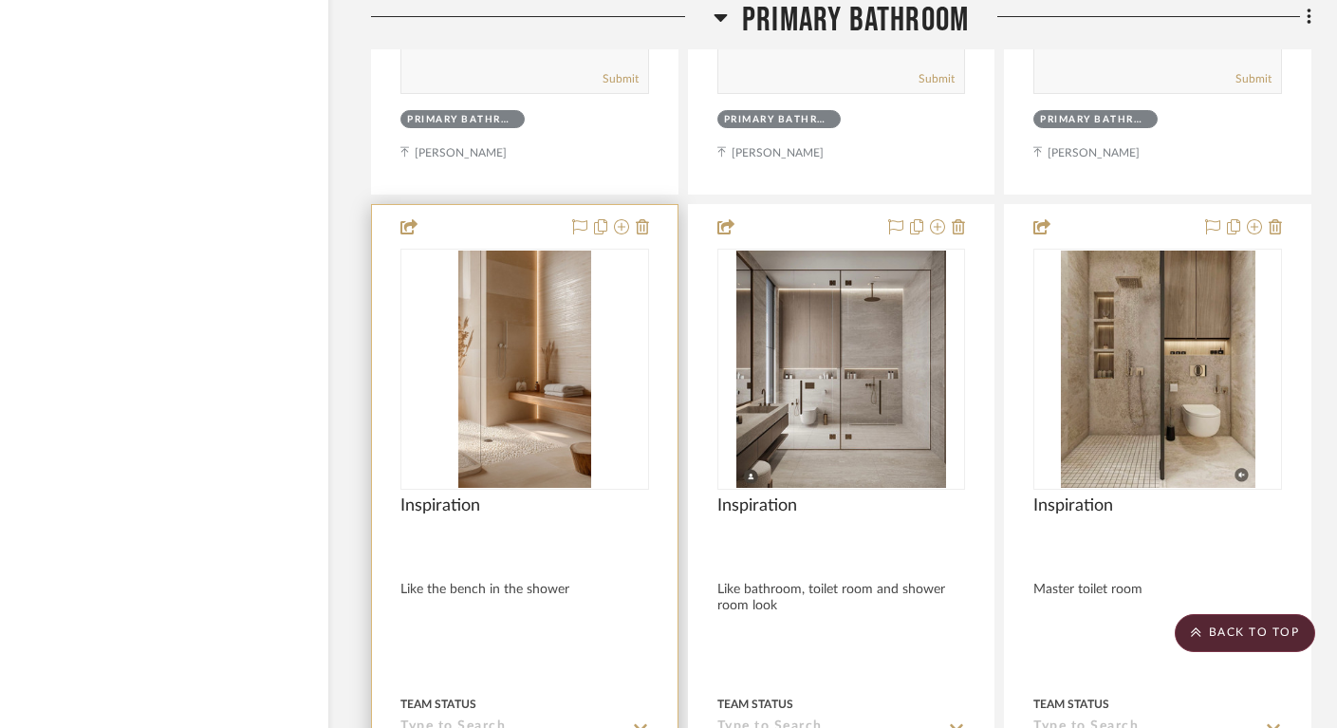
click at [521, 410] on img "0" at bounding box center [524, 368] width 133 height 237
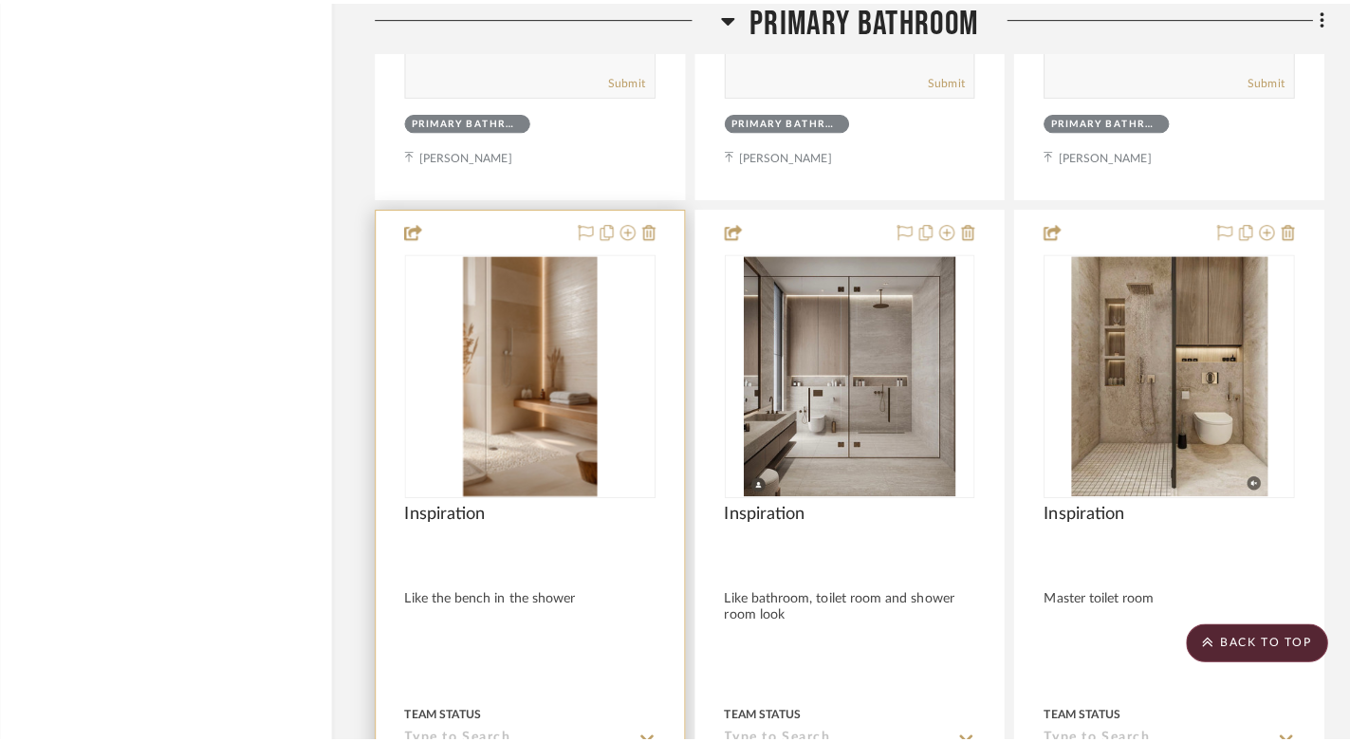
scroll to position [0, 0]
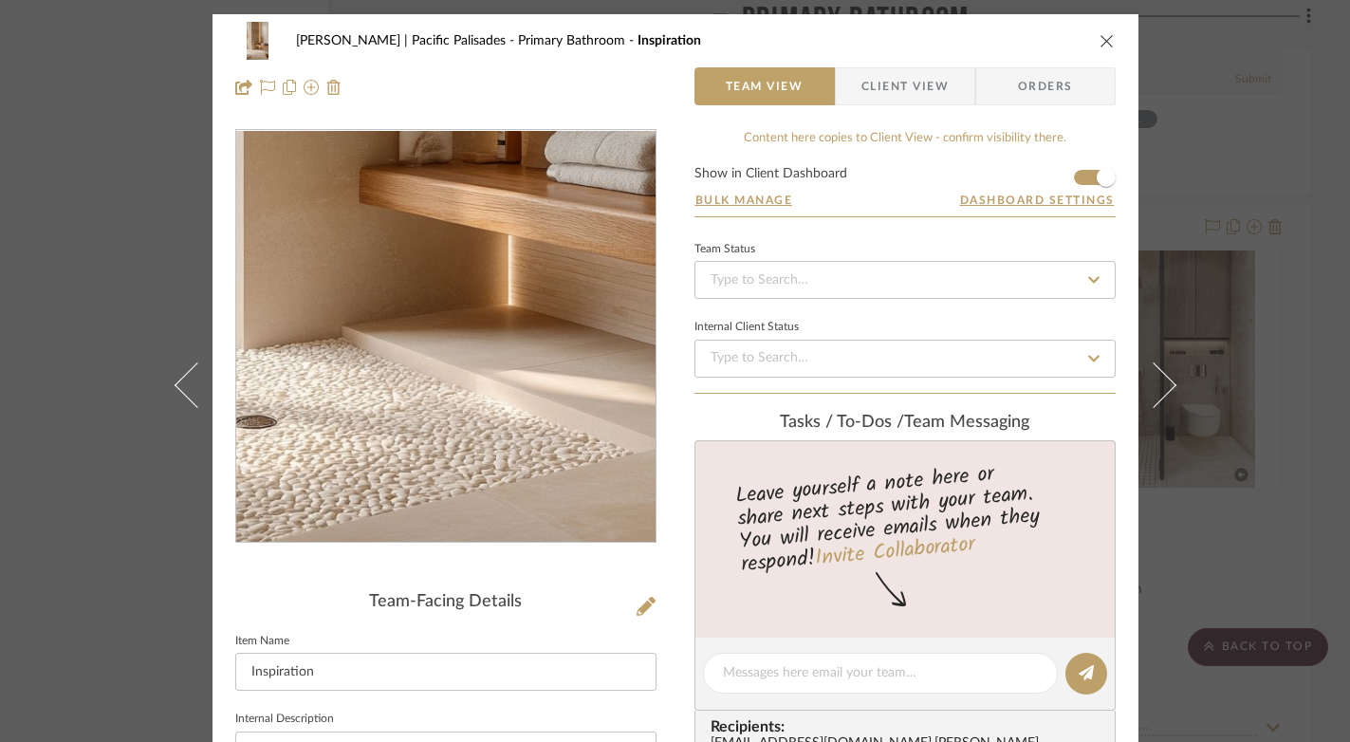
click at [439, 434] on img "0" at bounding box center [445, 337] width 231 height 412
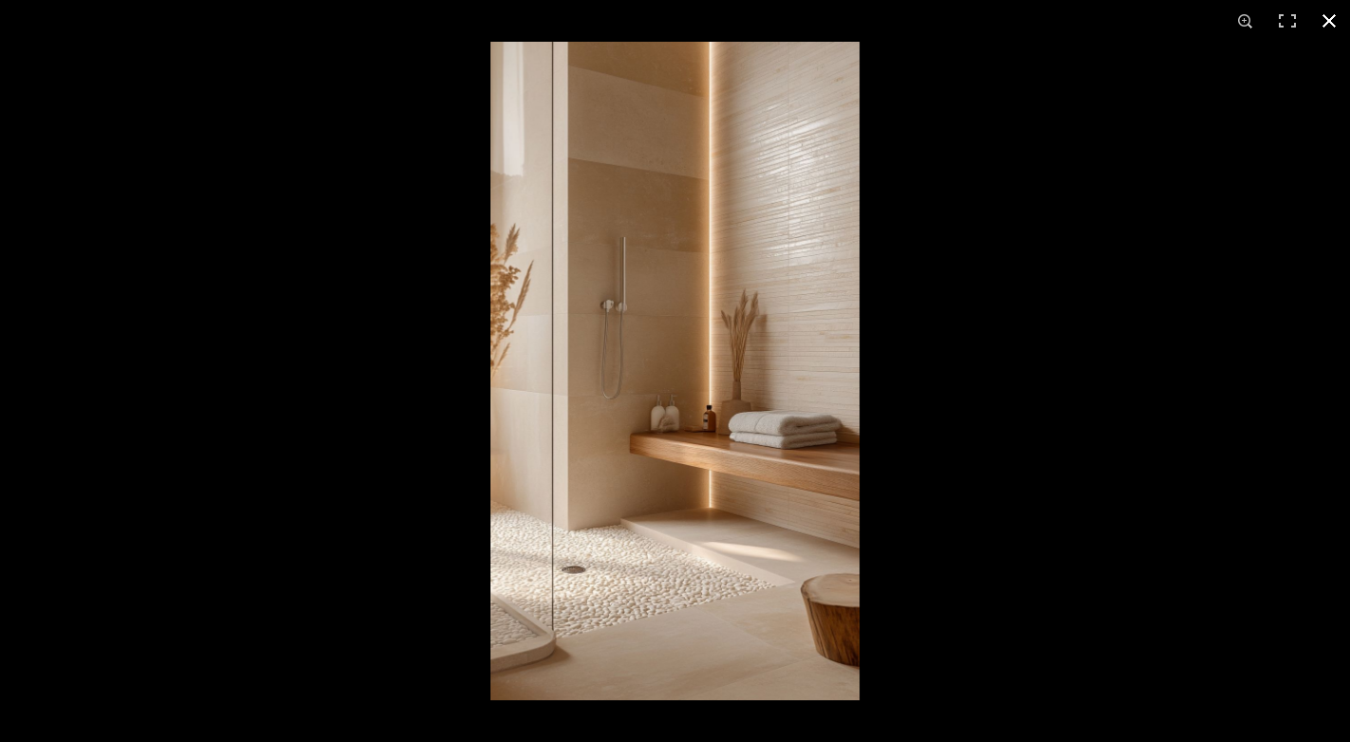
click at [1330, 16] on button at bounding box center [1329, 21] width 42 height 42
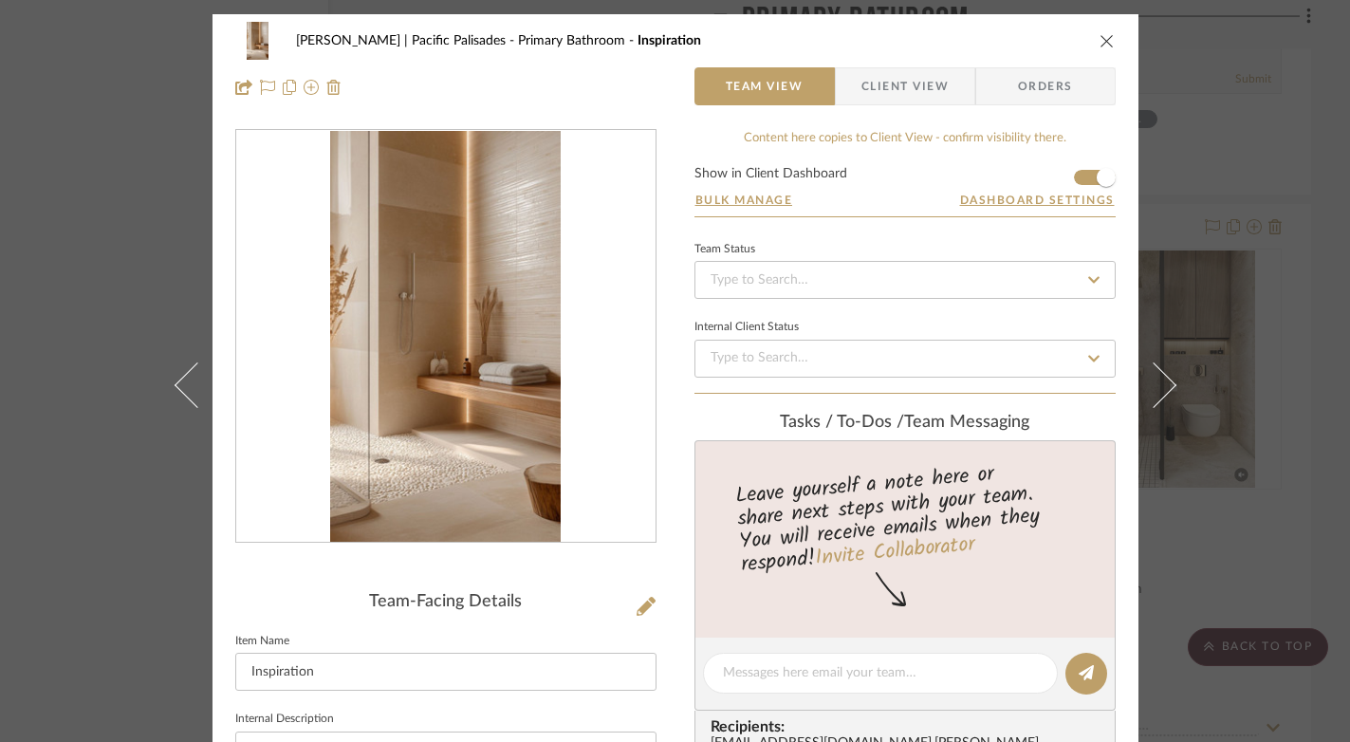
click at [1100, 37] on icon "close" at bounding box center [1107, 40] width 15 height 15
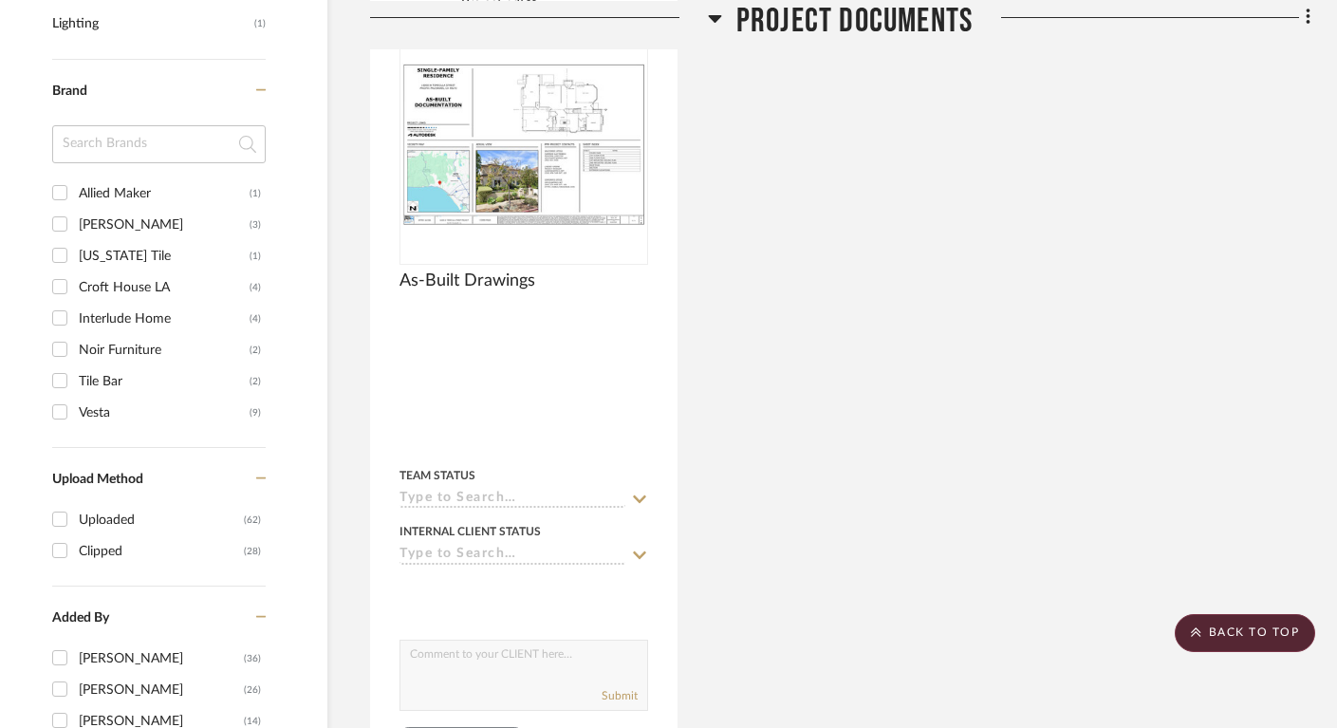
scroll to position [472, 29]
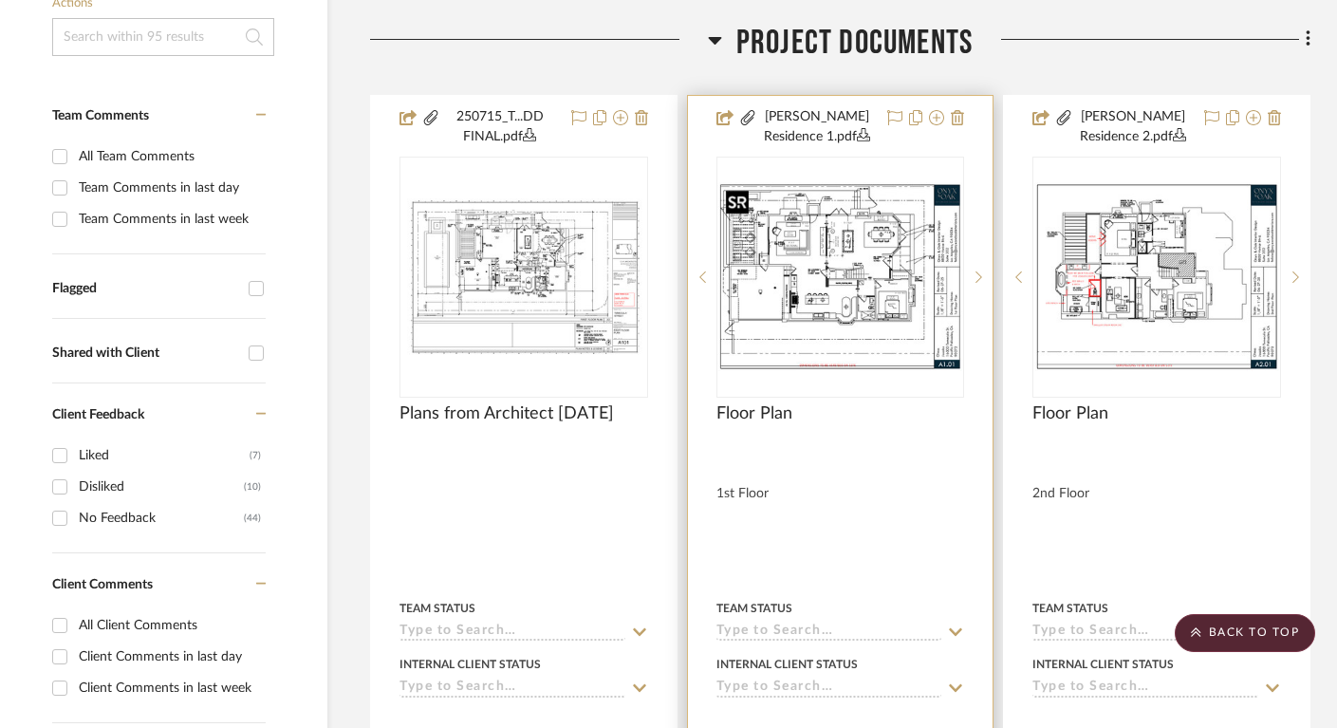
click at [879, 283] on img "0" at bounding box center [840, 276] width 245 height 189
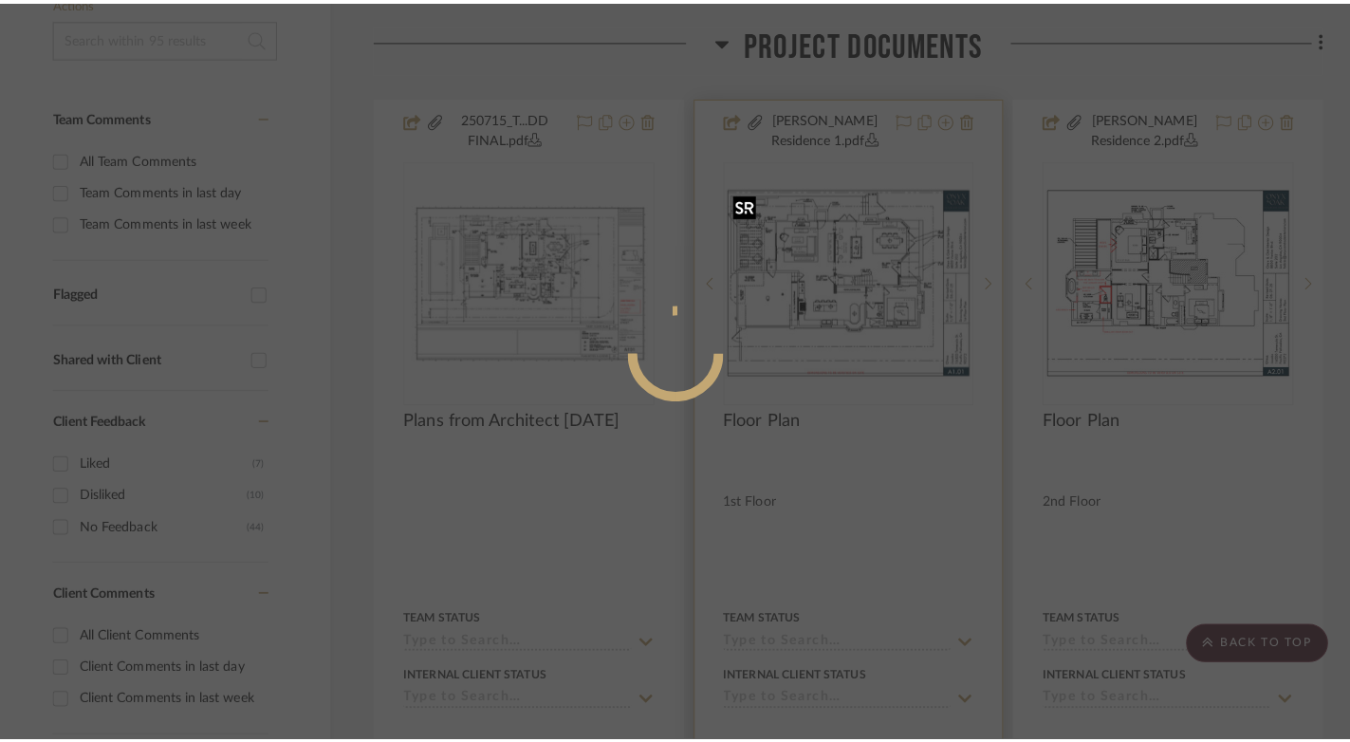
scroll to position [0, 0]
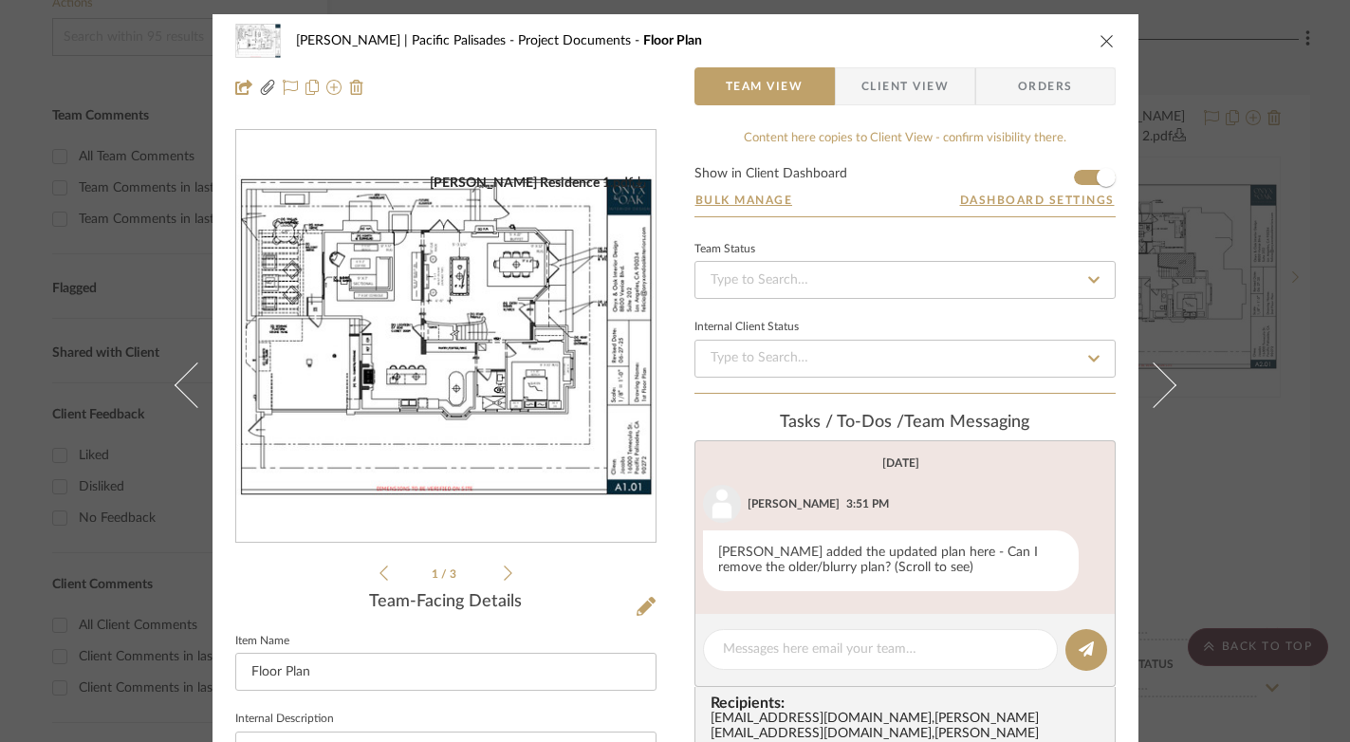
click at [460, 323] on img "0" at bounding box center [445, 337] width 419 height 325
click at [1099, 38] on button "close" at bounding box center [1107, 40] width 17 height 17
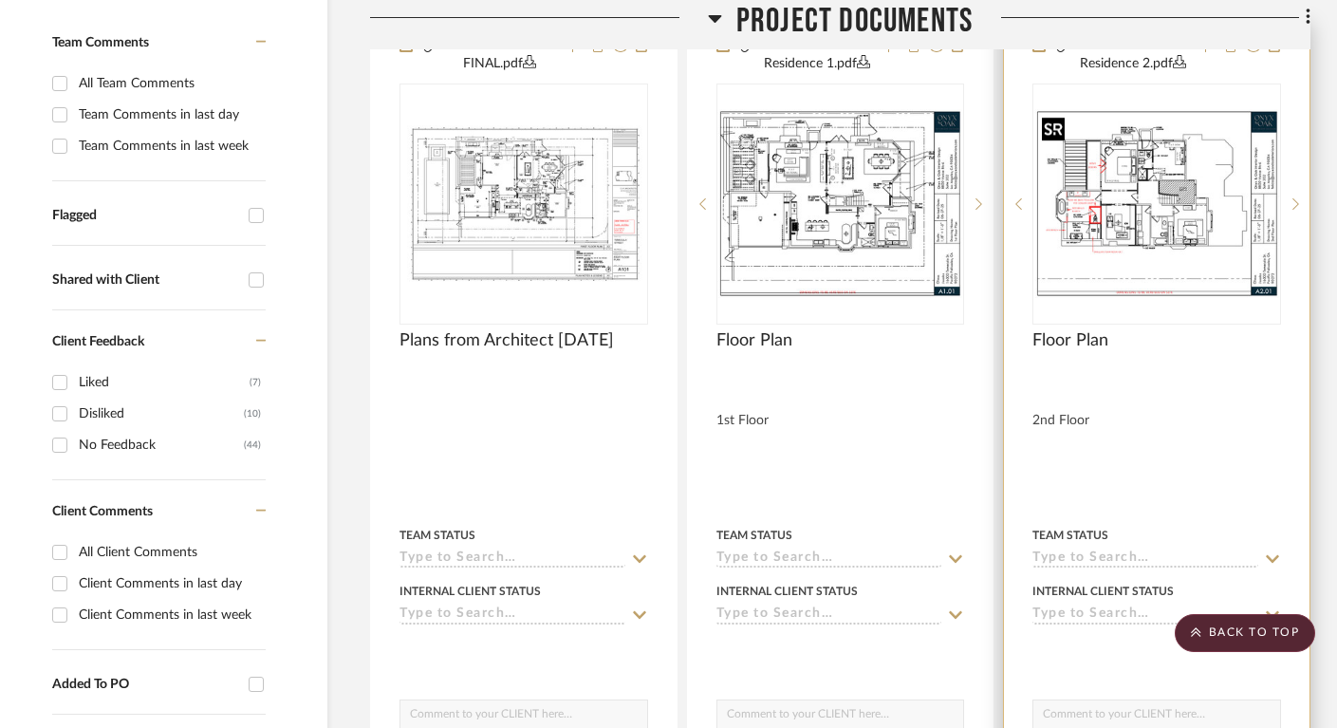
scroll to position [551, 29]
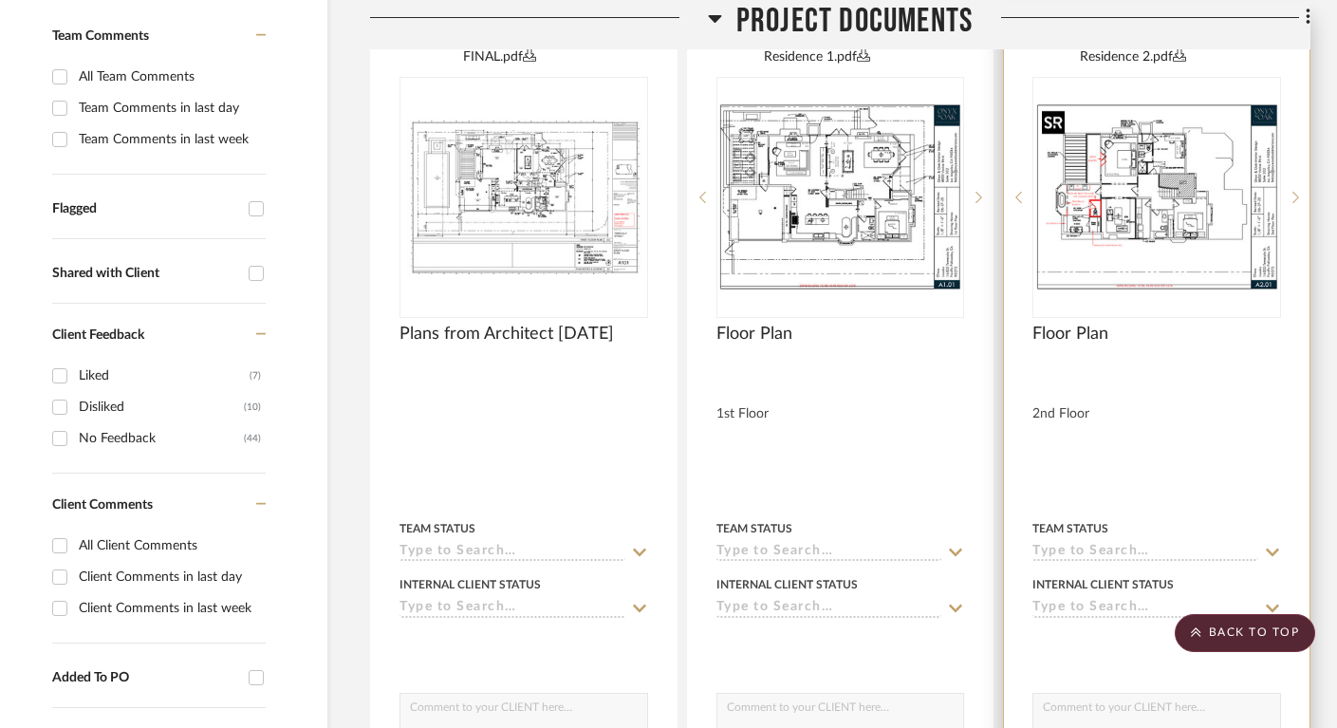
click at [1139, 227] on img "0" at bounding box center [1156, 196] width 245 height 189
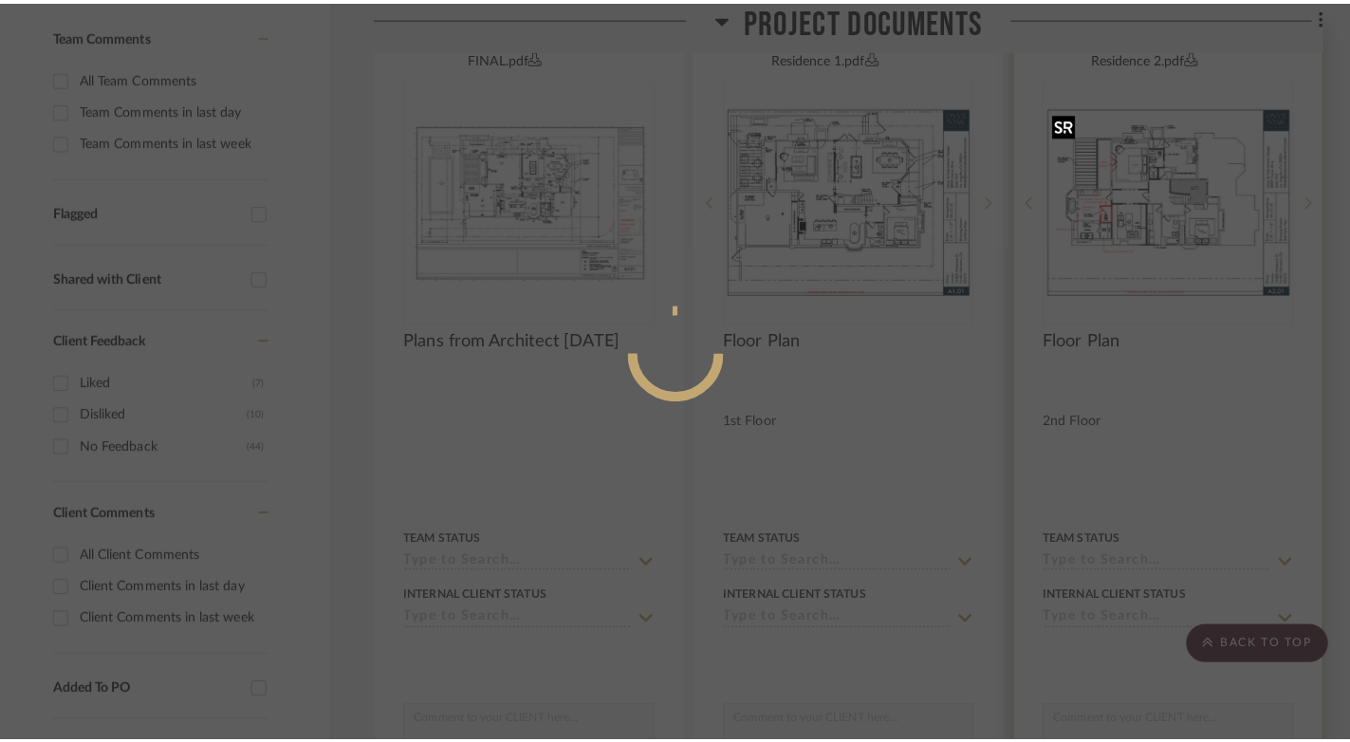
scroll to position [0, 0]
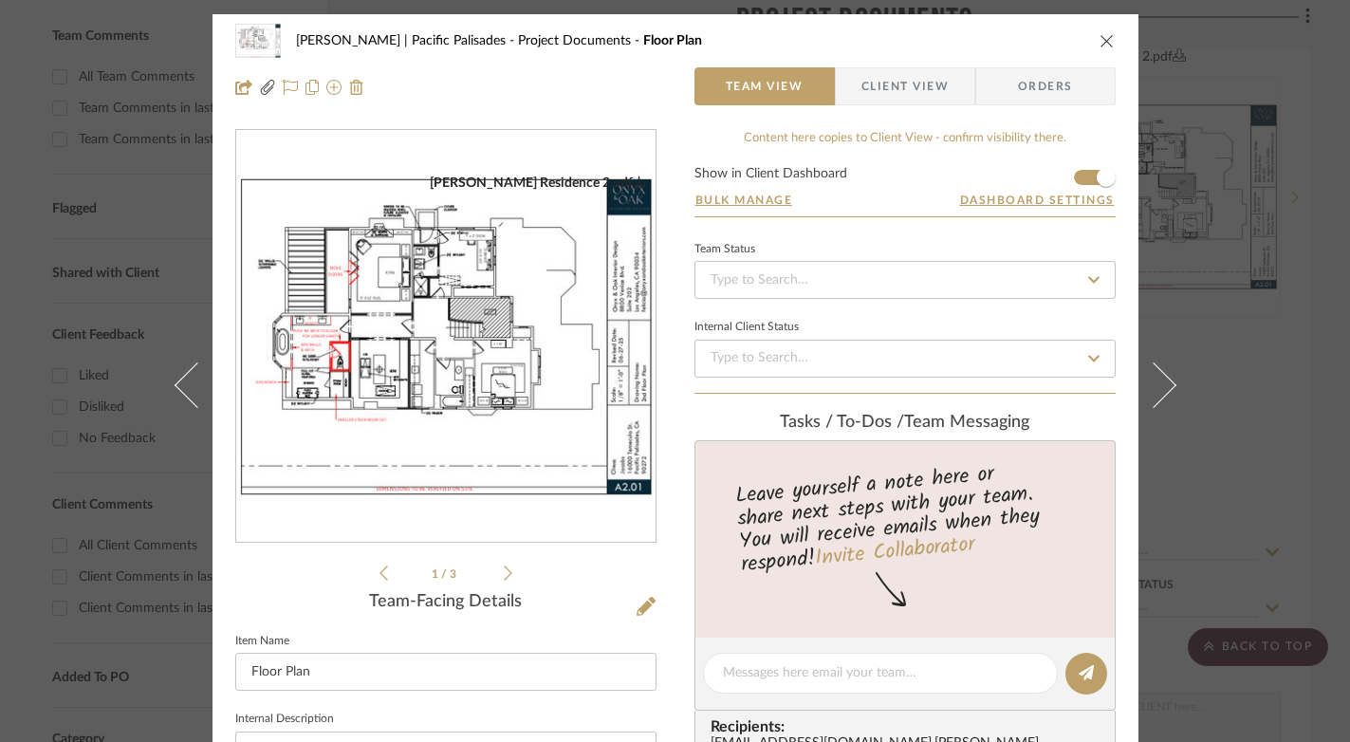
click at [421, 334] on img "0" at bounding box center [445, 337] width 419 height 325
click at [1102, 38] on icon "close" at bounding box center [1107, 40] width 15 height 15
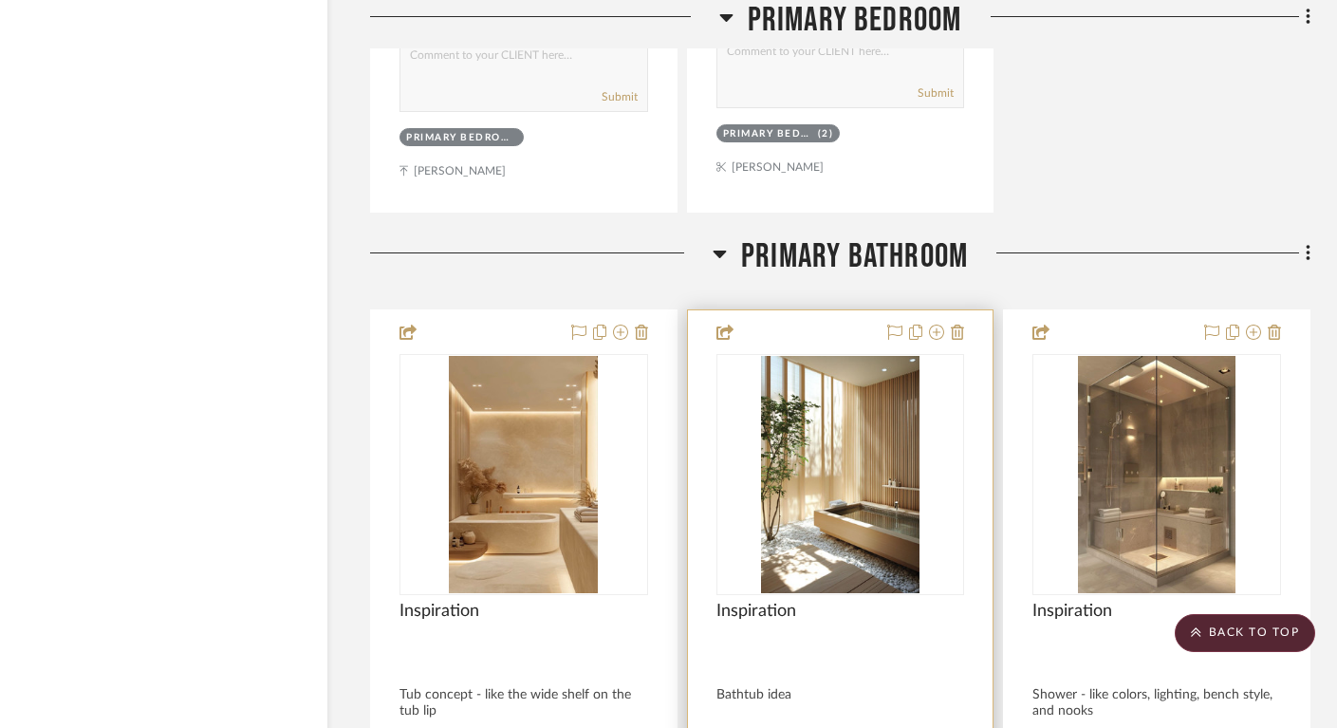
scroll to position [19017, 29]
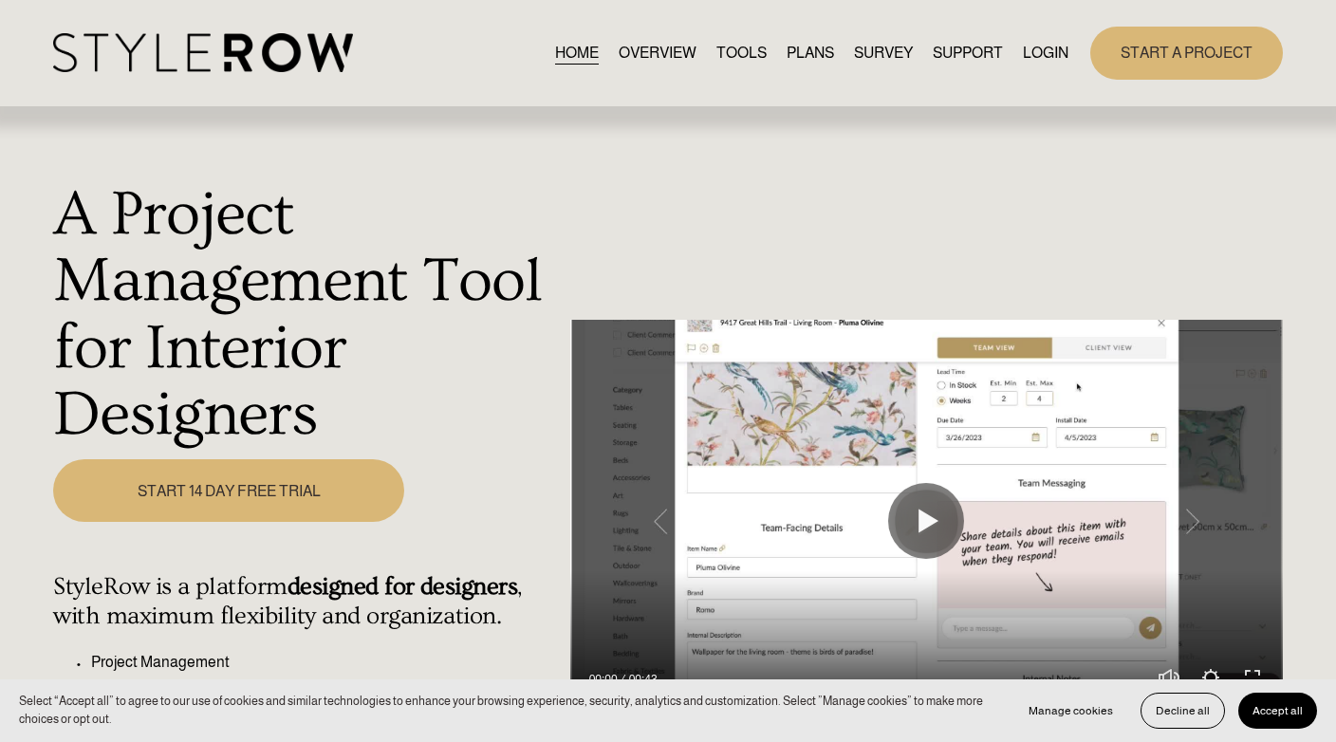
click at [1041, 40] on div "HOME OVERVIEW TOOLS PLANS SURVEY SUPPORT QUESTIONS" at bounding box center [560, 52] width 1015 height 39
click at [1042, 47] on link "LOGIN" at bounding box center [1046, 53] width 46 height 26
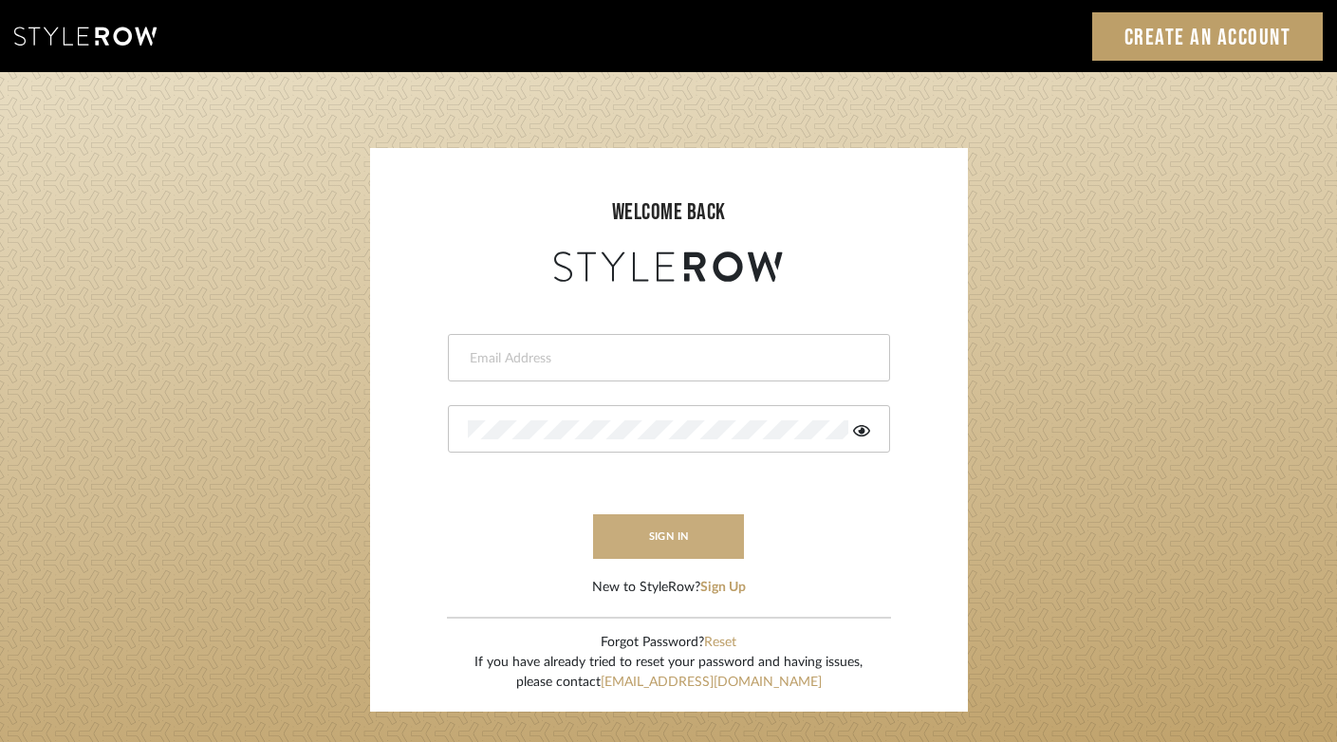
type input "felicia@onyxandoakinteriors.com"
click at [663, 528] on button "sign in" at bounding box center [669, 536] width 152 height 45
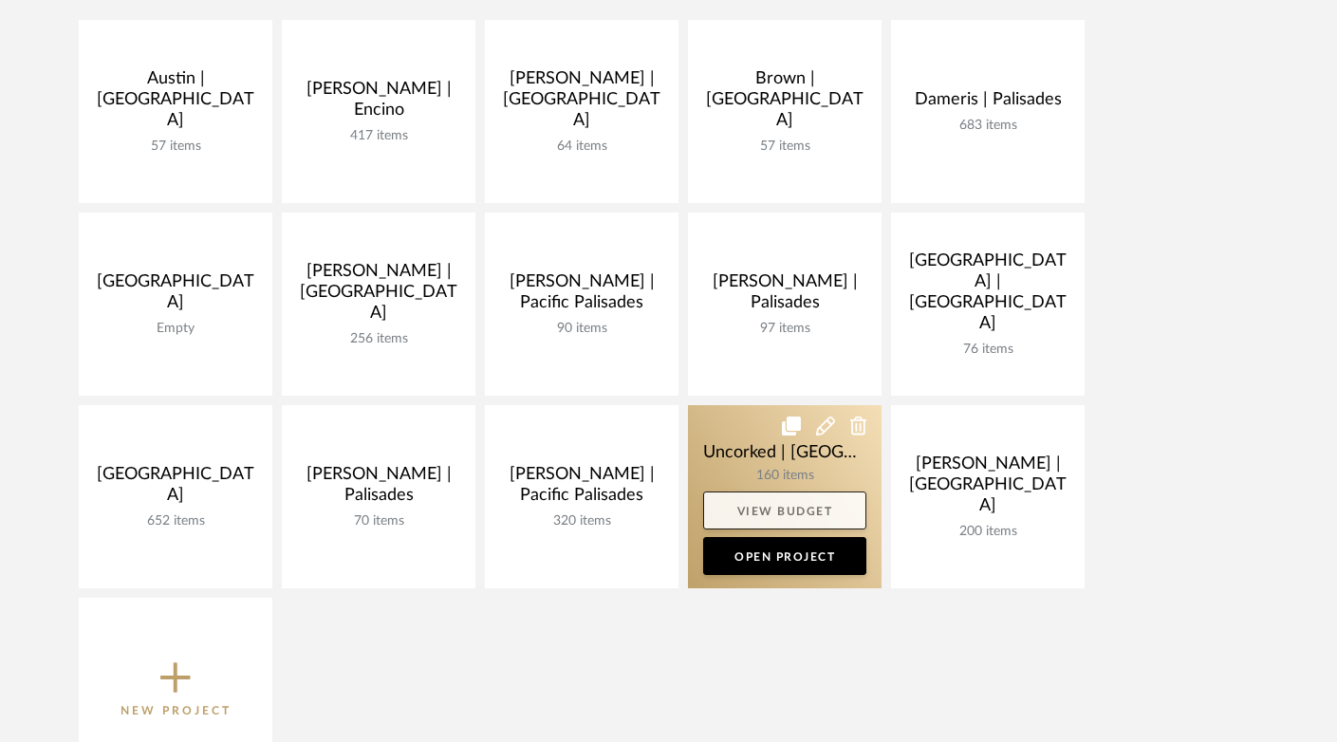
scroll to position [477, 0]
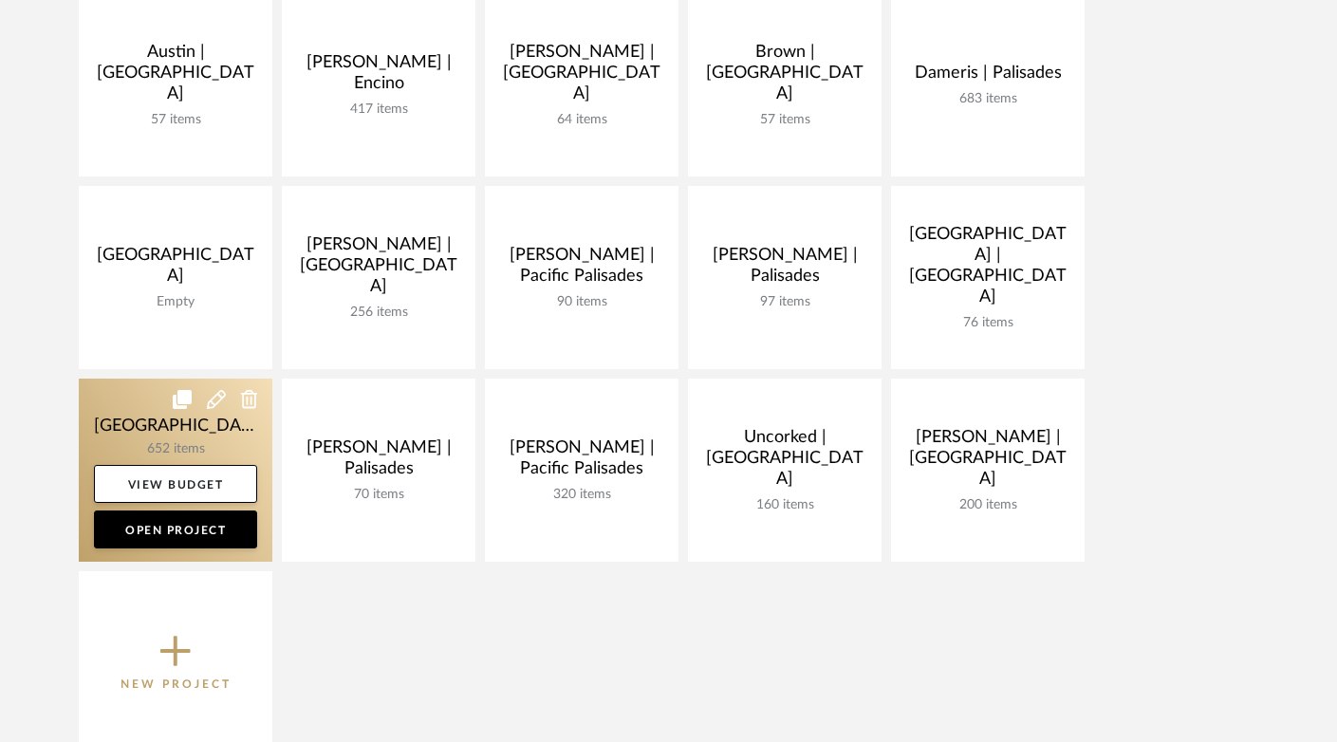
click at [190, 436] on link at bounding box center [176, 470] width 194 height 183
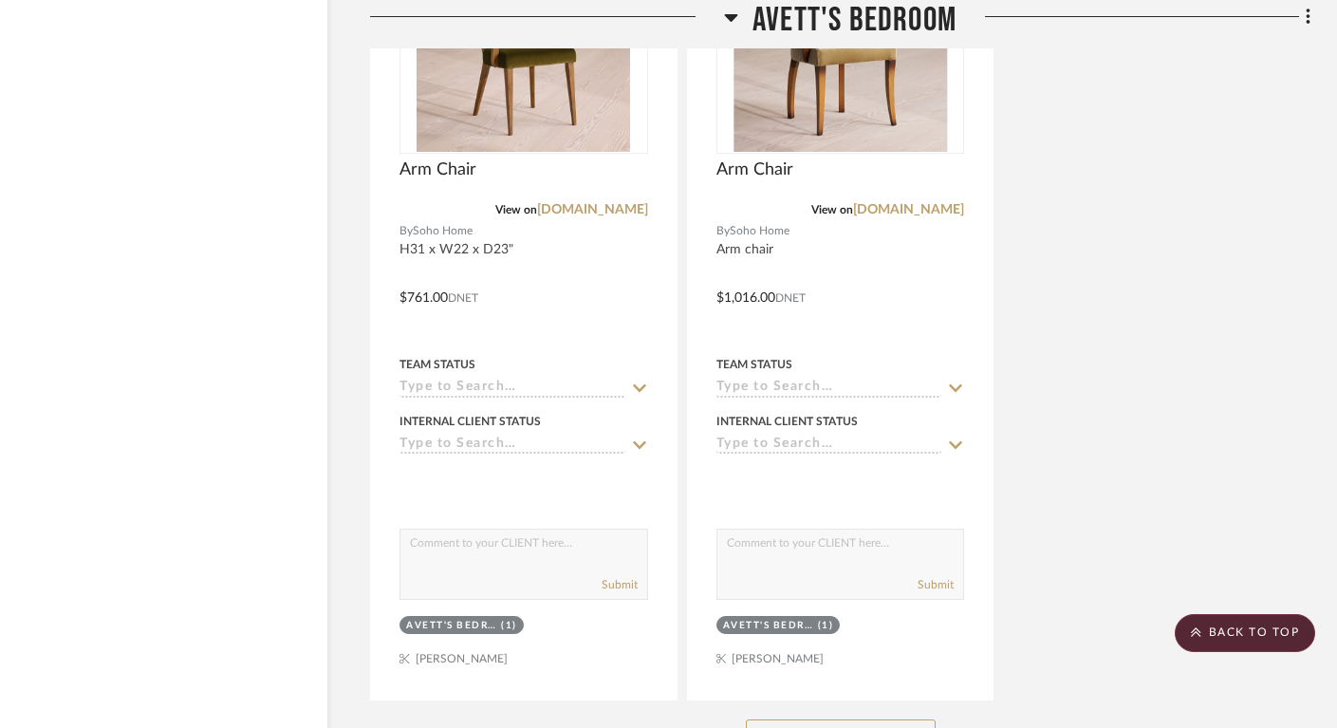
scroll to position [8983, 29]
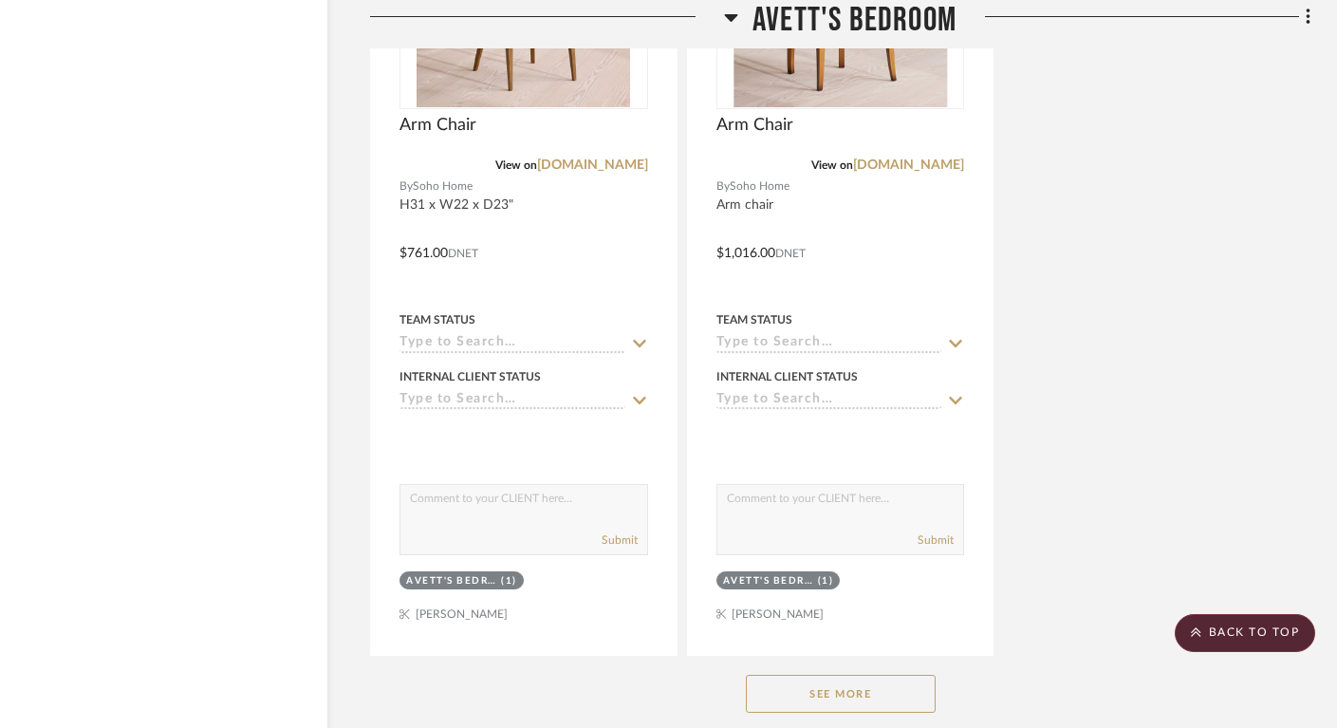
click at [868, 677] on button "See More" at bounding box center [841, 694] width 190 height 38
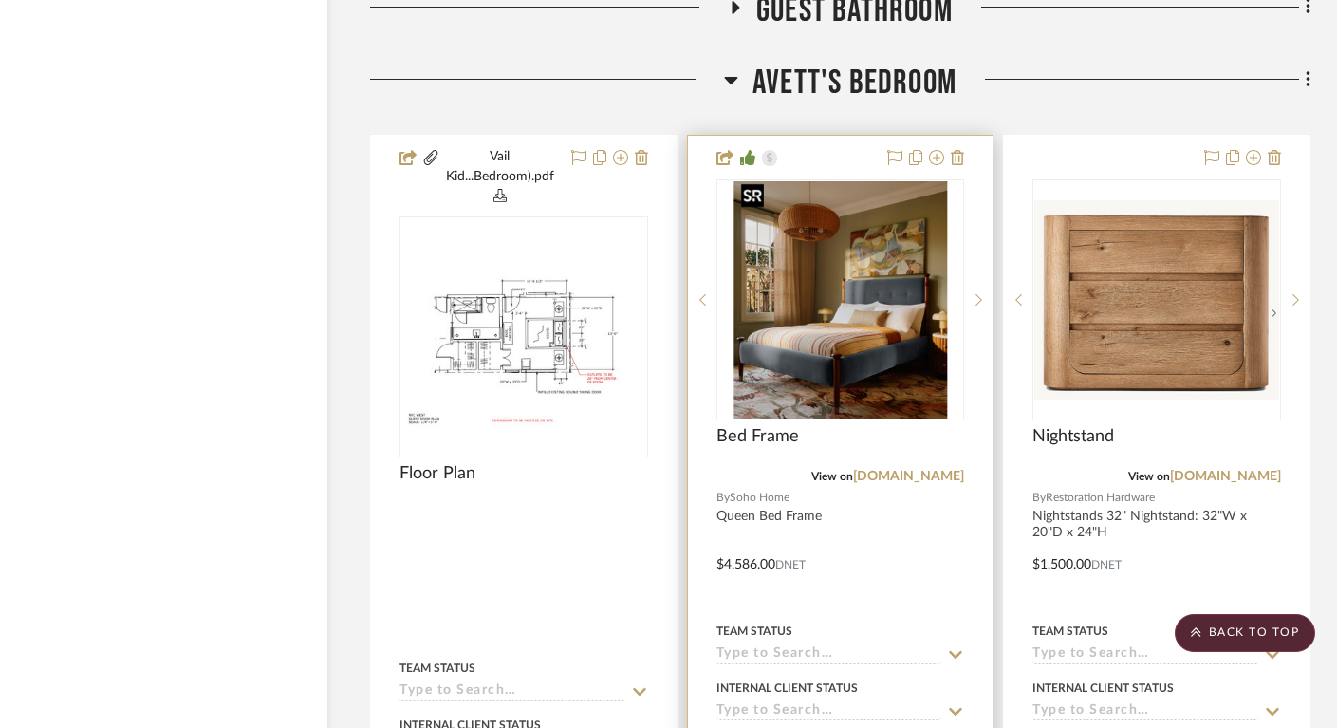
scroll to position [6999, 29]
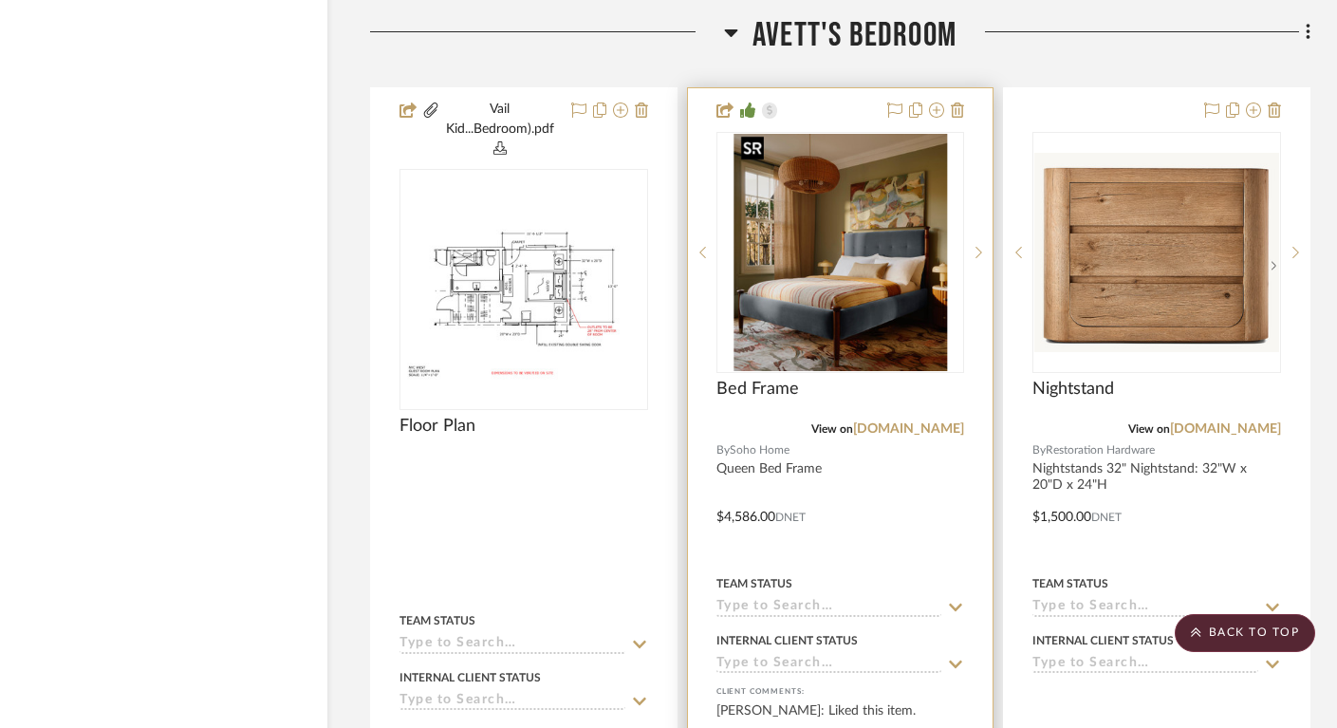
click at [850, 281] on img "0" at bounding box center [839, 252] width 213 height 237
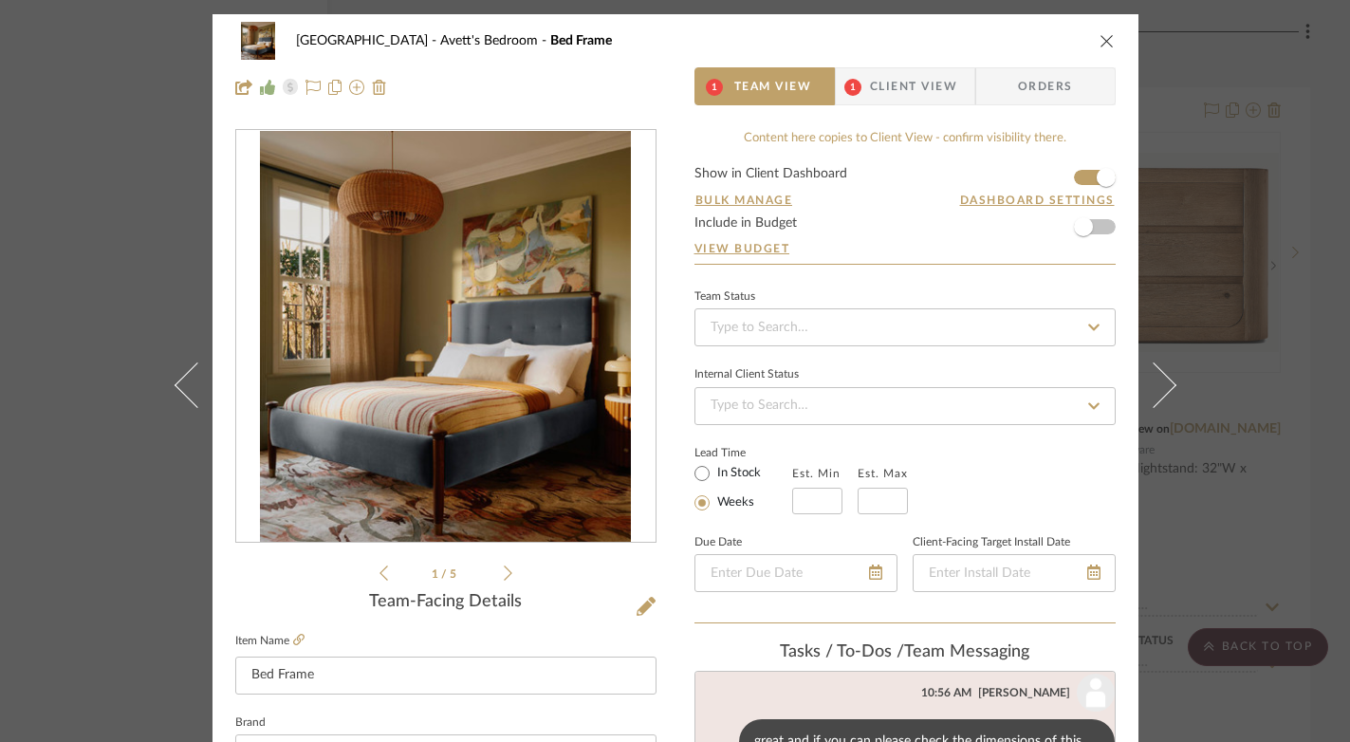
scroll to position [144, 0]
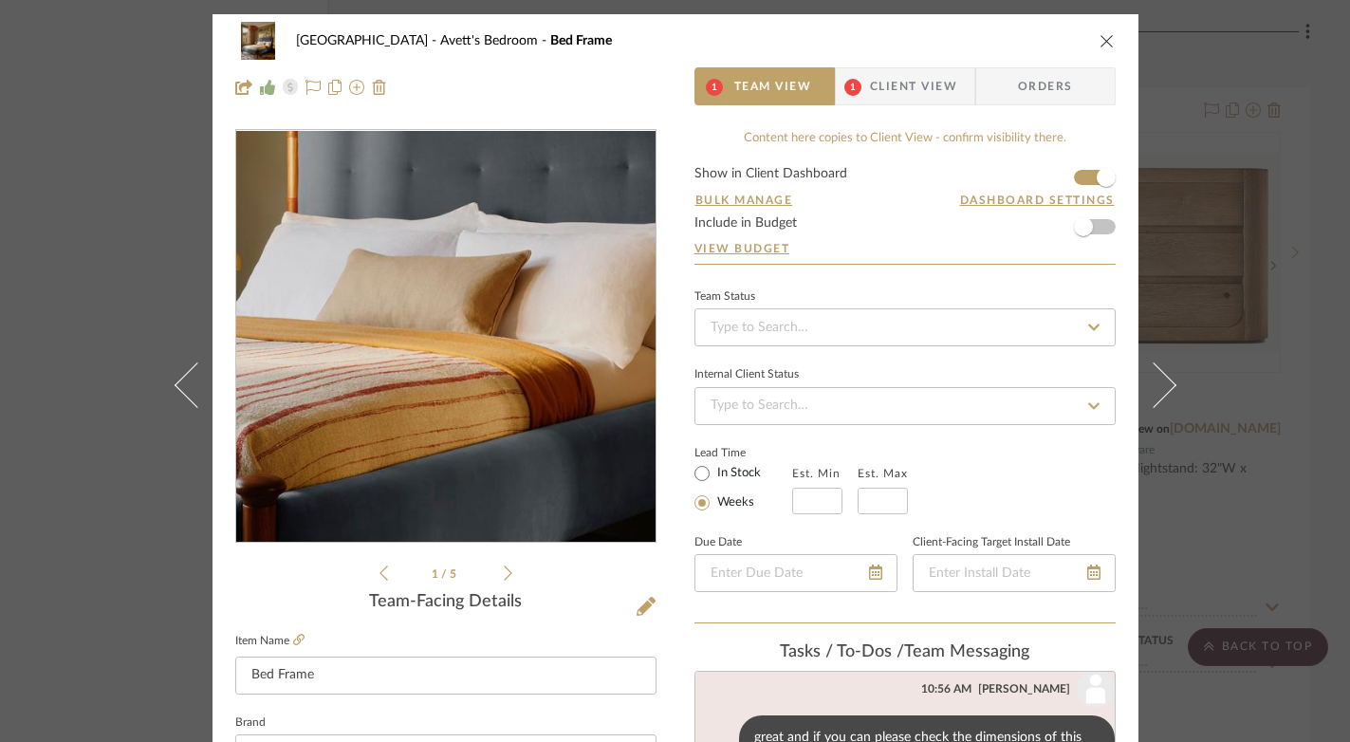
click at [494, 383] on img "0" at bounding box center [445, 337] width 371 height 412
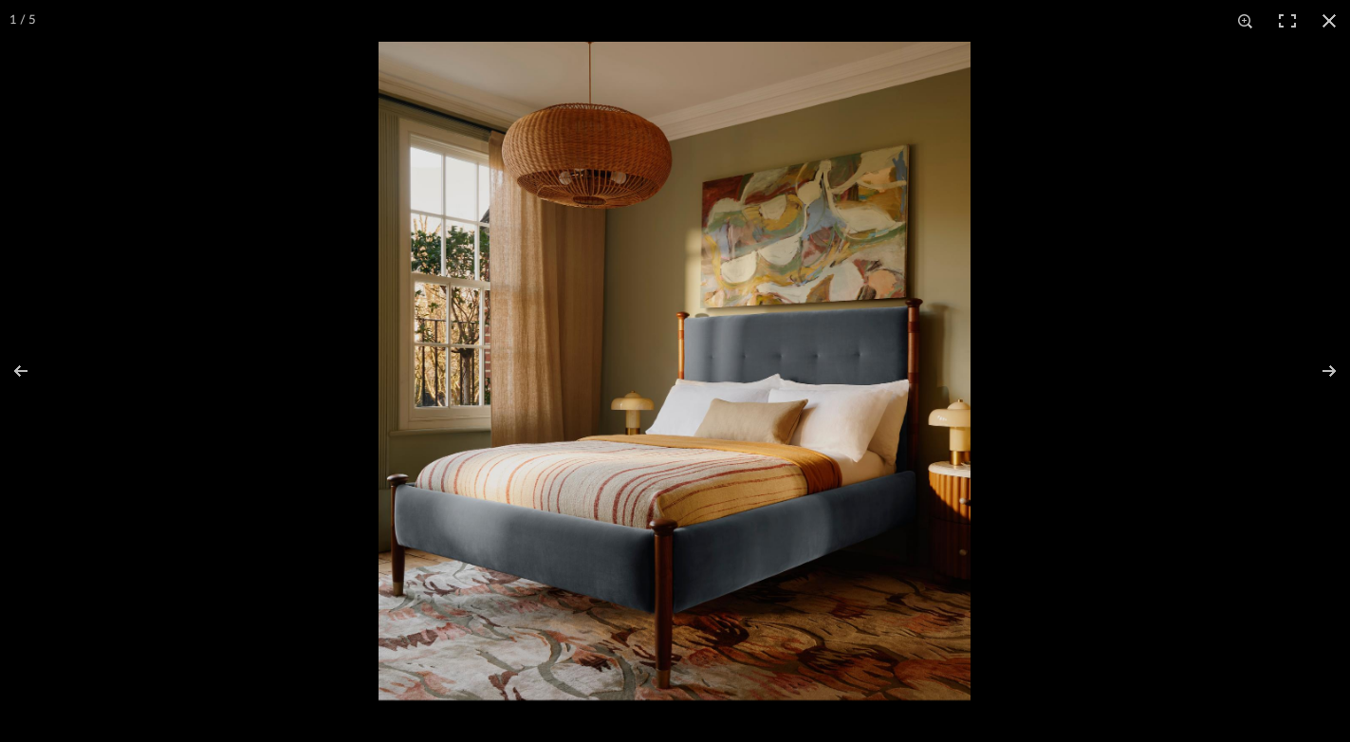
scroll to position [121, 0]
click at [1326, 16] on button at bounding box center [1329, 21] width 42 height 42
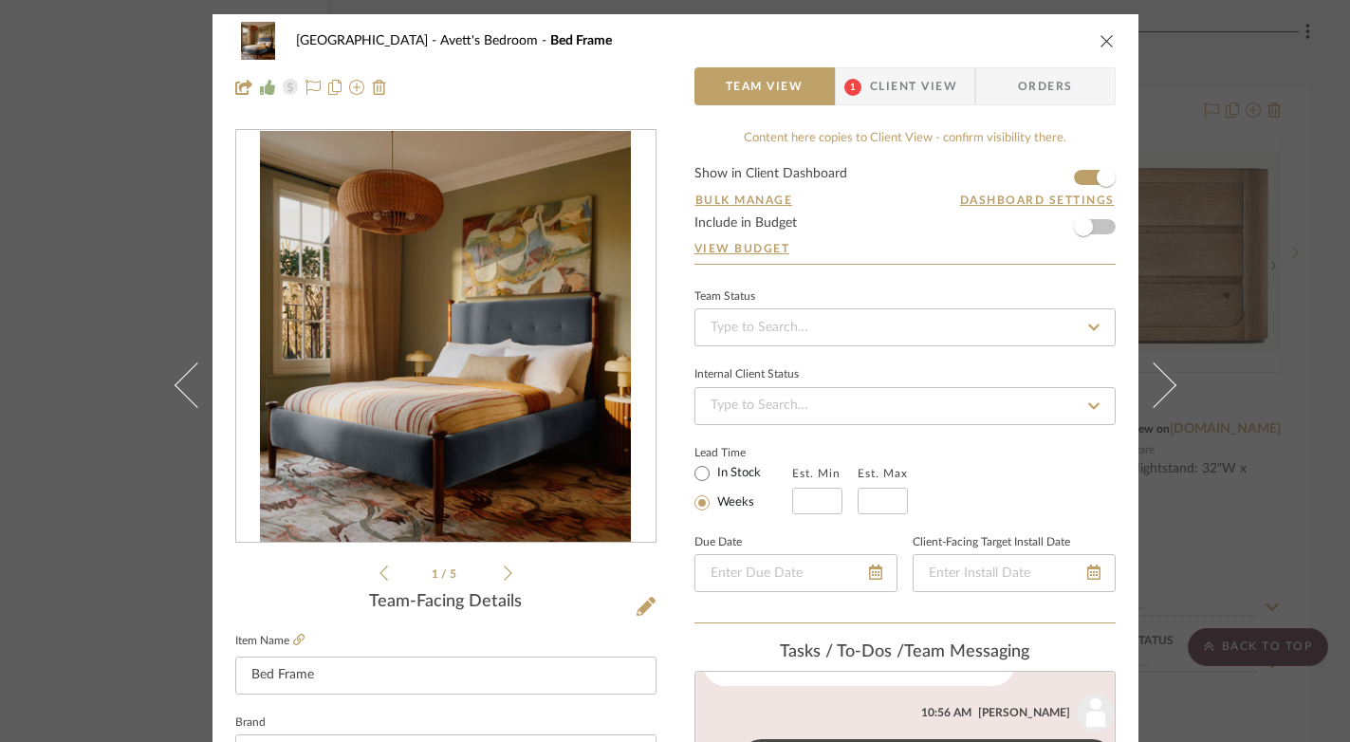
click at [1100, 40] on icon "close" at bounding box center [1107, 40] width 15 height 15
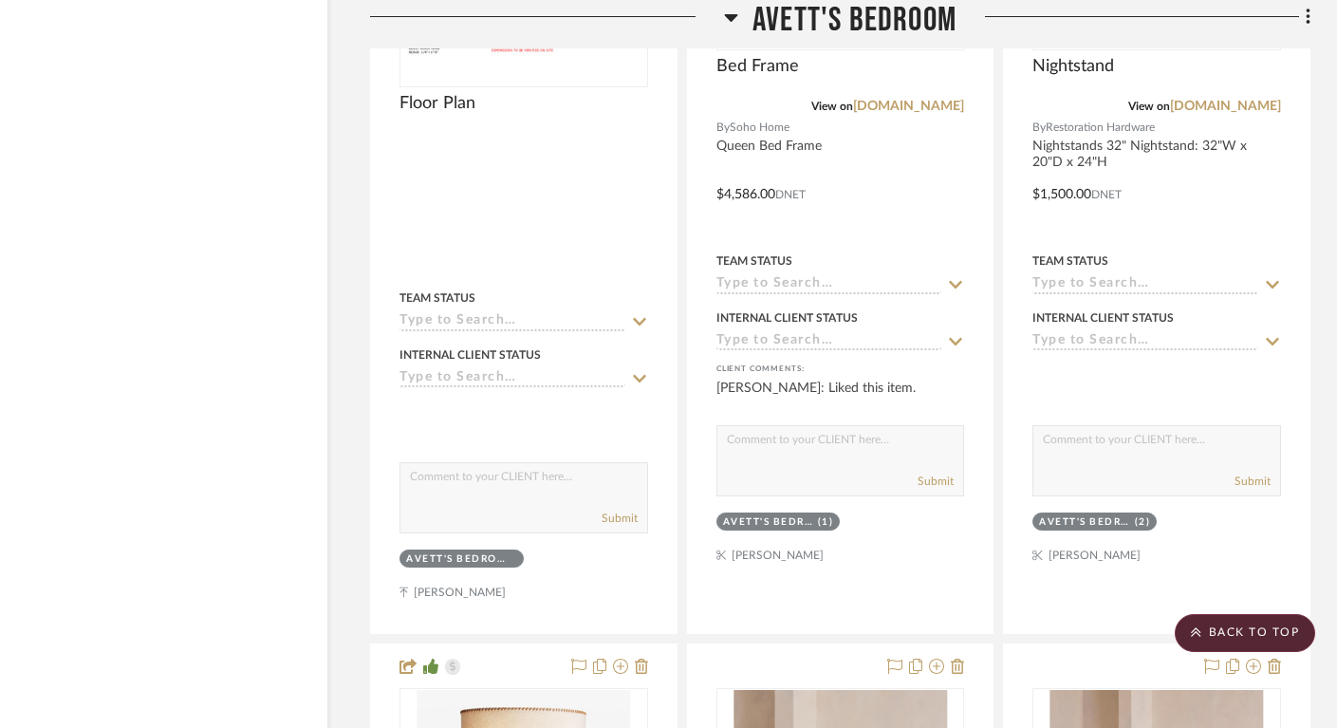
scroll to position [7272, 29]
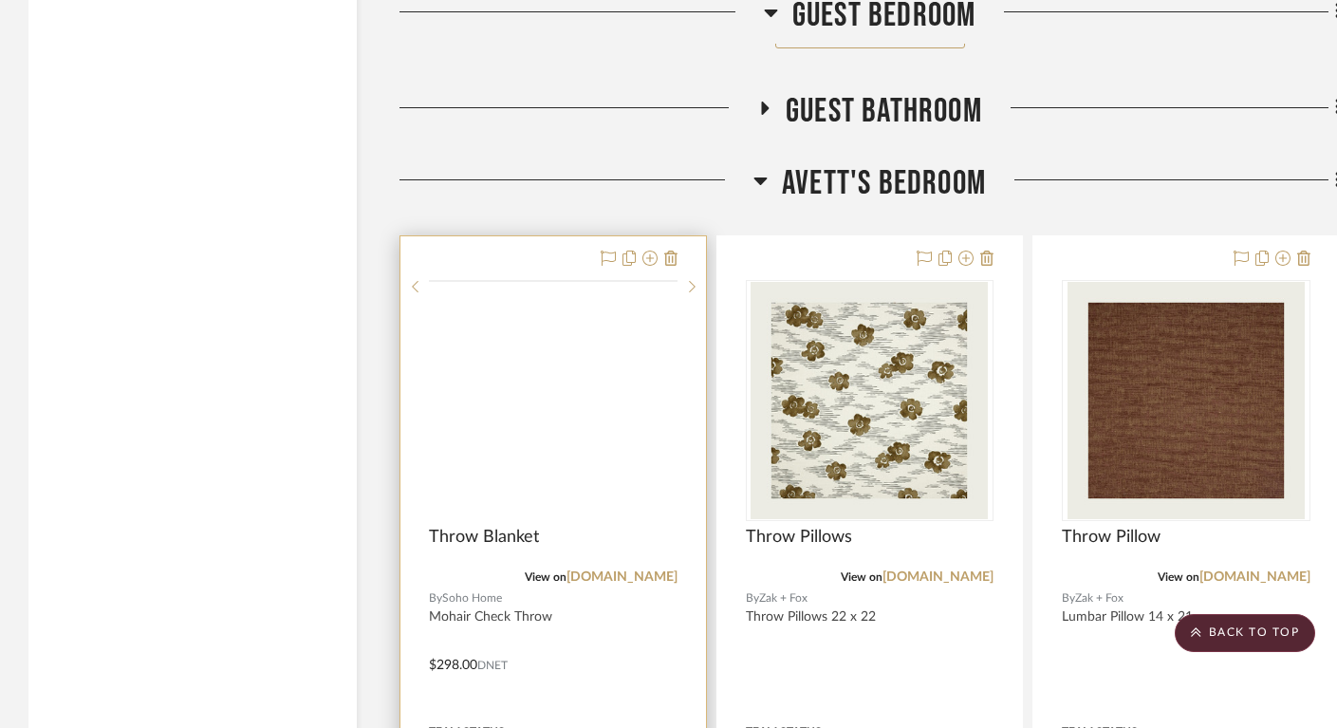
scroll to position [7061, 0]
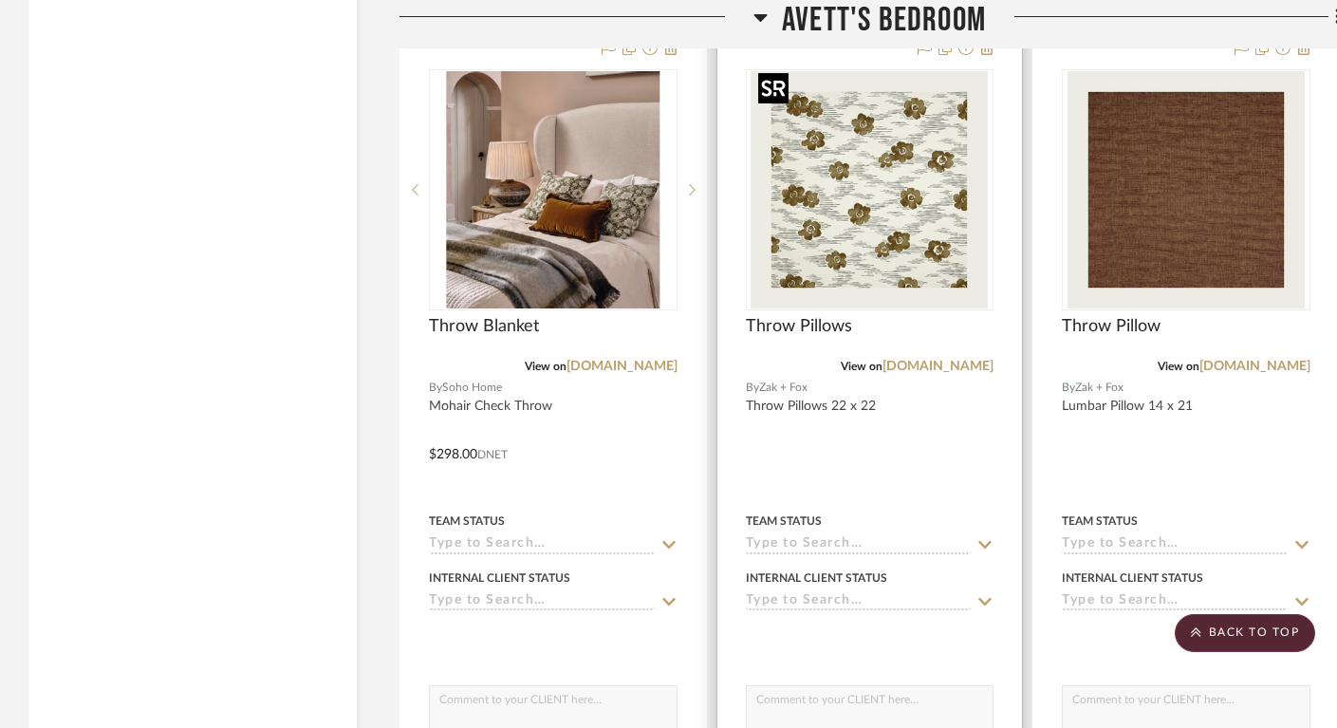
click at [900, 232] on img "0" at bounding box center [869, 189] width 237 height 237
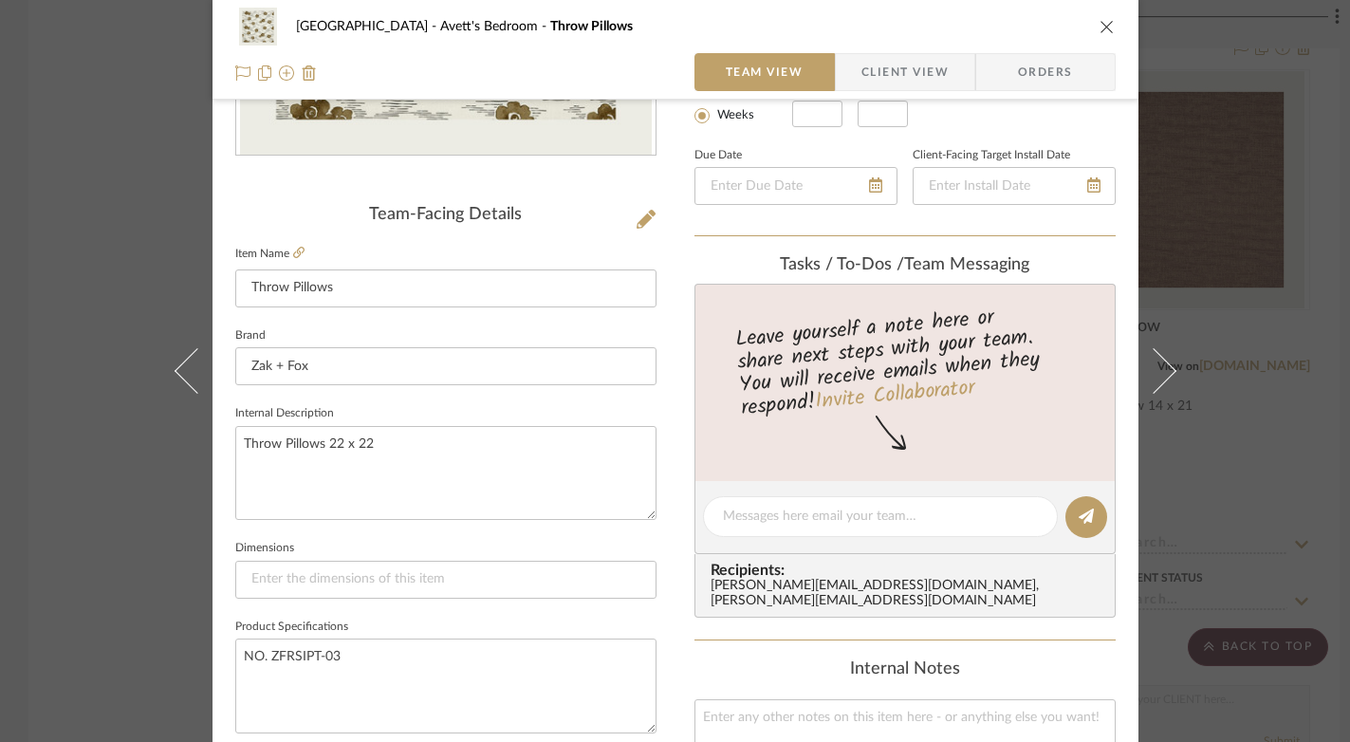
scroll to position [388, 0]
click at [895, 522] on textarea at bounding box center [880, 516] width 315 height 20
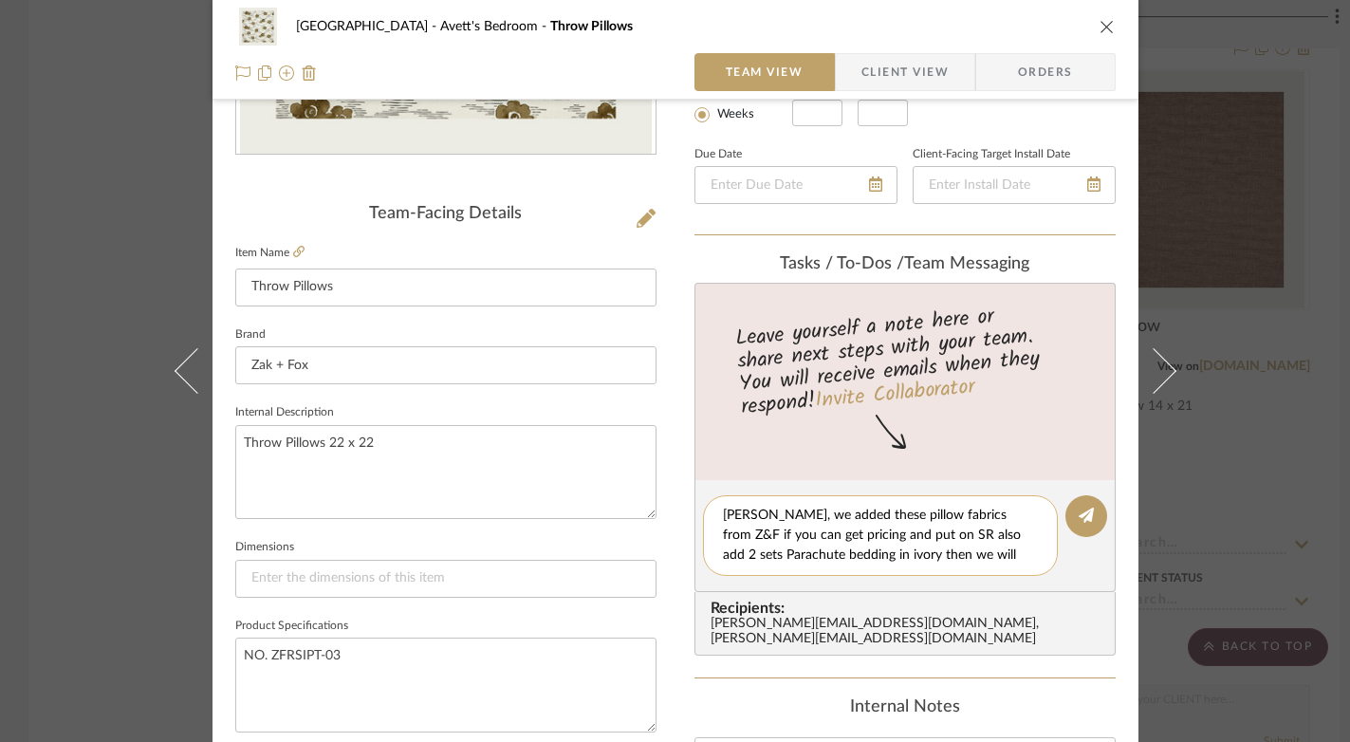
scroll to position [0, 0]
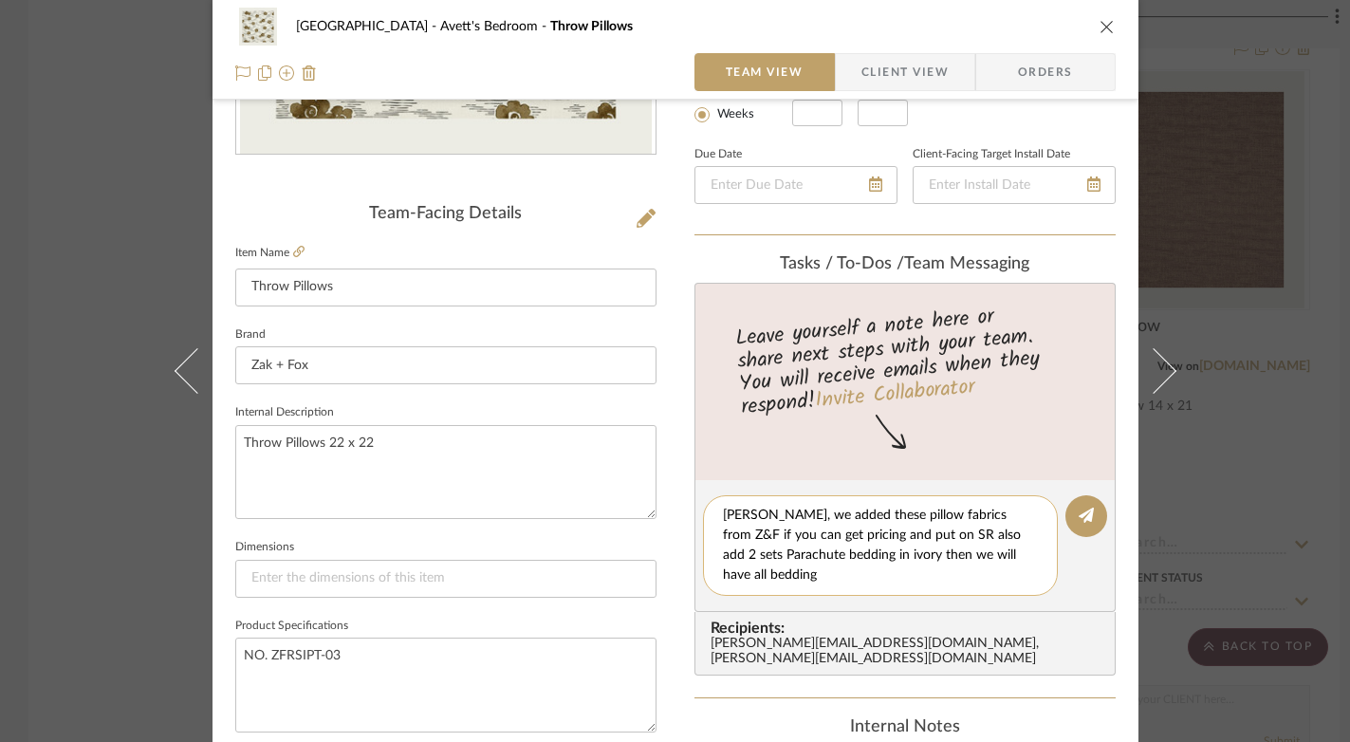
click at [870, 556] on textarea "[PERSON_NAME], we added these pillow fabrics from Z&F if you can get pricing an…" at bounding box center [880, 546] width 315 height 80
type textarea "[PERSON_NAME], we added these pillow fabrics from Z&F if you can get pricing an…"
click at [1080, 513] on icon at bounding box center [1086, 515] width 15 height 15
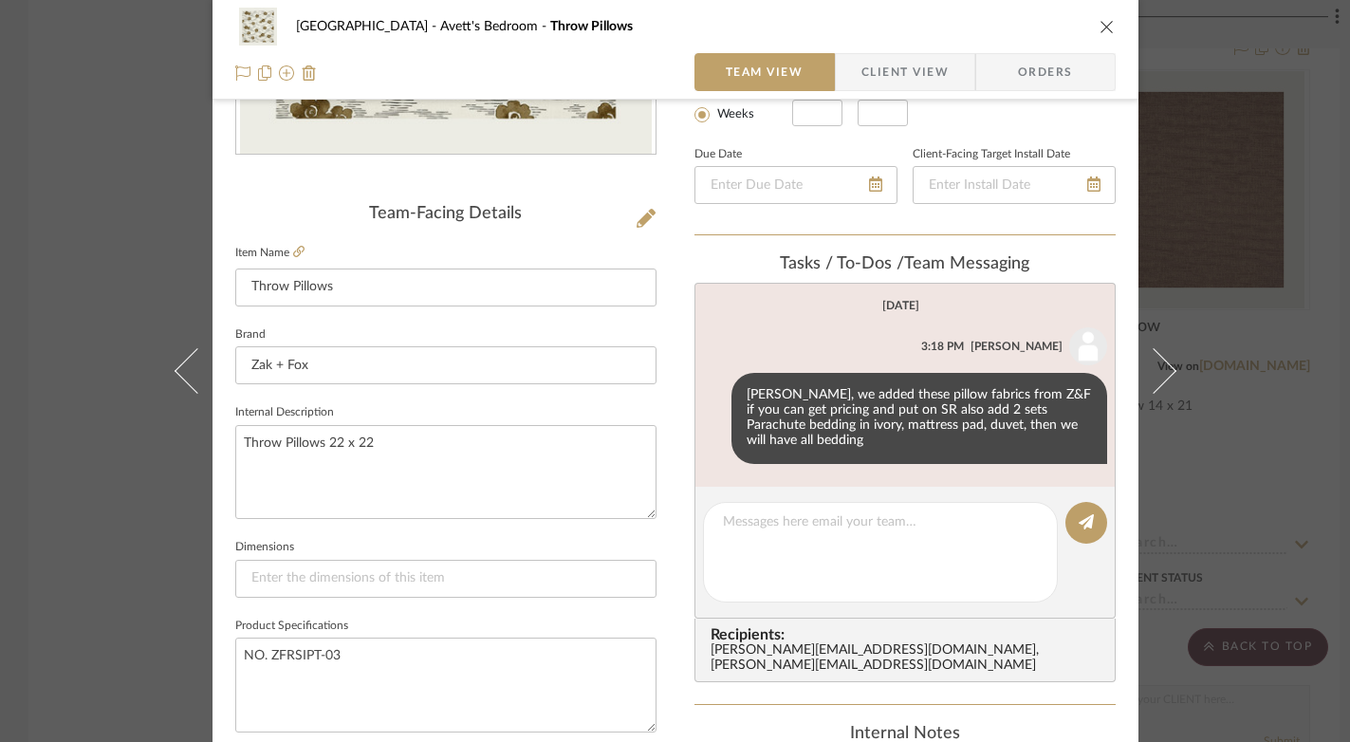
click at [1104, 23] on icon "close" at bounding box center [1107, 26] width 15 height 15
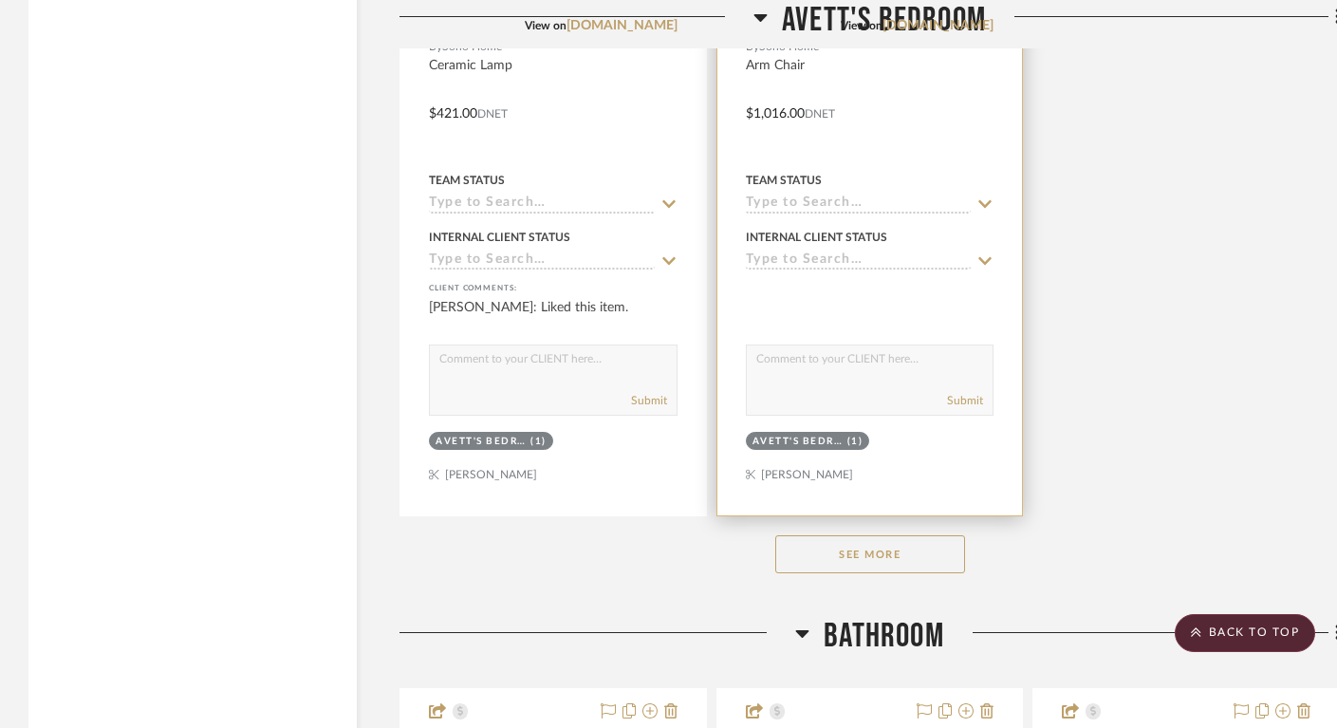
scroll to position [9239, 0]
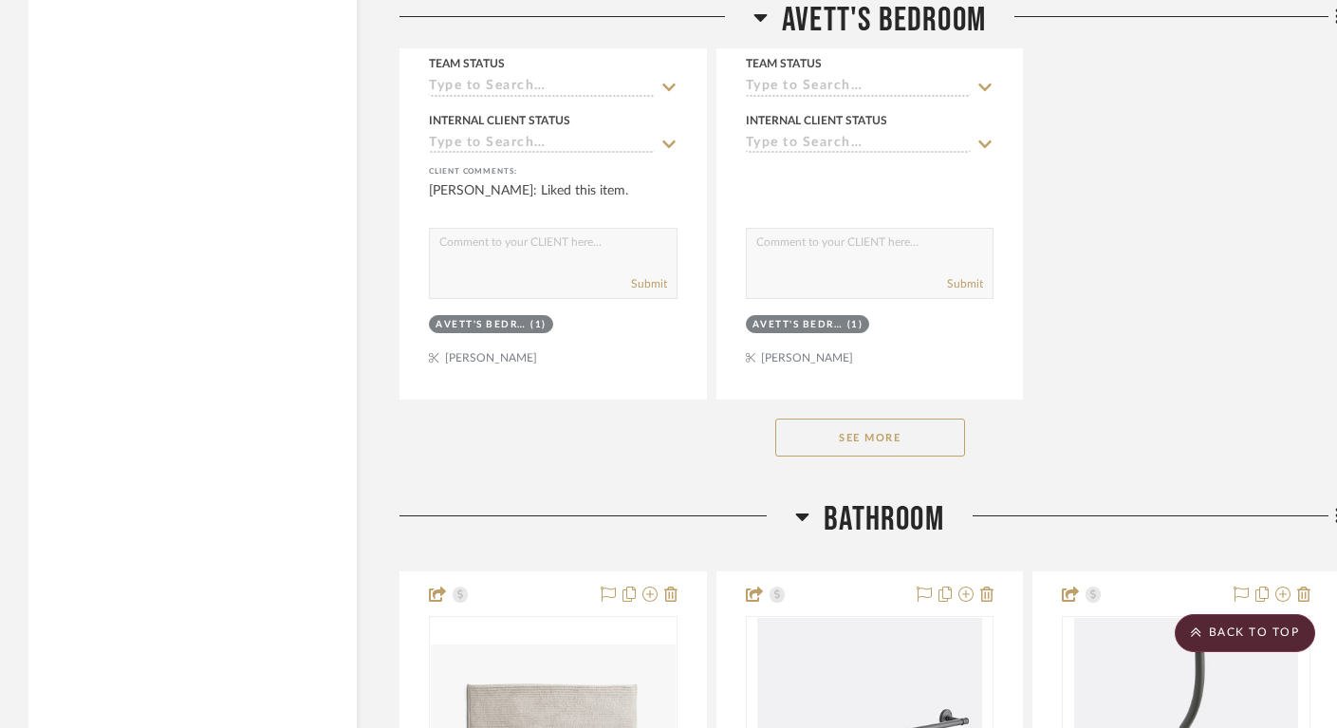
click at [838, 423] on button "See More" at bounding box center [870, 437] width 190 height 38
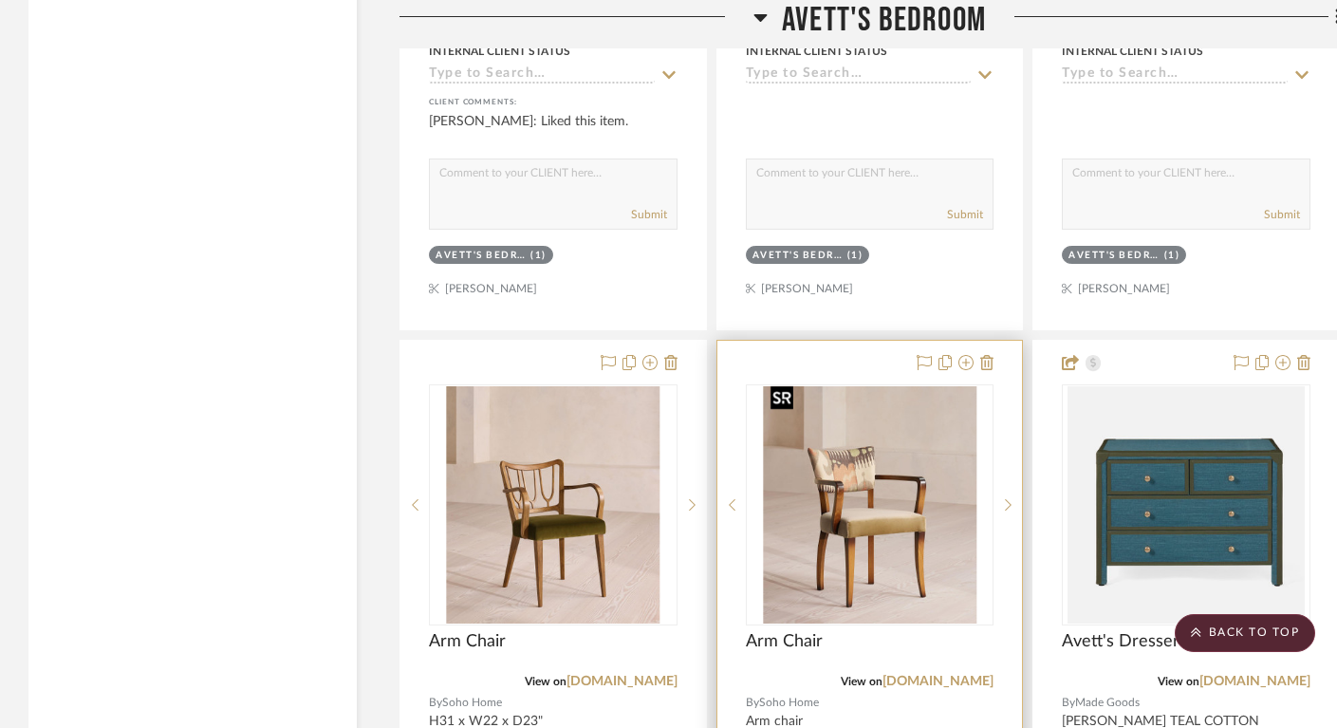
scroll to position [9479, 0]
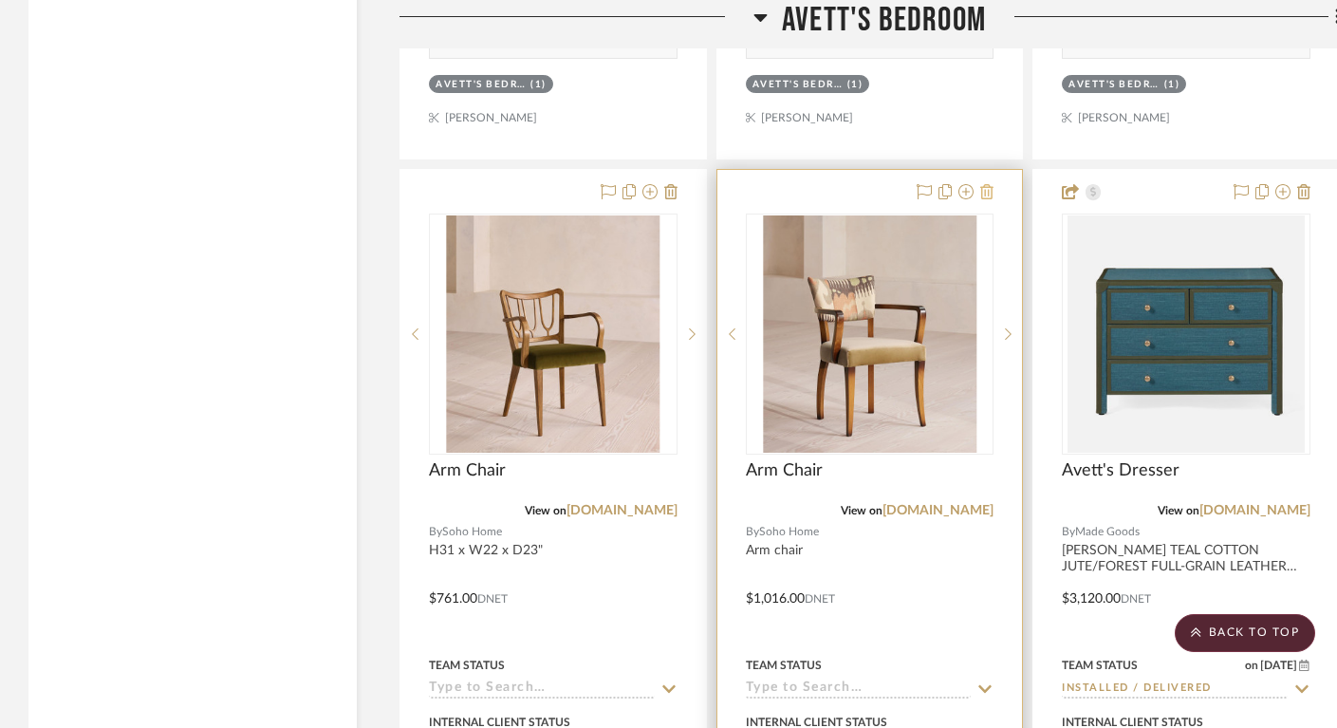
click at [983, 186] on icon at bounding box center [986, 191] width 13 height 15
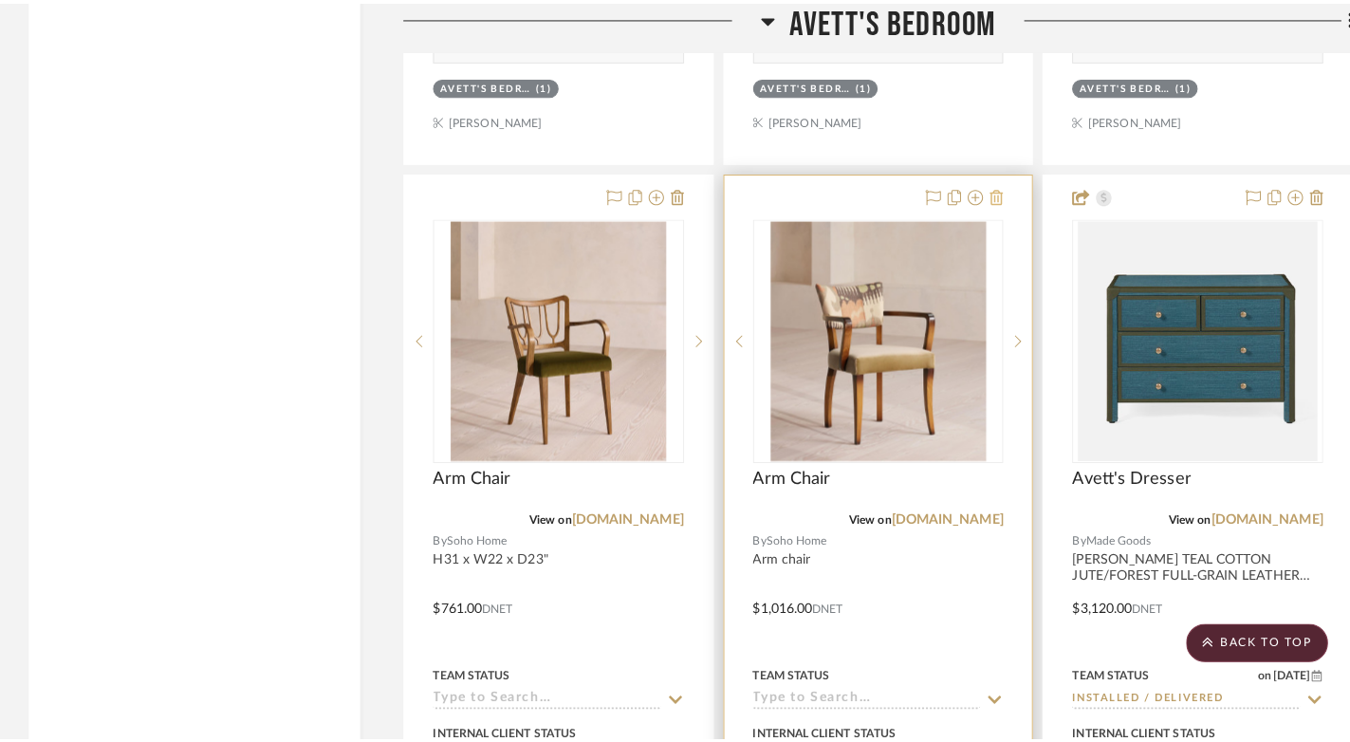
scroll to position [0, 0]
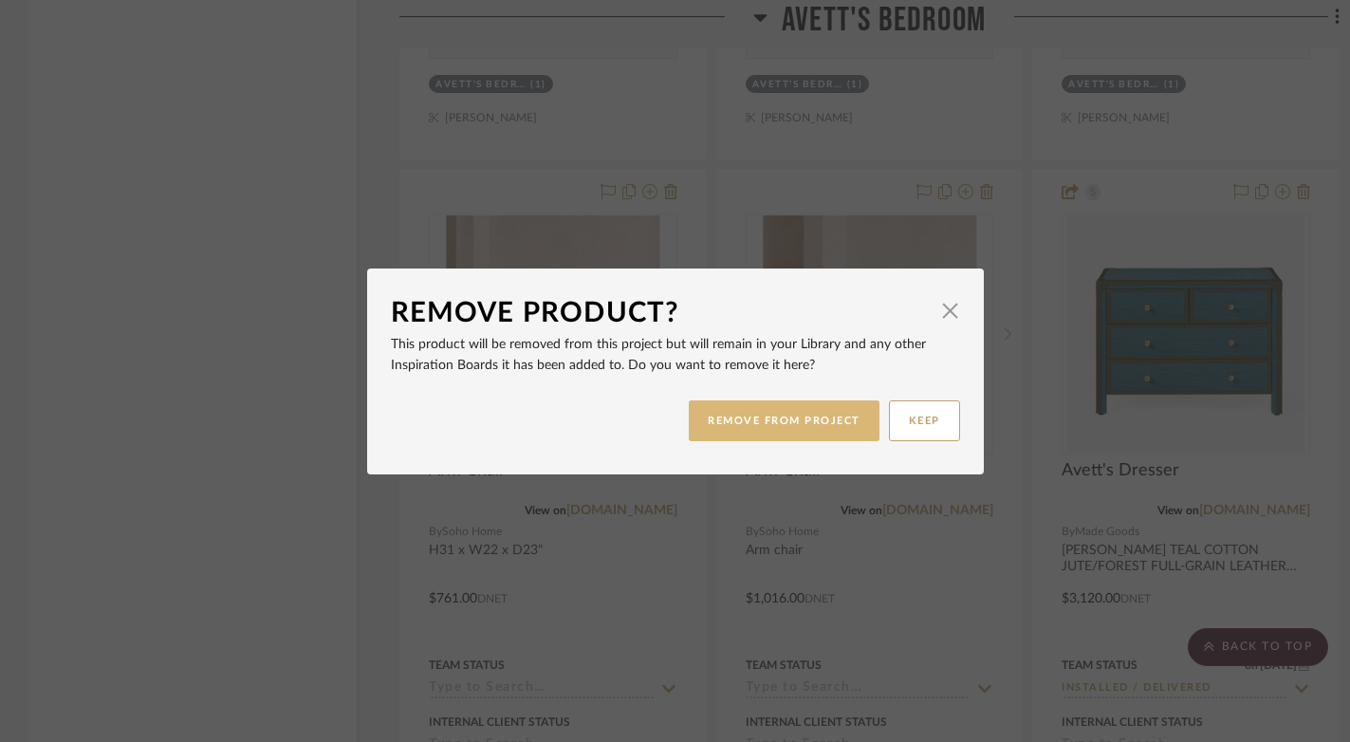
click at [823, 414] on button "REMOVE FROM PROJECT" at bounding box center [784, 420] width 191 height 41
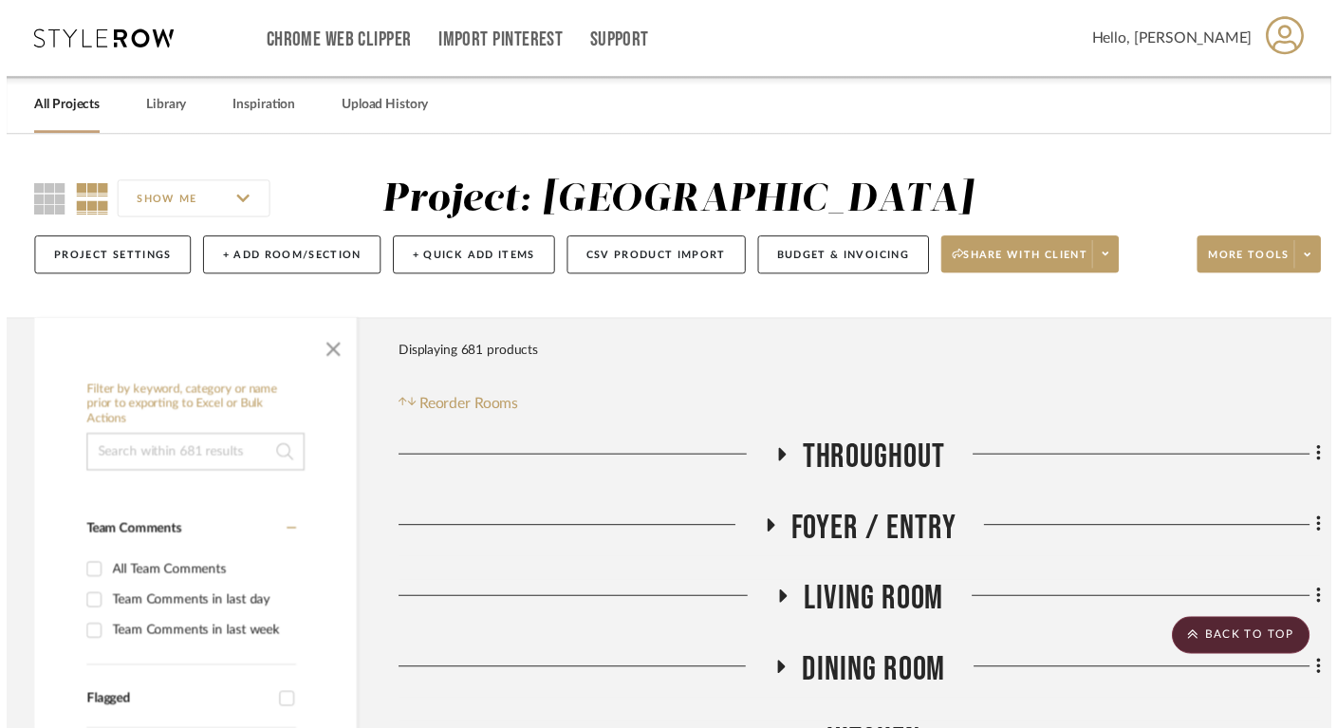
scroll to position [9479, 0]
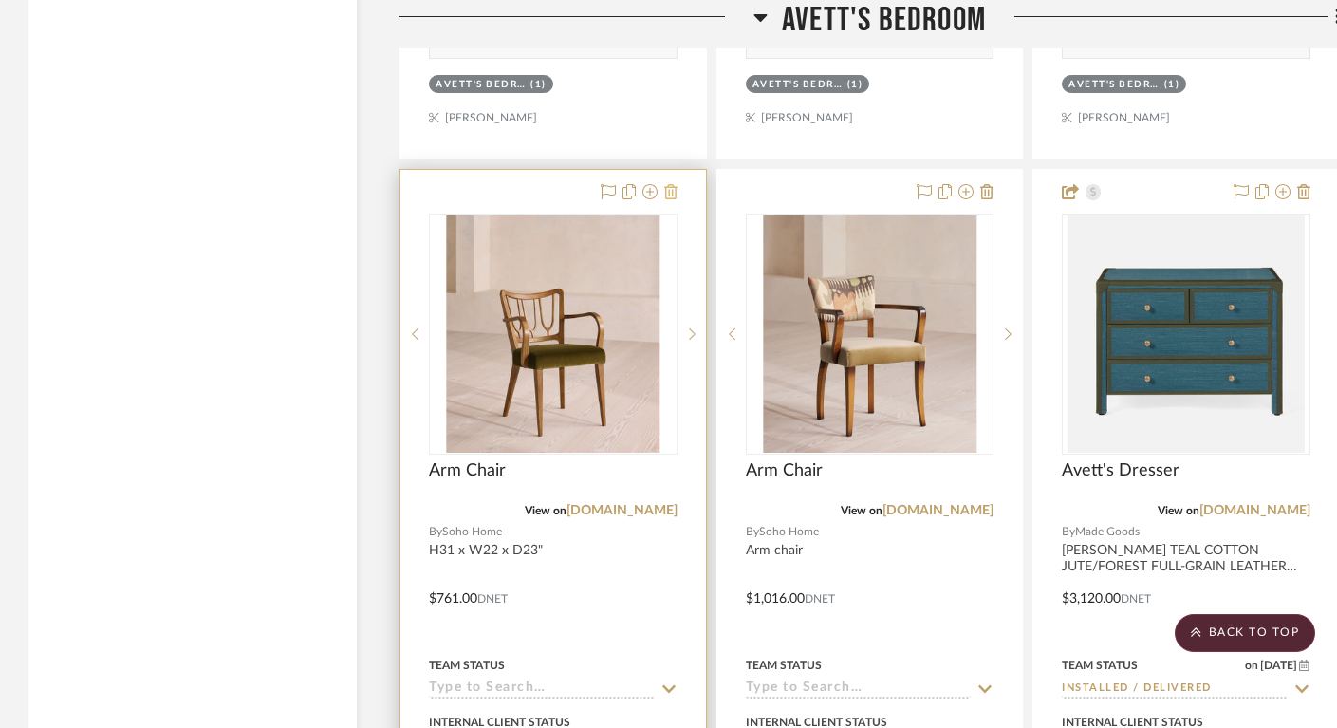
click at [668, 184] on icon at bounding box center [670, 191] width 13 height 15
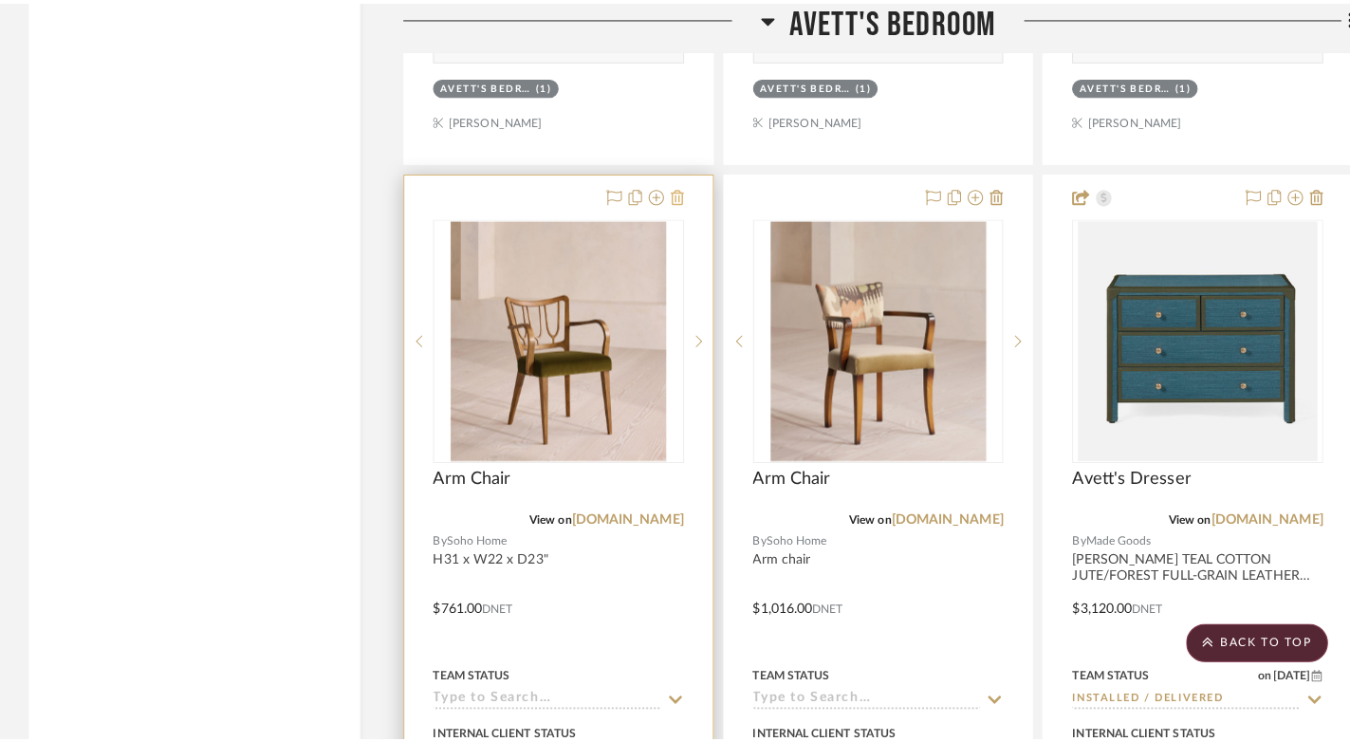
scroll to position [0, 0]
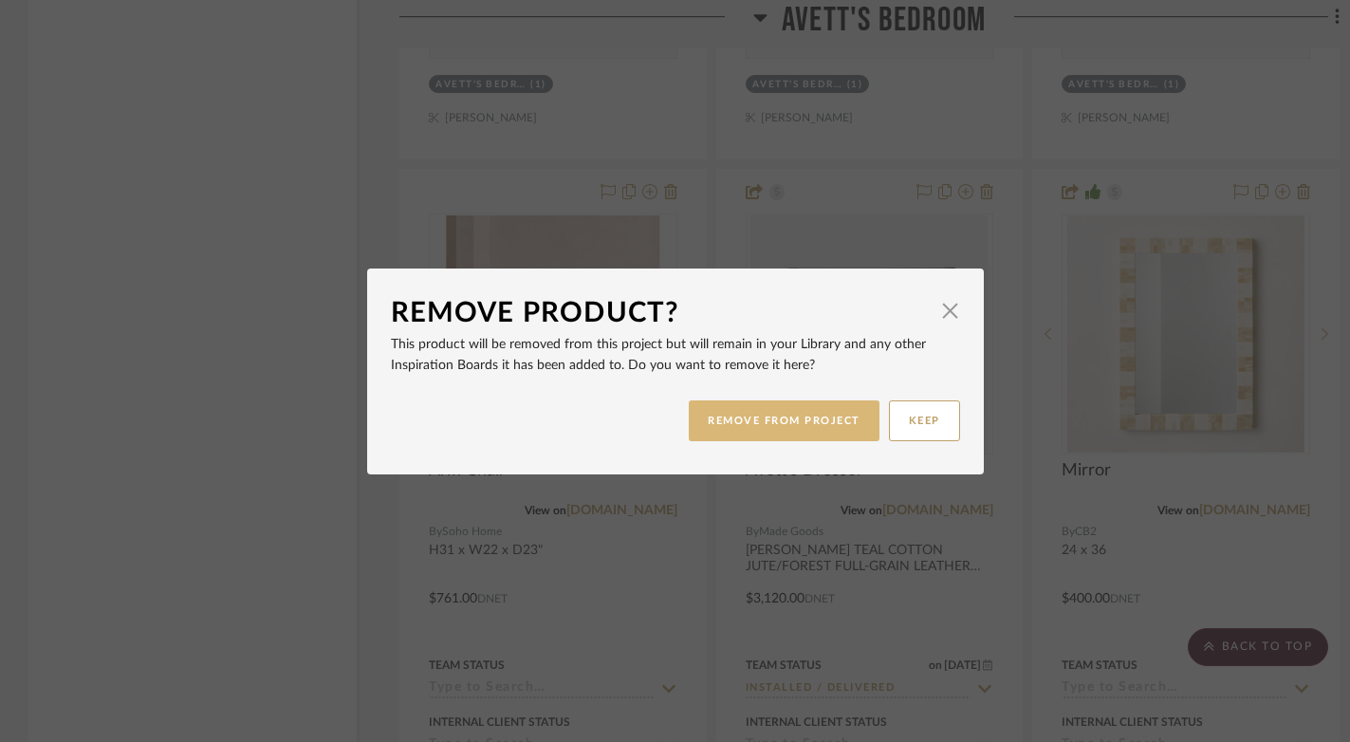
click at [795, 422] on button "REMOVE FROM PROJECT" at bounding box center [784, 420] width 191 height 41
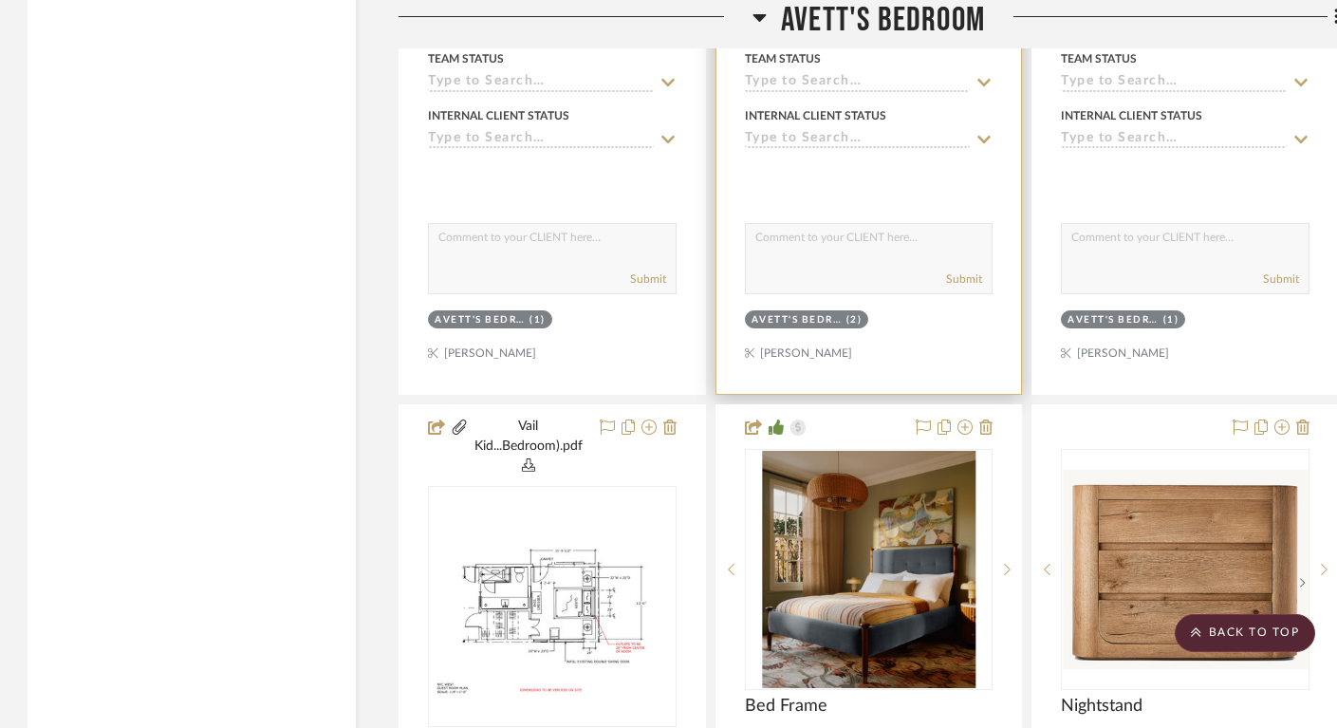
scroll to position [7524, 1]
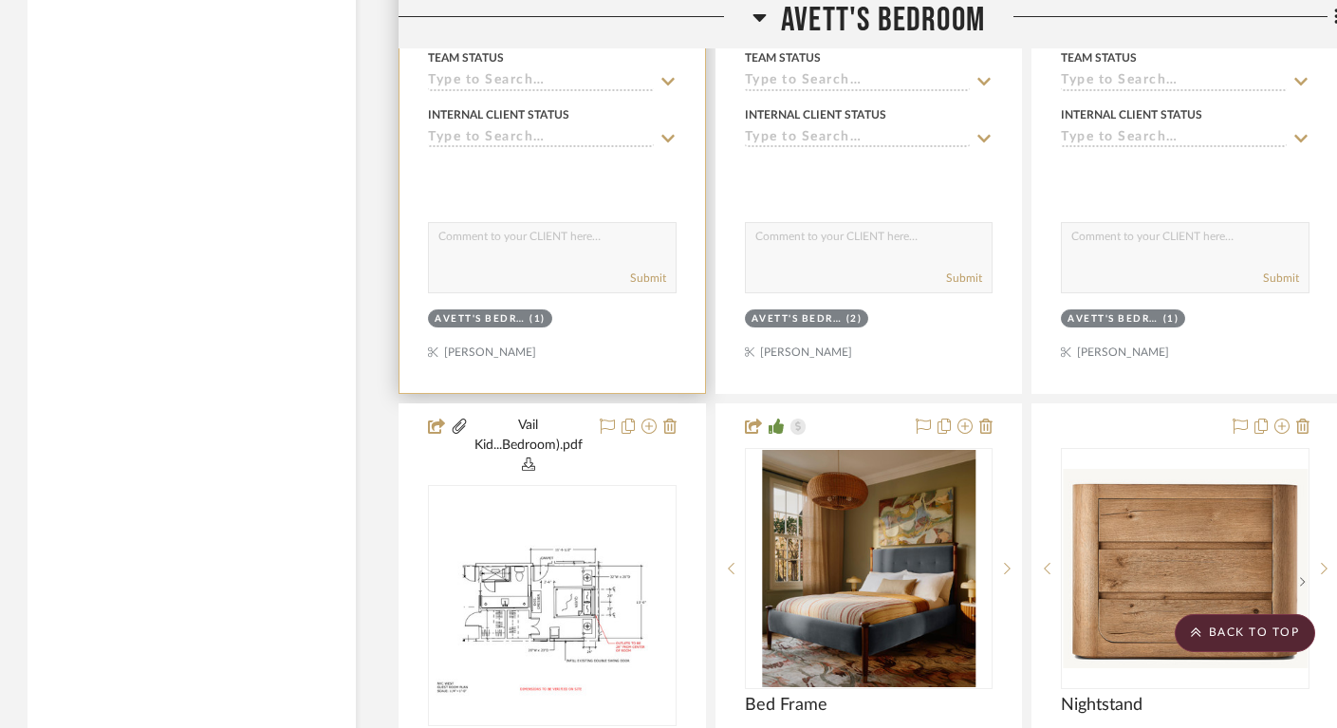
drag, startPoint x: 660, startPoint y: 364, endPoint x: 848, endPoint y: 566, distance: 275.9
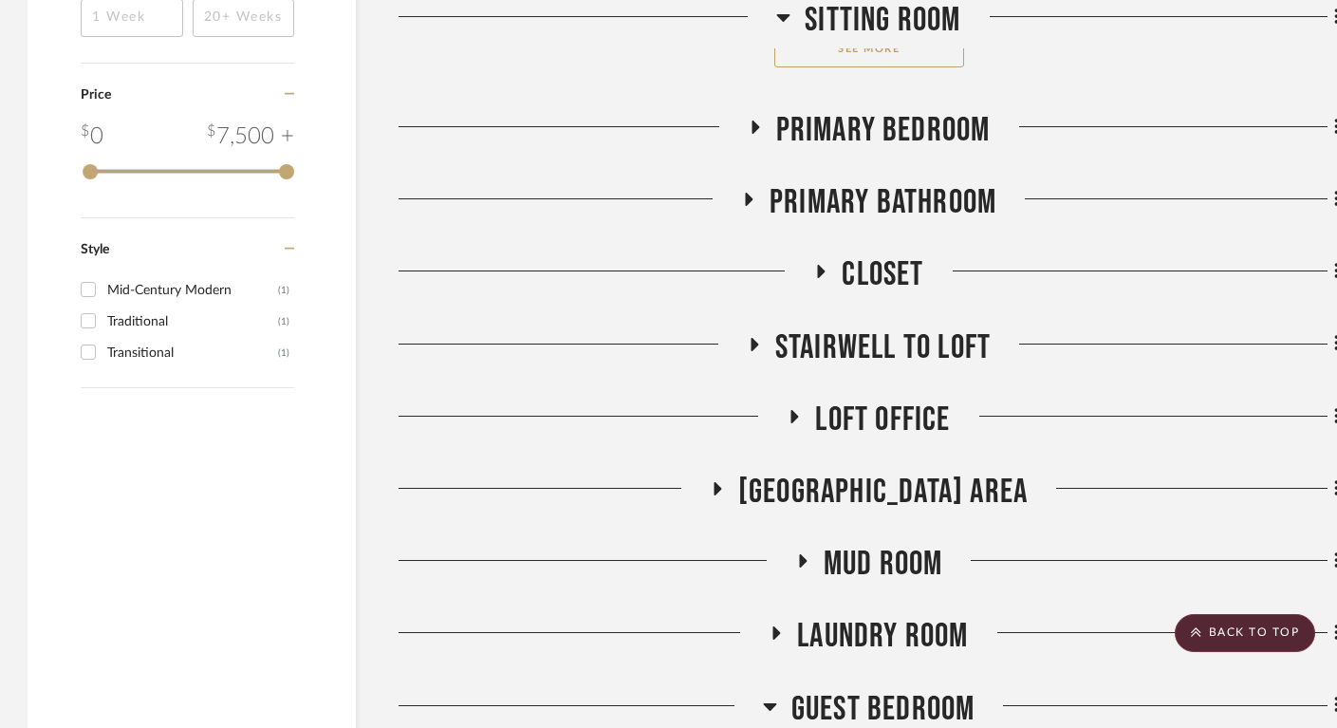
scroll to position [3710, 1]
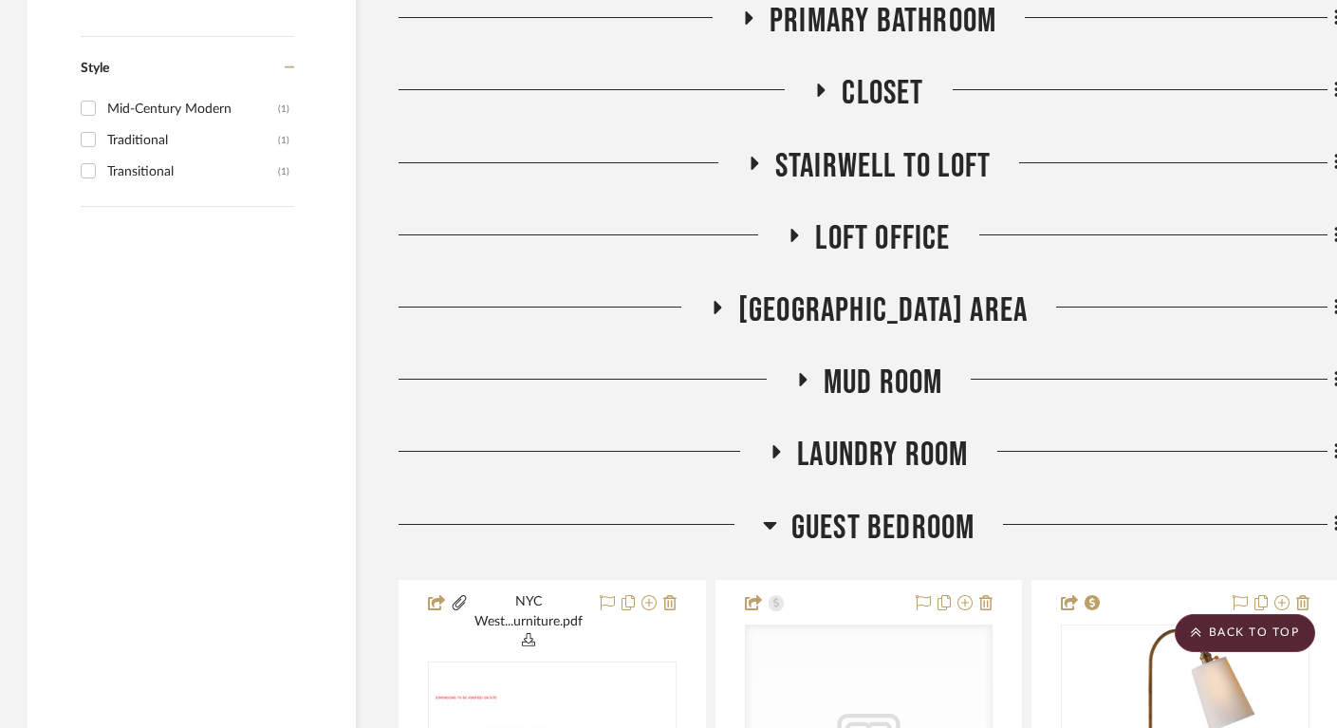
drag, startPoint x: 1244, startPoint y: 357, endPoint x: 808, endPoint y: 18, distance: 551.7
